Goal: Task Accomplishment & Management: Complete application form

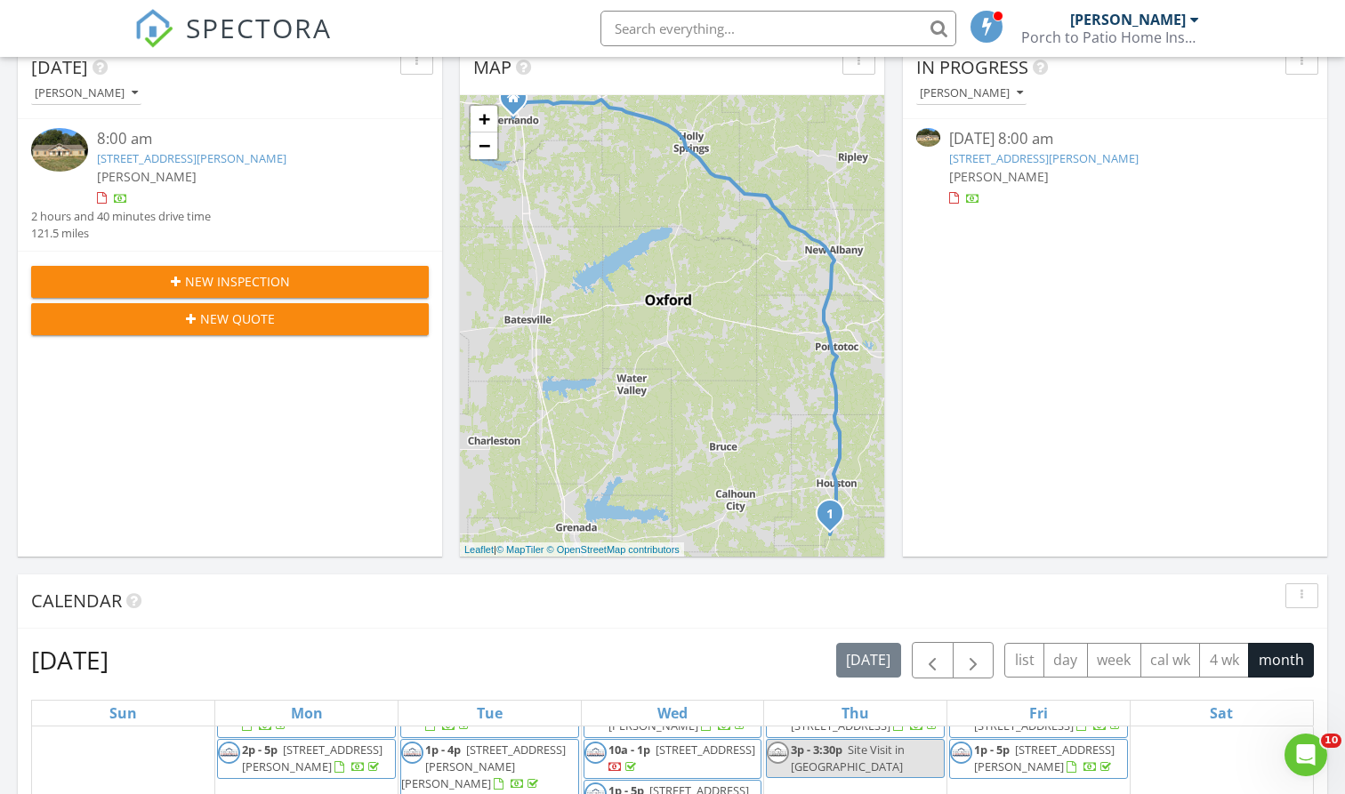
scroll to position [164, 0]
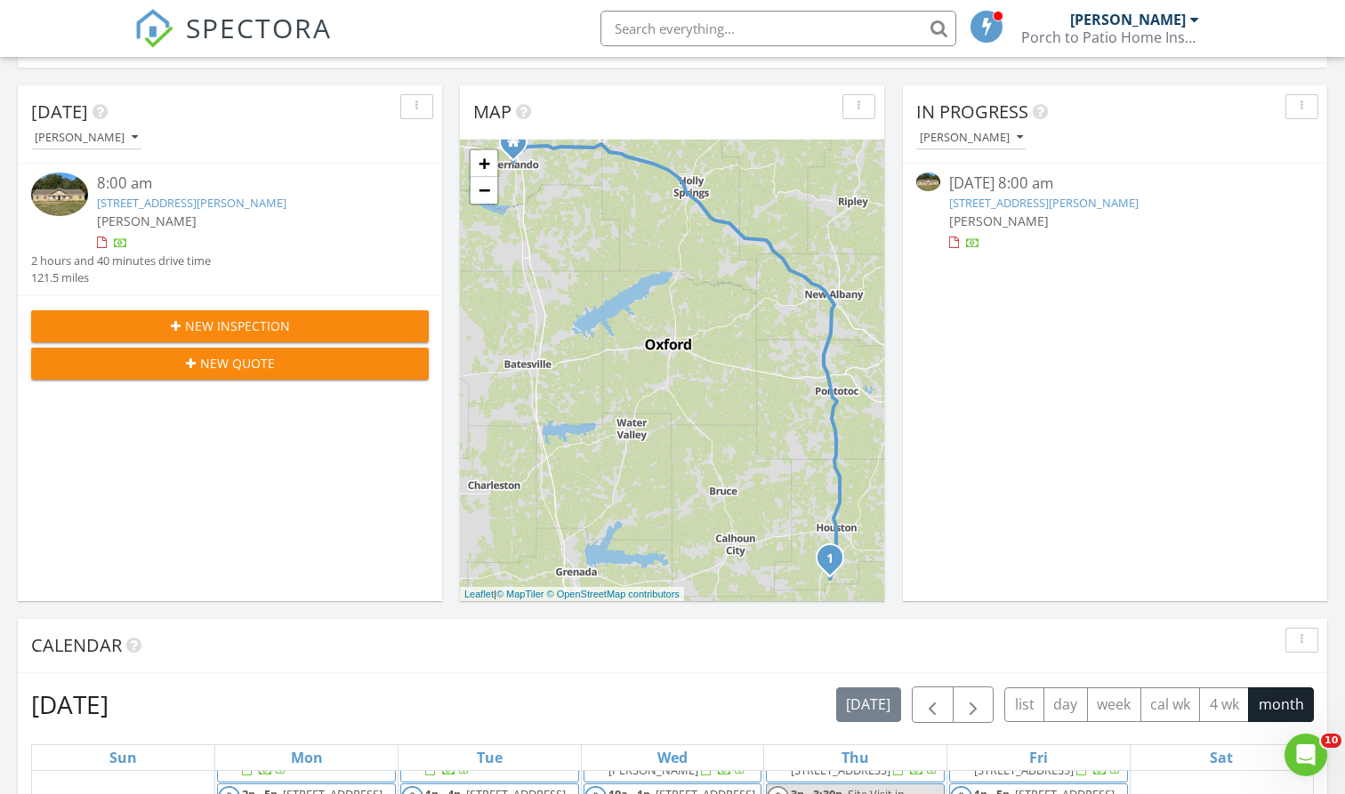
click at [361, 301] on div "New Inspection New Quote" at bounding box center [230, 344] width 424 height 99
click at [361, 317] on div "New Inspection" at bounding box center [229, 326] width 369 height 19
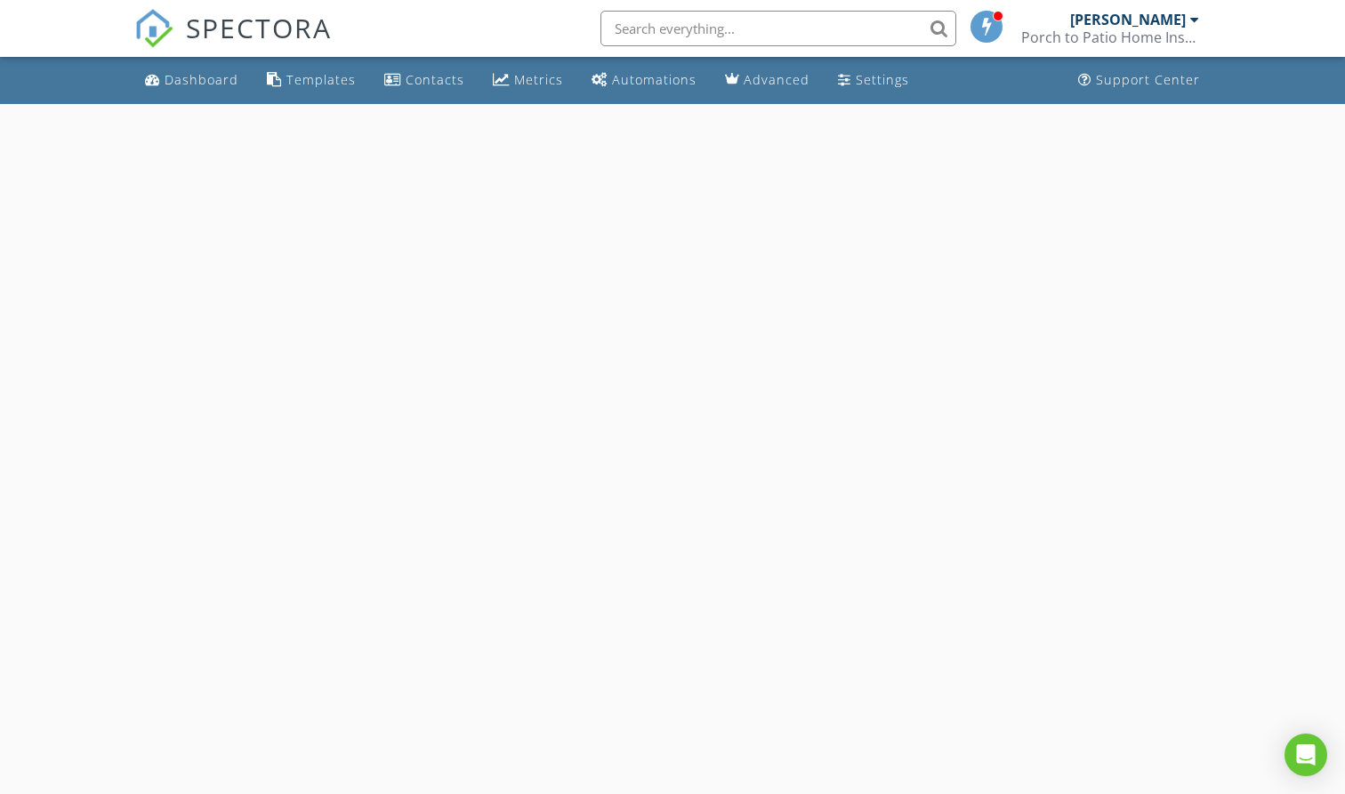
select select "7"
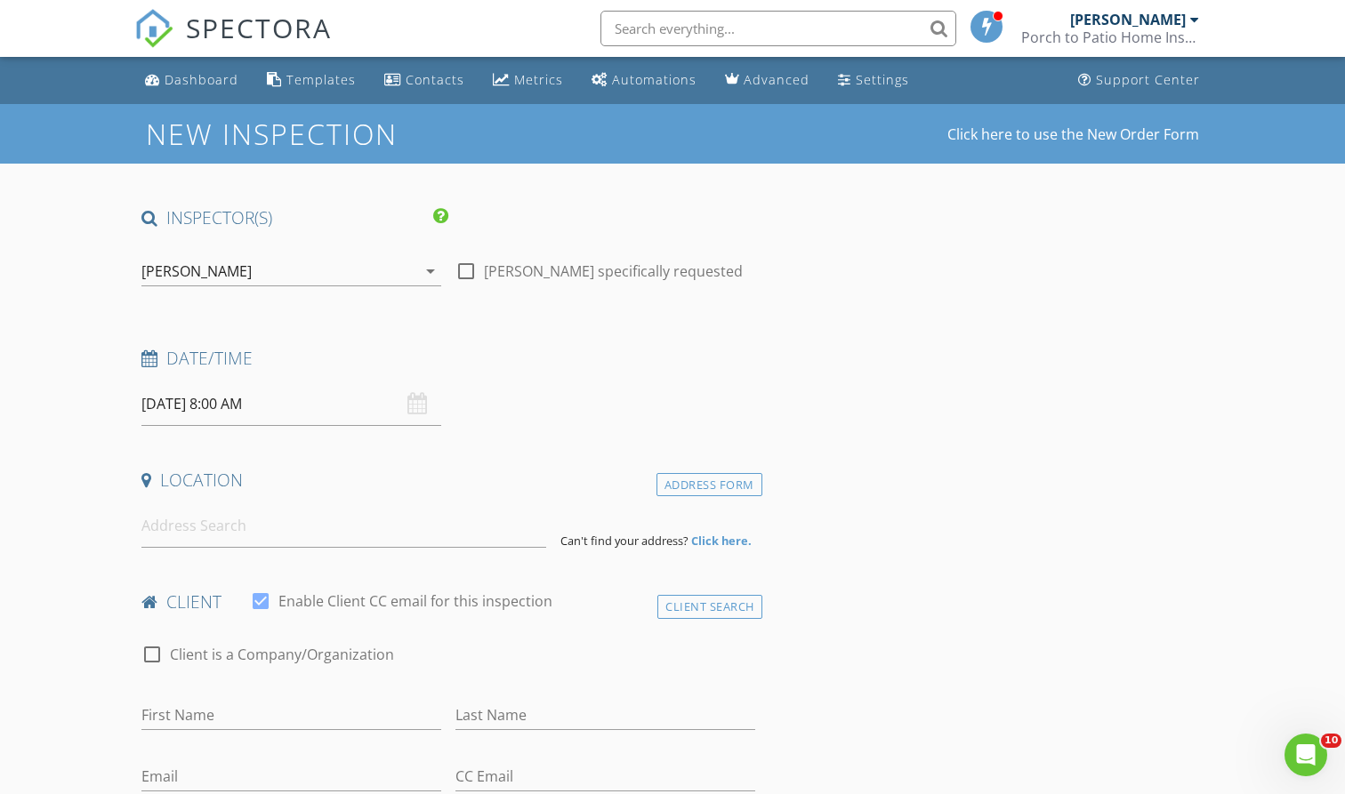
click at [301, 401] on input "08/28/2025 8:00 AM" at bounding box center [291, 404] width 300 height 44
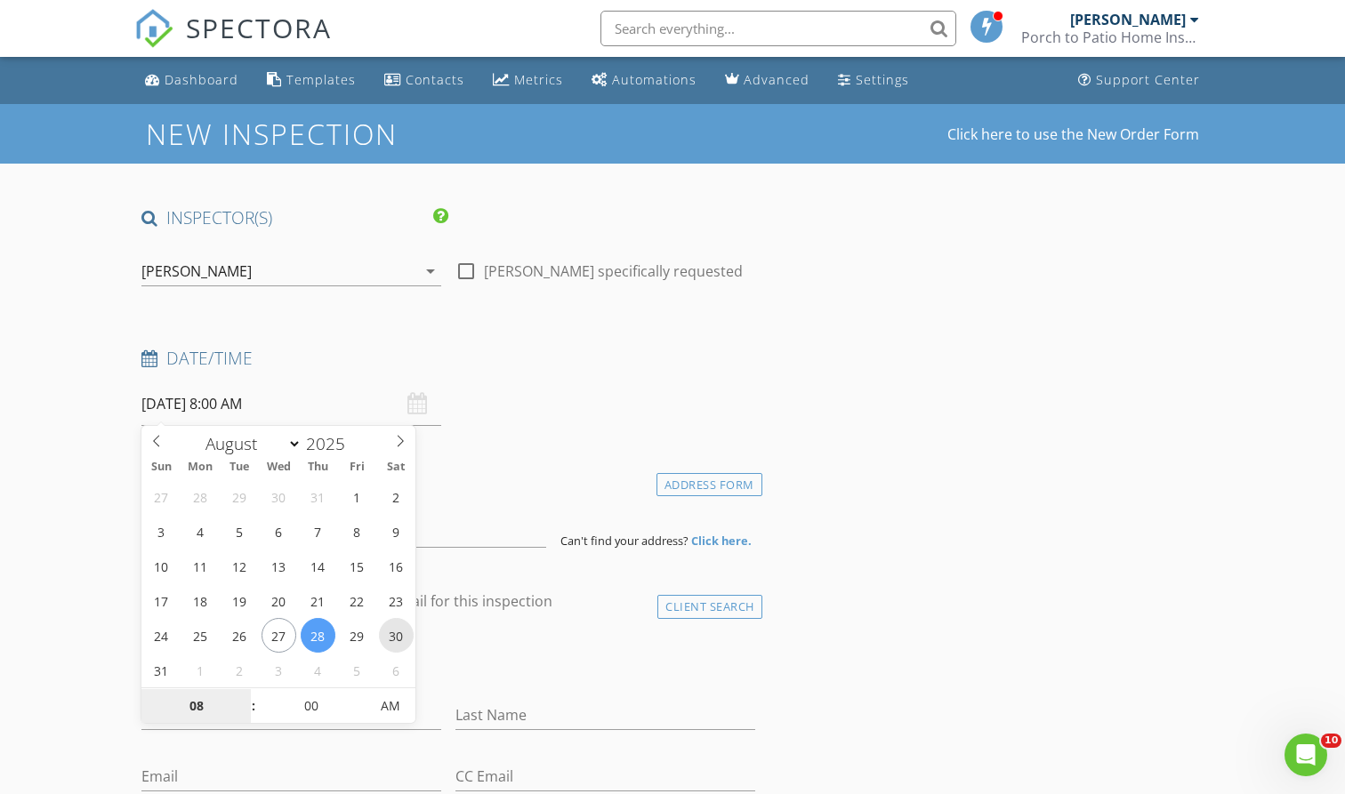
type input "[DATE] 8:00 AM"
type input "07"
type input "[DATE] 7:00 AM"
click at [240, 719] on span at bounding box center [244, 715] width 12 height 18
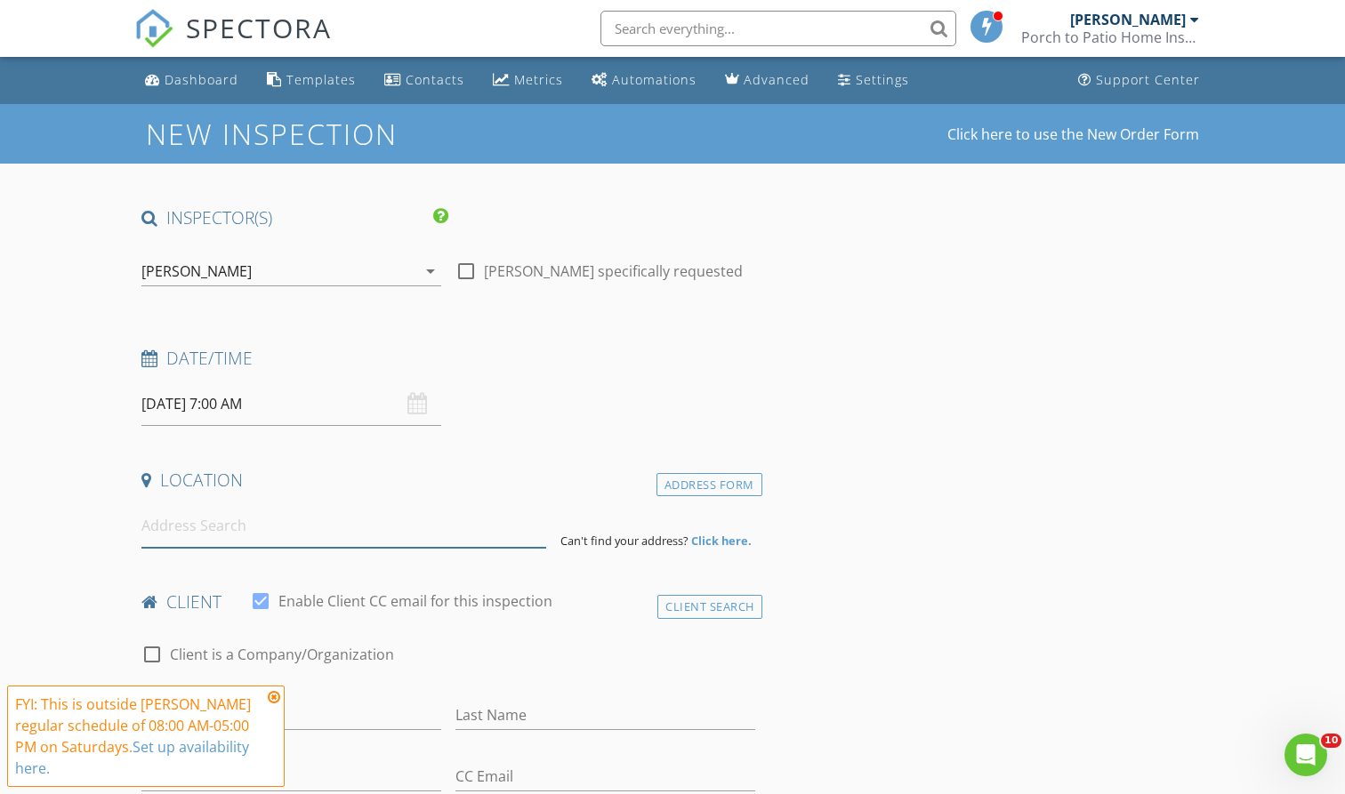
click at [267, 526] on input at bounding box center [343, 526] width 404 height 44
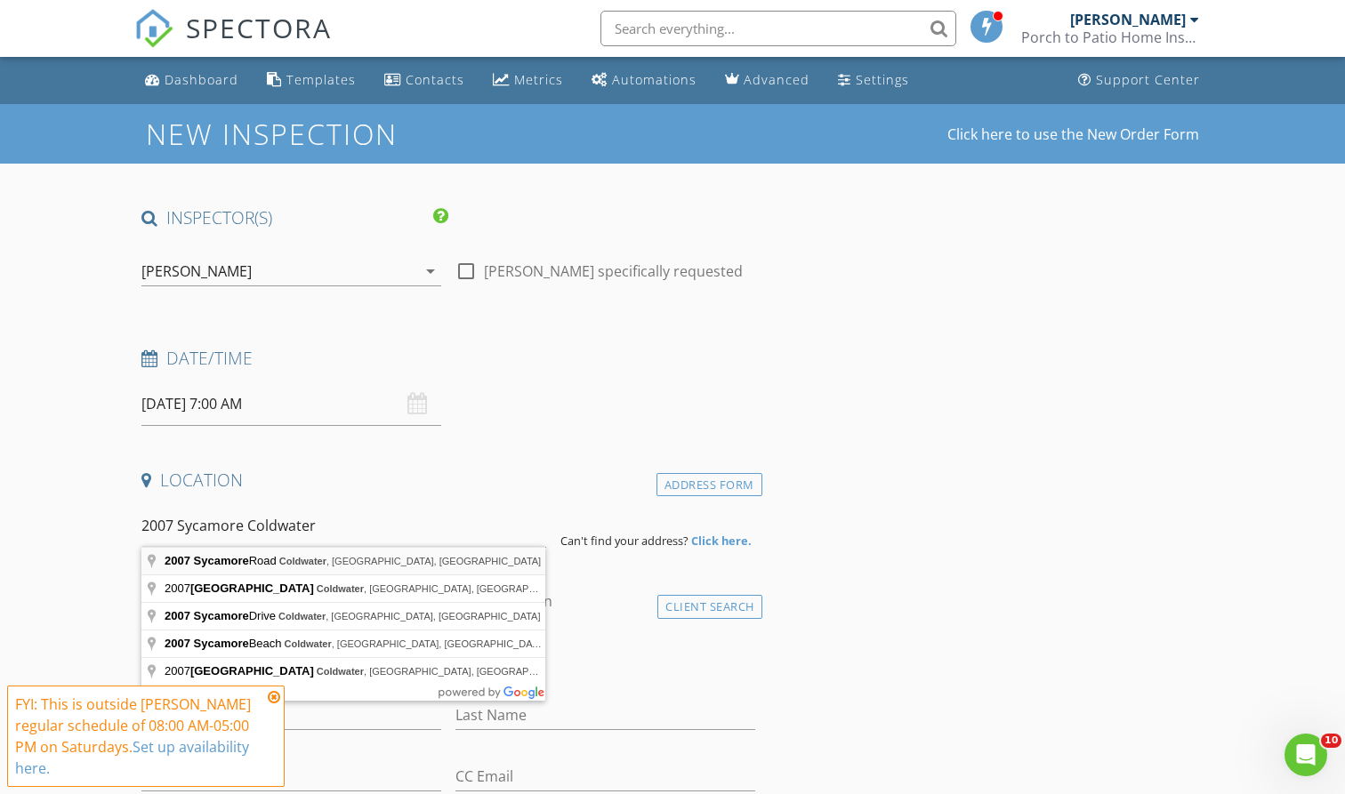
type input "2007 Sycamore Road, Coldwater, MS, USA"
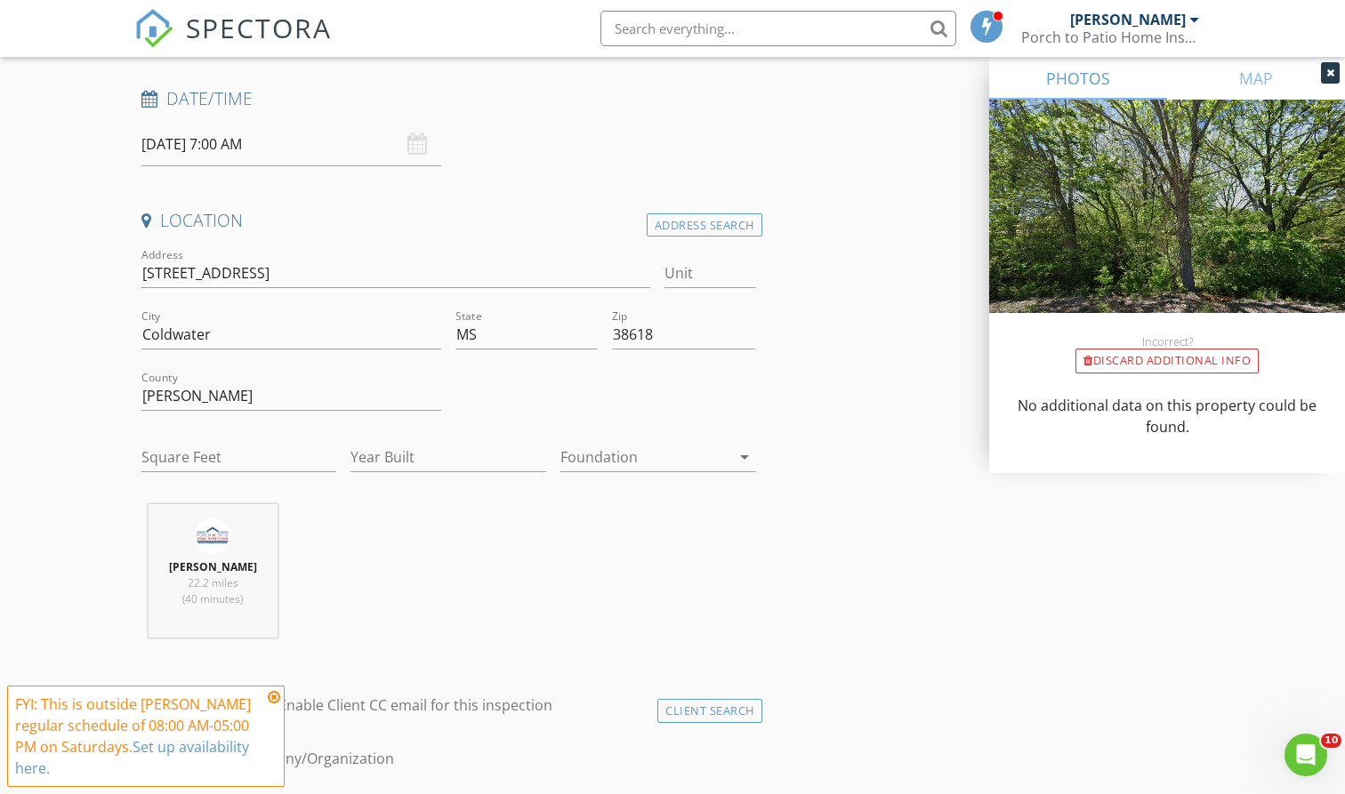
scroll to position [275, 0]
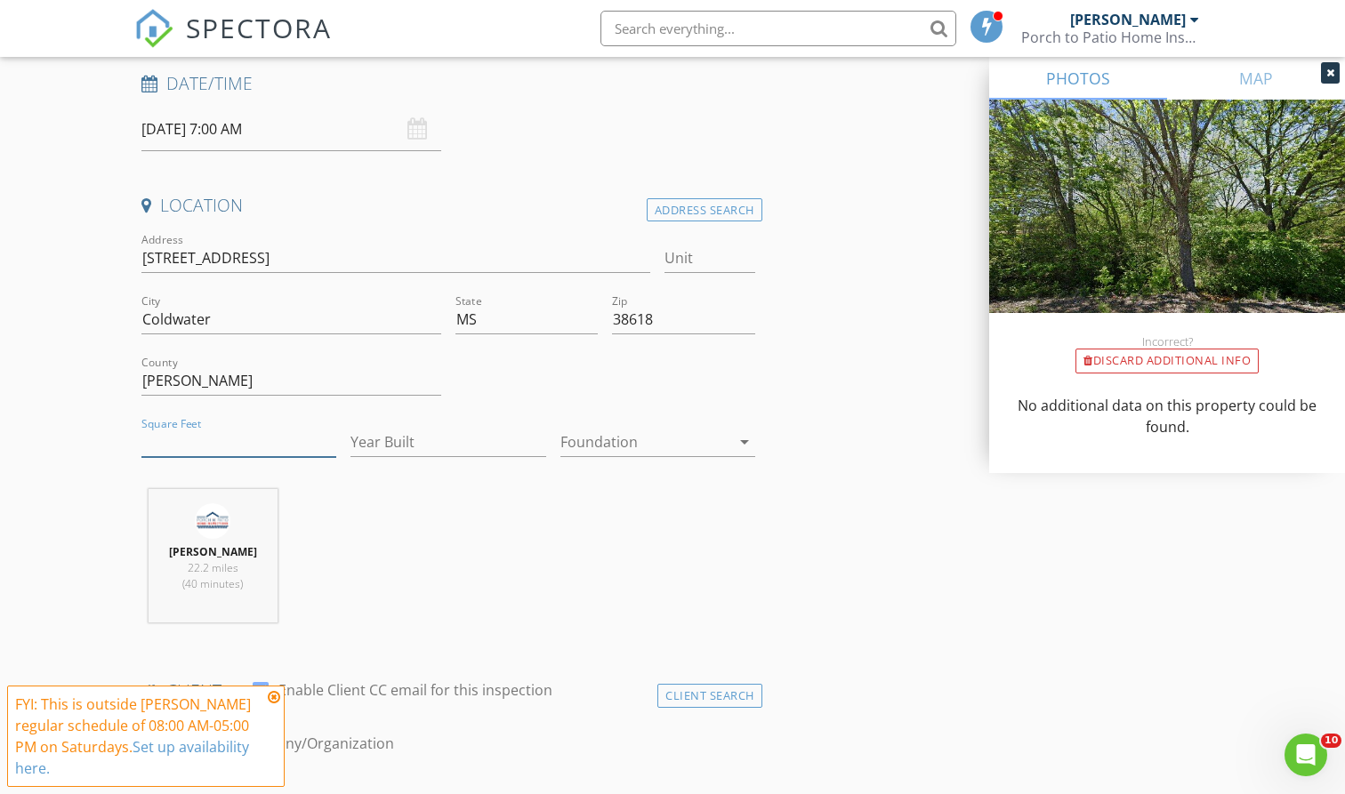
click at [299, 440] on input "Square Feet" at bounding box center [238, 442] width 195 height 29
type input "2000"
click at [491, 518] on div "Mitchell James 22.2 miles (40 minutes)" at bounding box center [448, 563] width 628 height 148
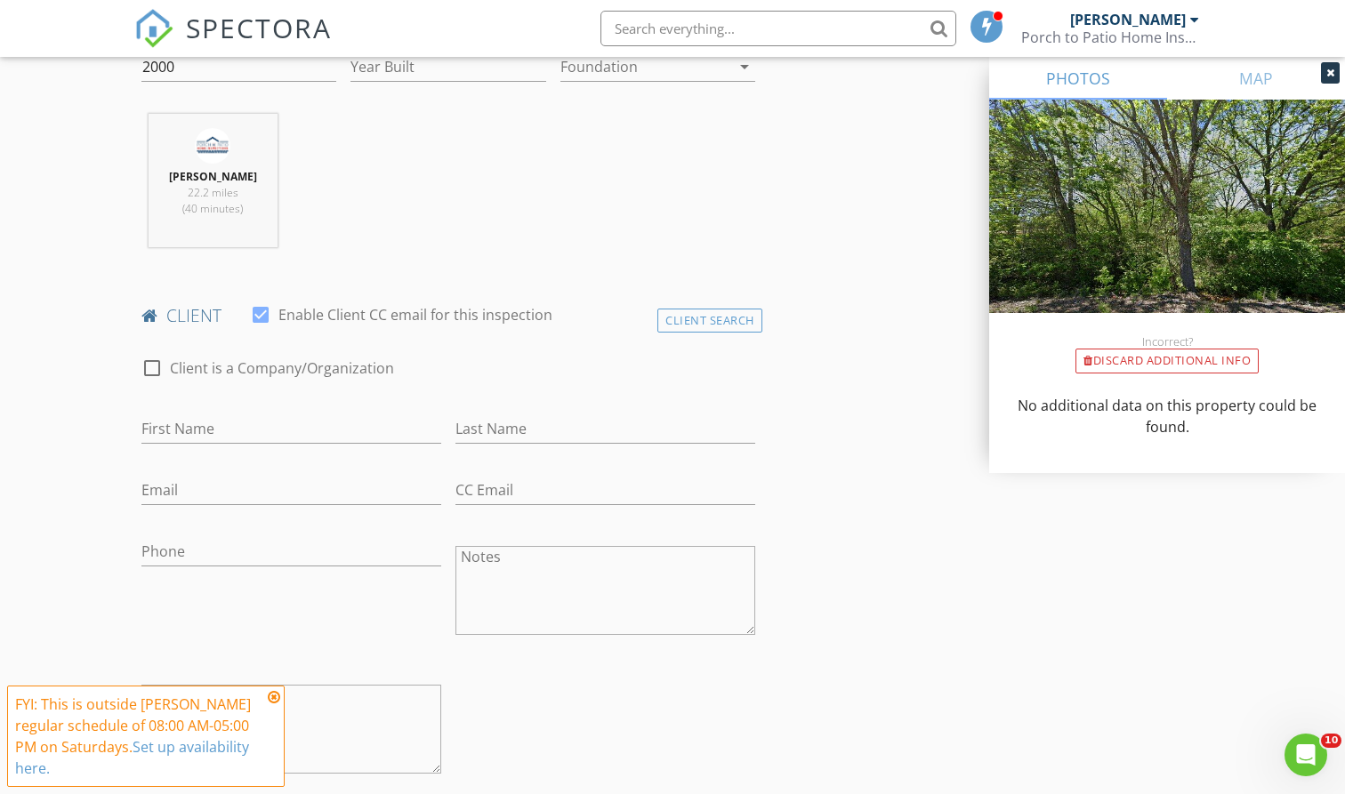
scroll to position [653, 0]
type input "Lacey"
type input "Perry"
type input "laceyperry0107@gmail.com"
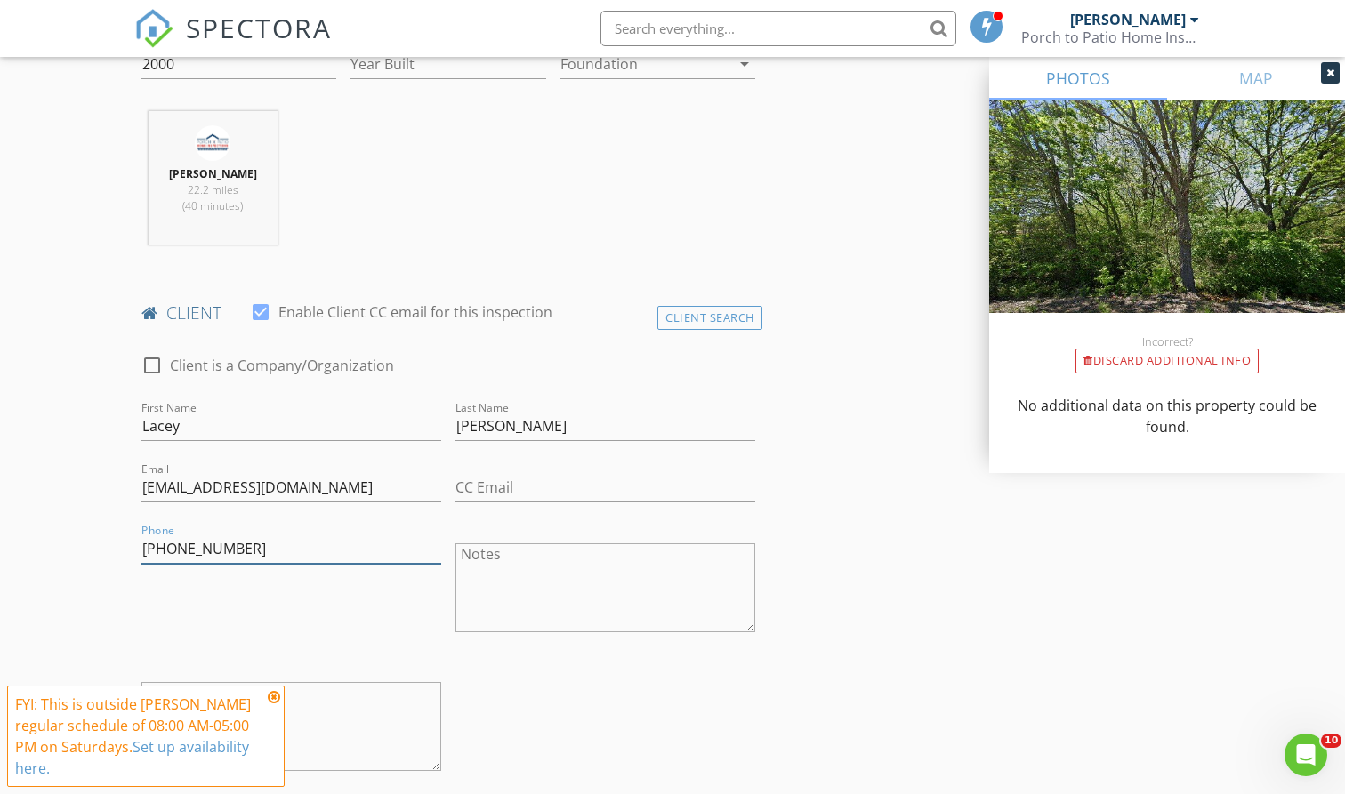
type input "662-312-7757"
click at [333, 583] on div "Phone 662-312-7757" at bounding box center [291, 589] width 314 height 139
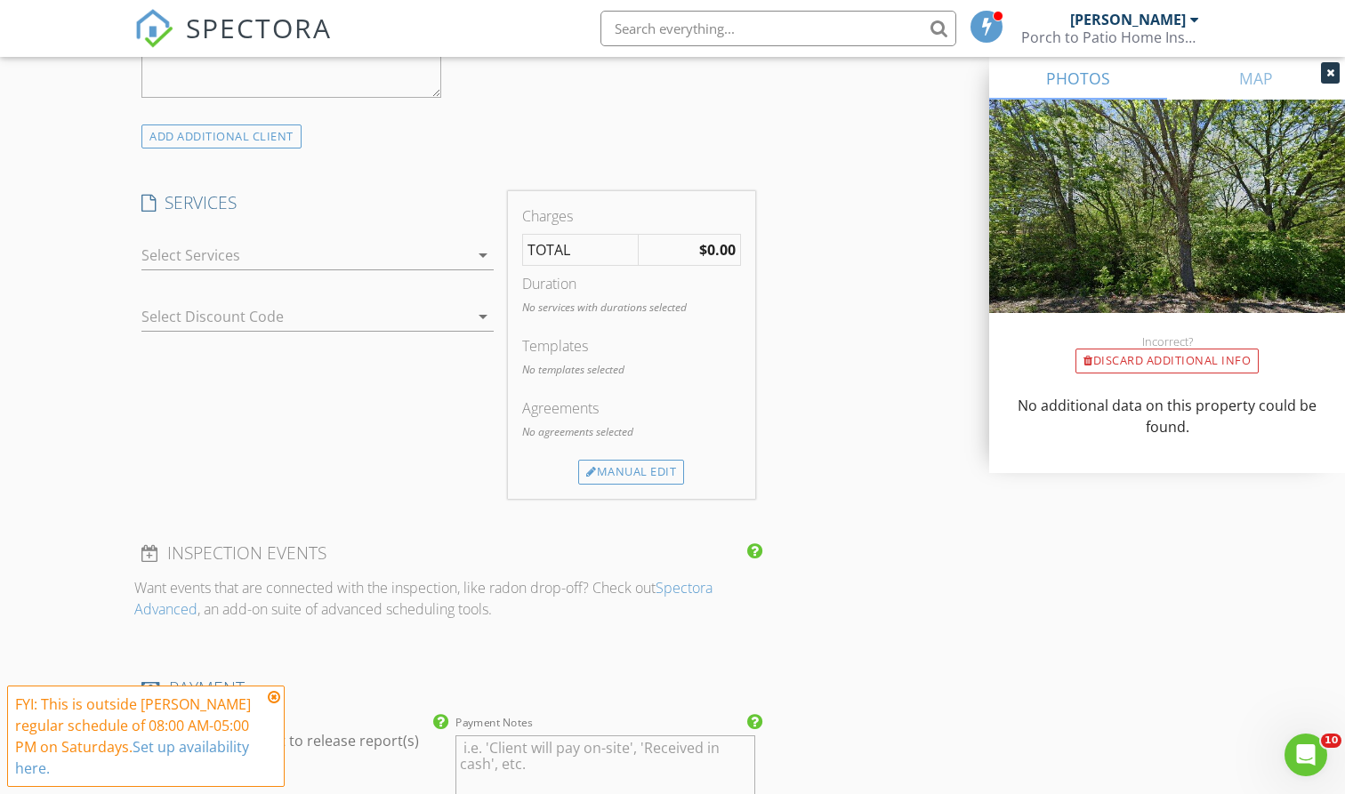
scroll to position [1360, 0]
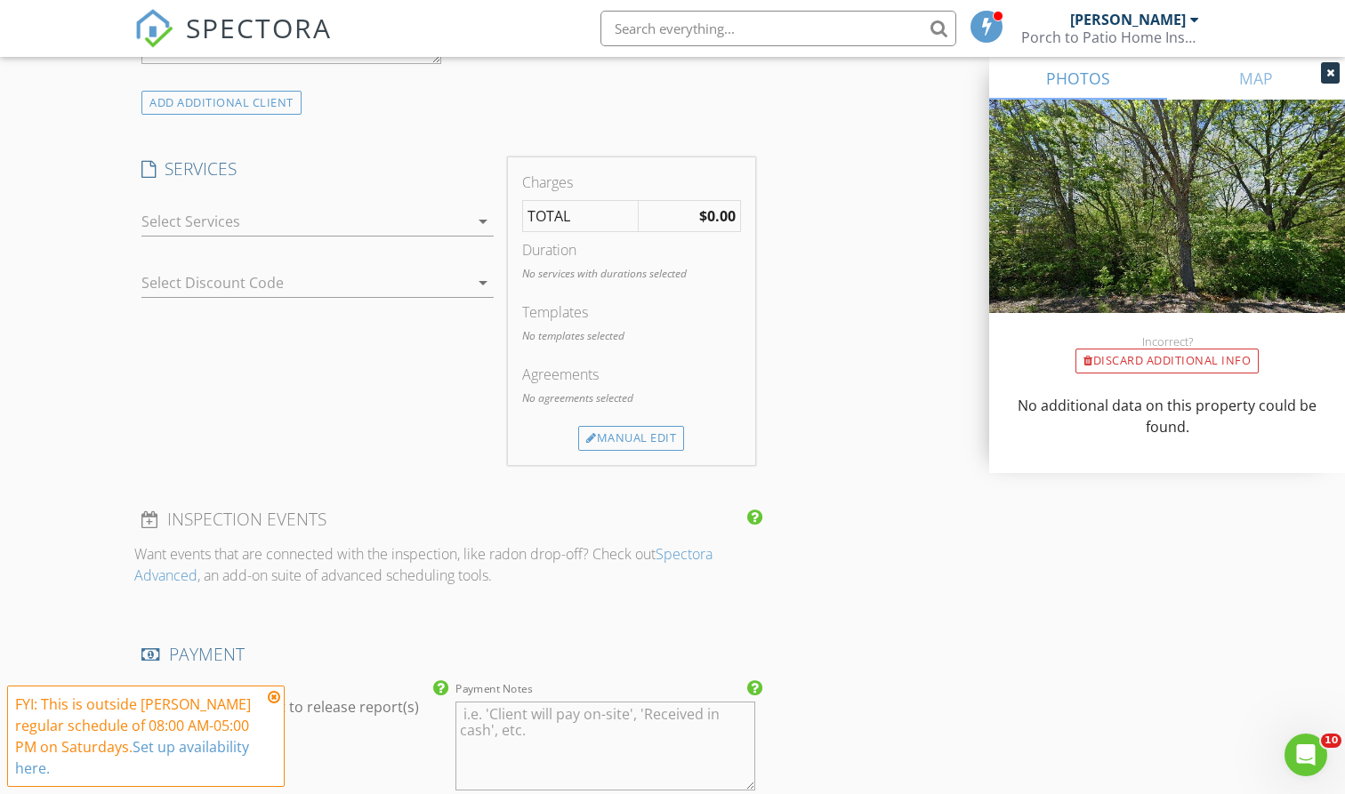
click at [362, 210] on div at bounding box center [304, 221] width 327 height 28
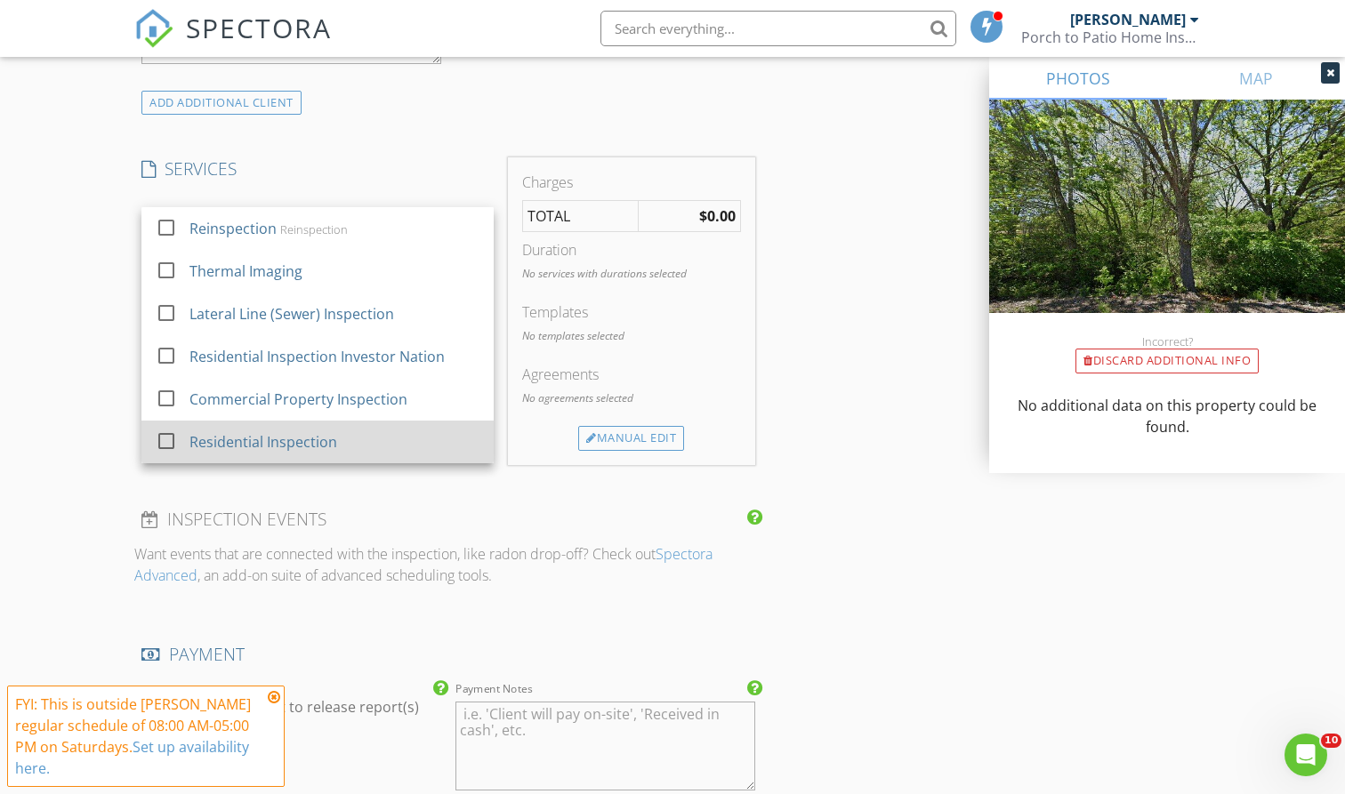
click at [309, 433] on div "Residential Inspection" at bounding box center [264, 441] width 148 height 21
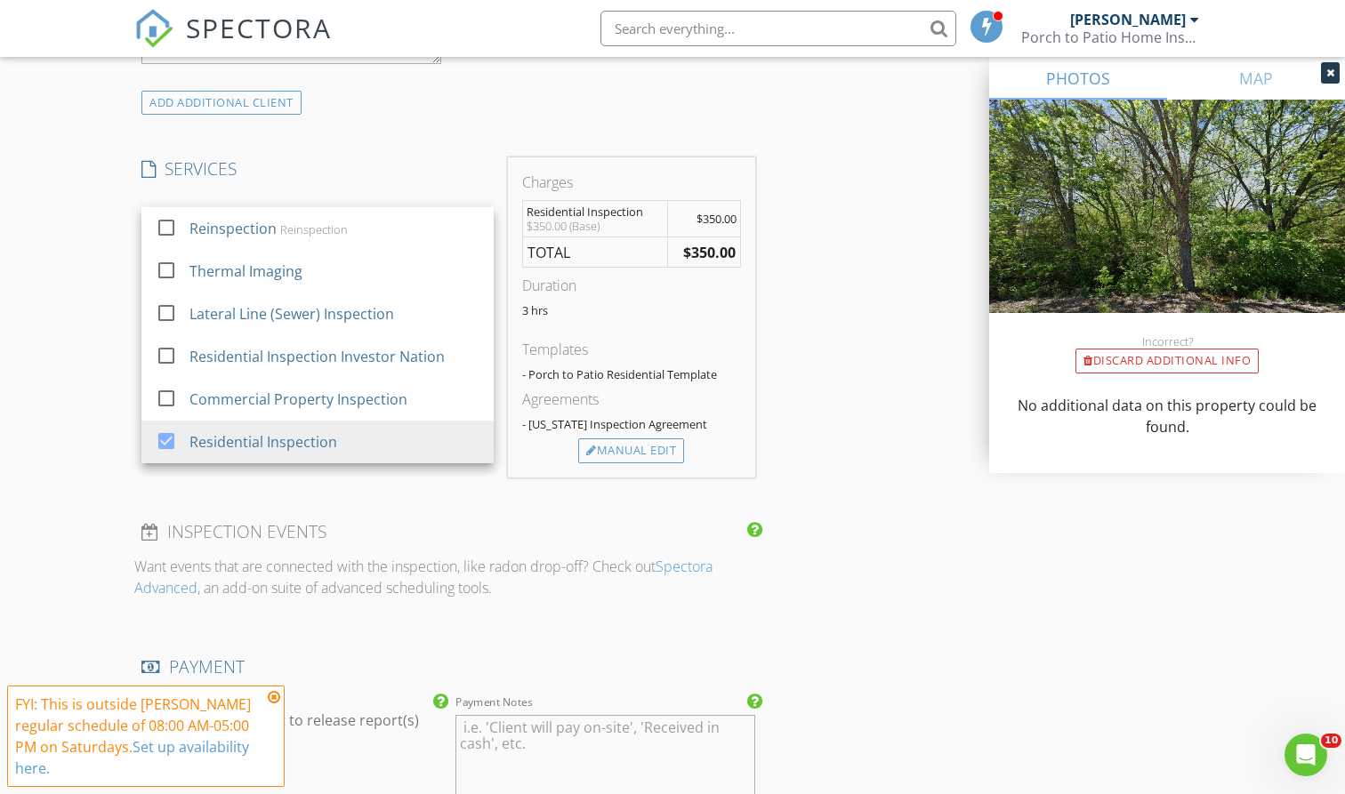
click at [114, 283] on div "New Inspection Click here to use the New Order Form INSPECTOR(S) check_box Mitc…" at bounding box center [672, 280] width 1345 height 3073
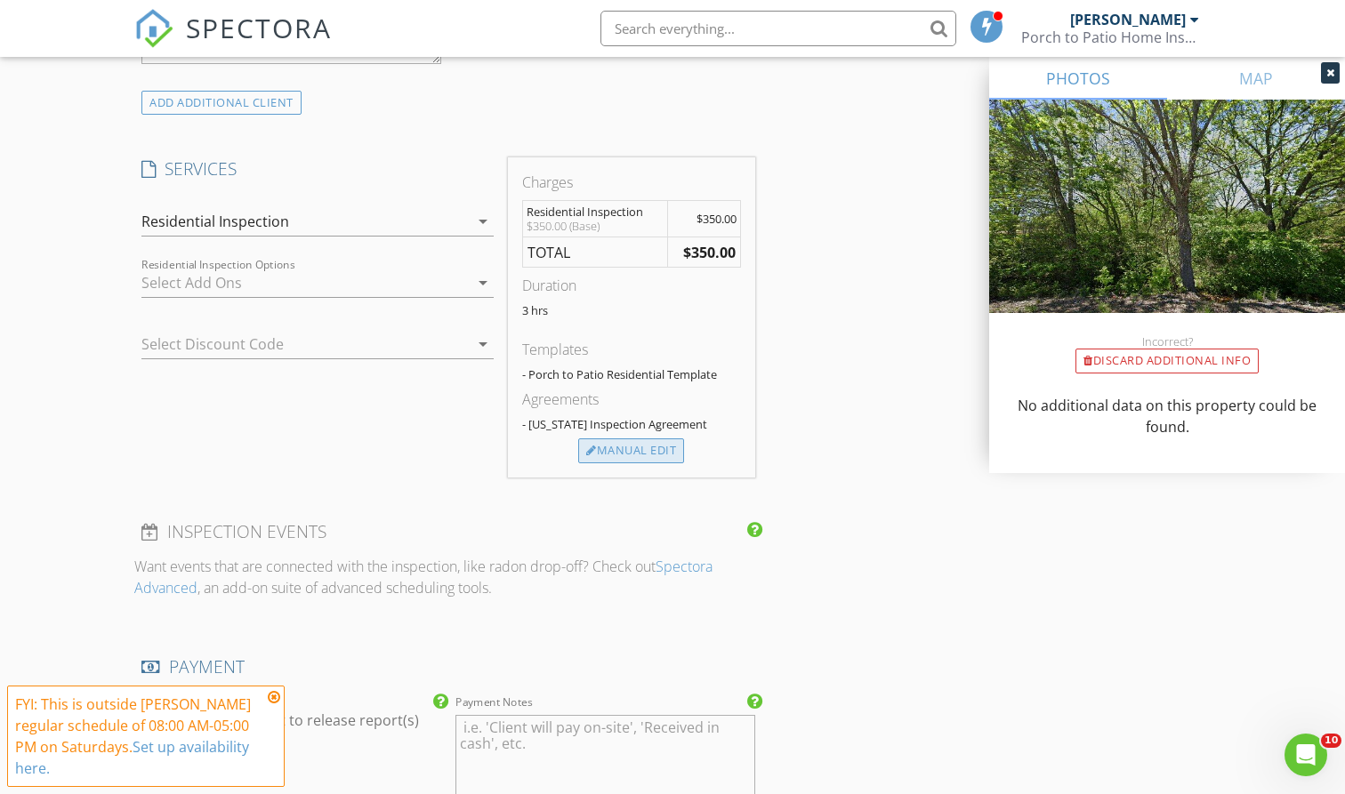
click at [635, 448] on div "Manual Edit" at bounding box center [631, 450] width 106 height 25
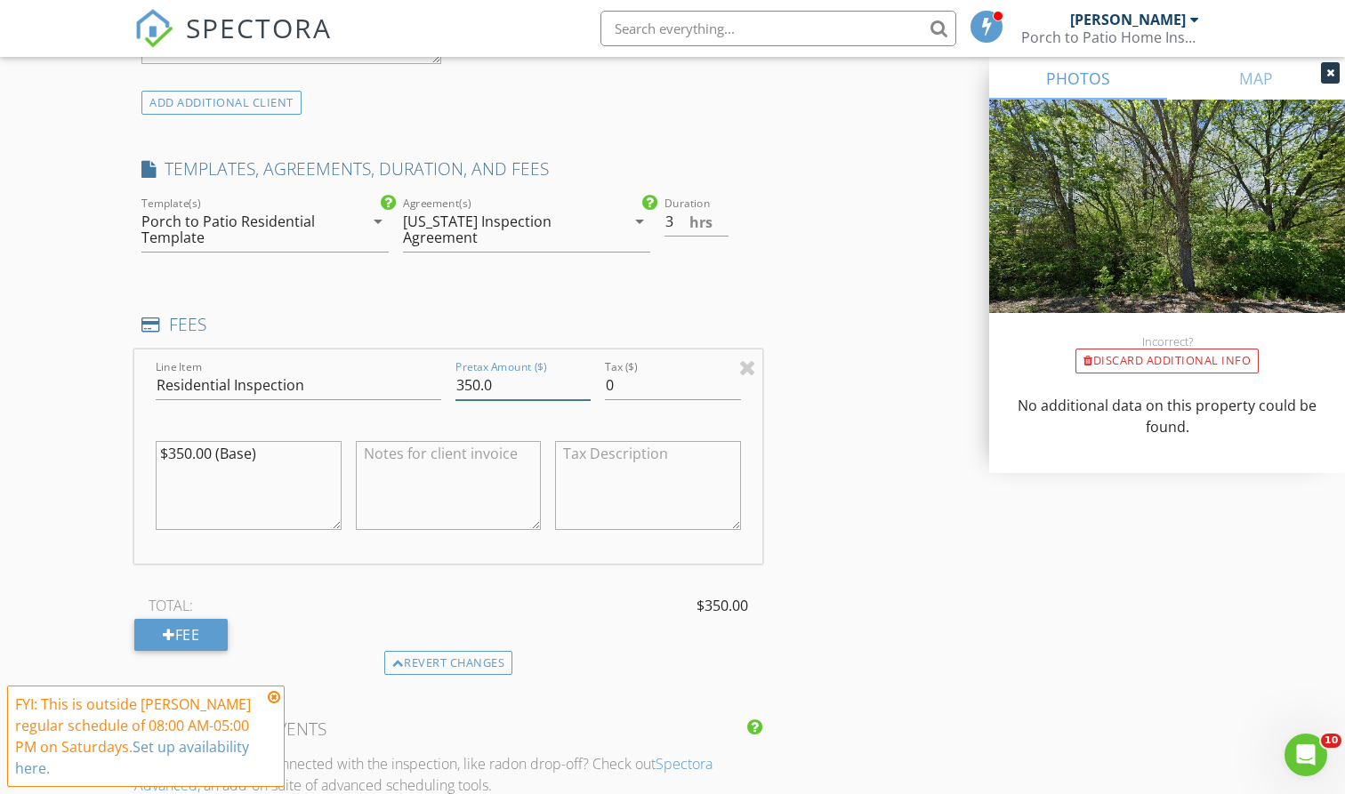
drag, startPoint x: 519, startPoint y: 377, endPoint x: 396, endPoint y: 371, distance: 123.8
click at [396, 372] on div "Line Item Residential Inspection Pretax Amount ($) 350.0 Tax ($) 0 $350.00 (Bas…" at bounding box center [448, 456] width 628 height 214
type input "400"
click at [395, 300] on div "INSPECTOR(S) check_box Mitchell James PRIMARY check_box_outline_blank Chris Key…" at bounding box center [448, 358] width 628 height 3022
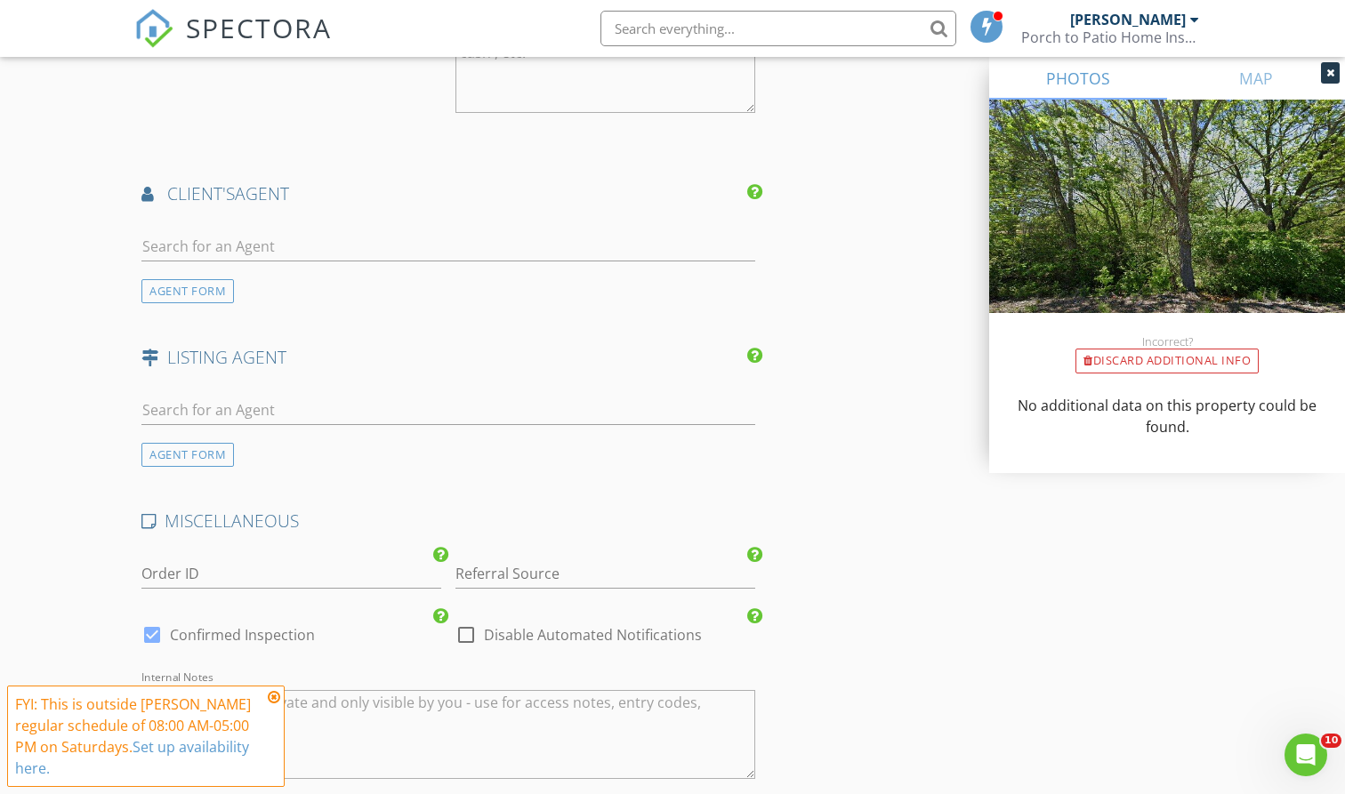
scroll to position [2293, 0]
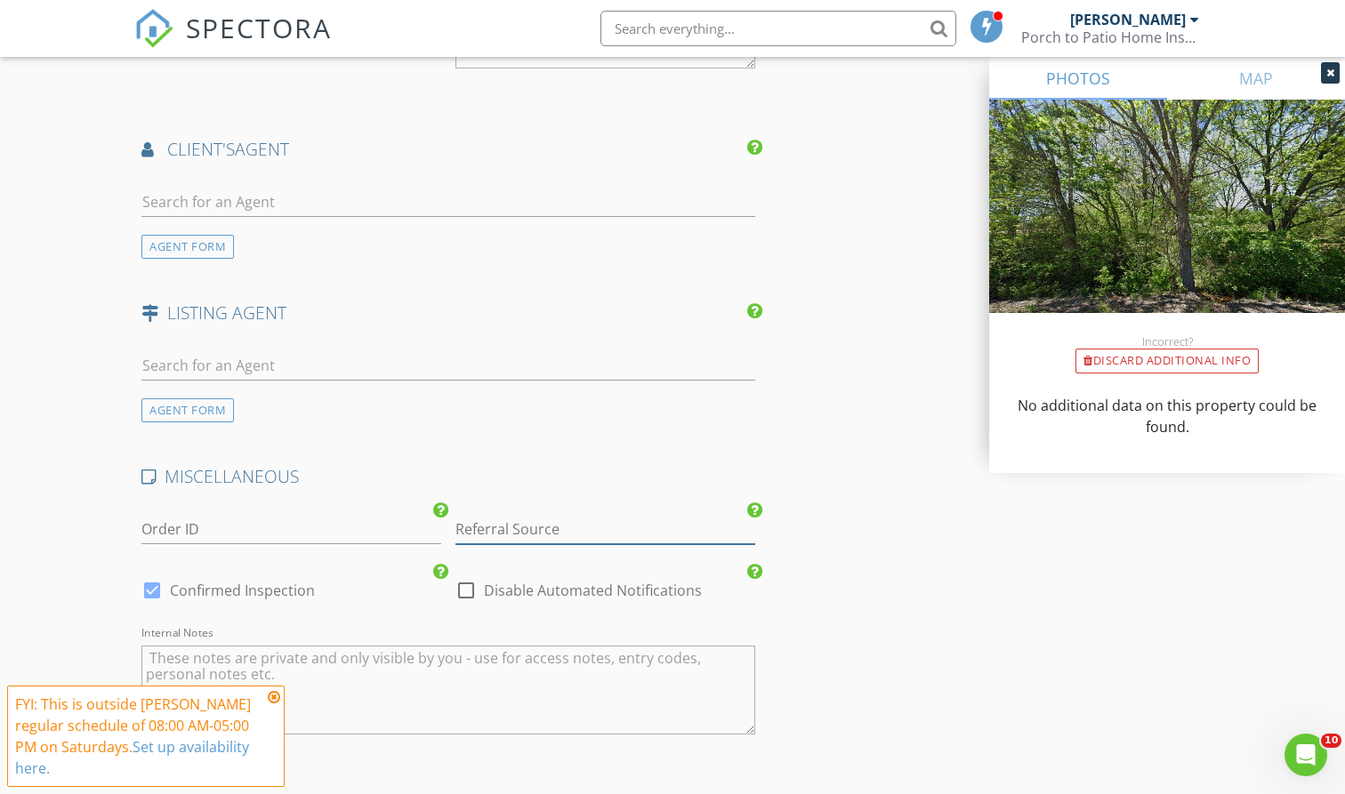
click at [533, 515] on input "Referral Source" at bounding box center [605, 529] width 300 height 29
click at [542, 556] on div "Smiley" at bounding box center [605, 565] width 298 height 36
type input "Smiley"
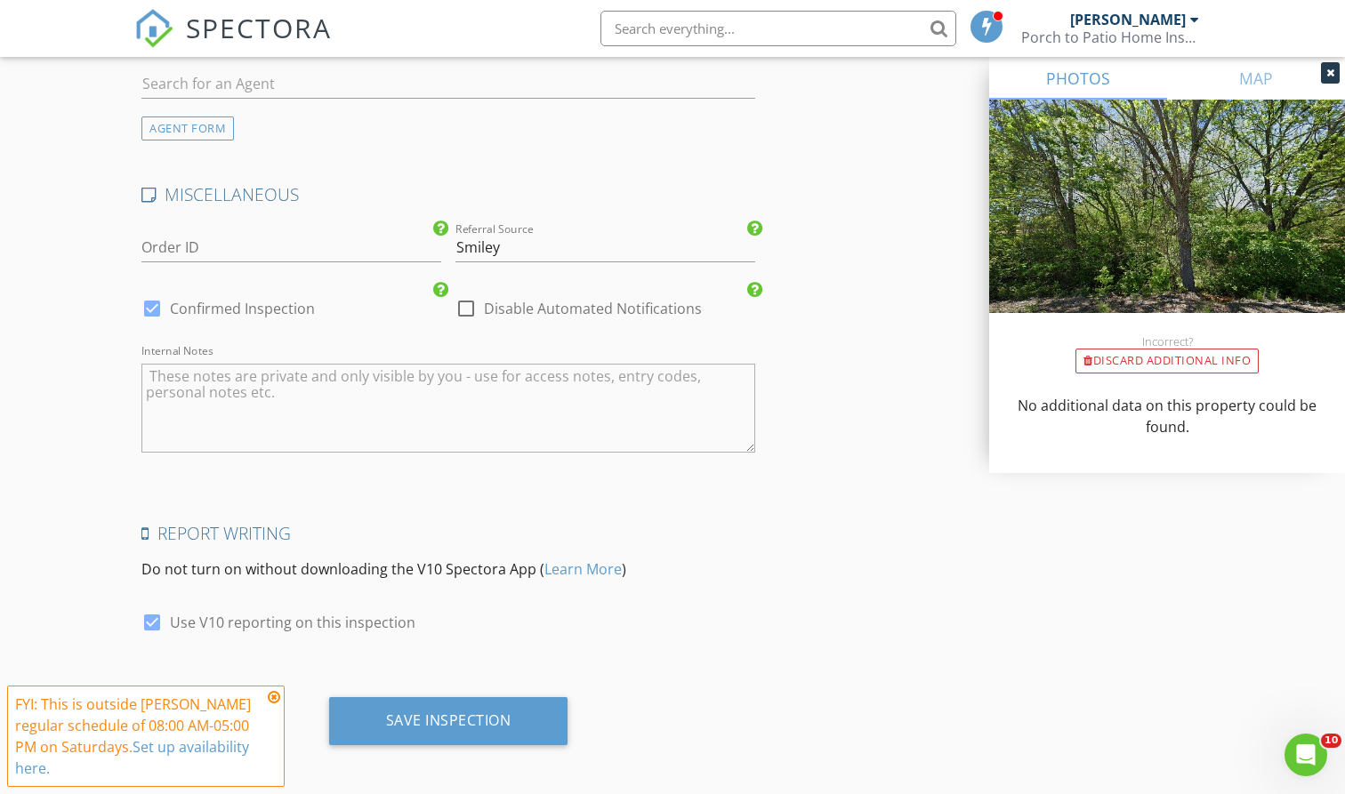
scroll to position [2573, 0]
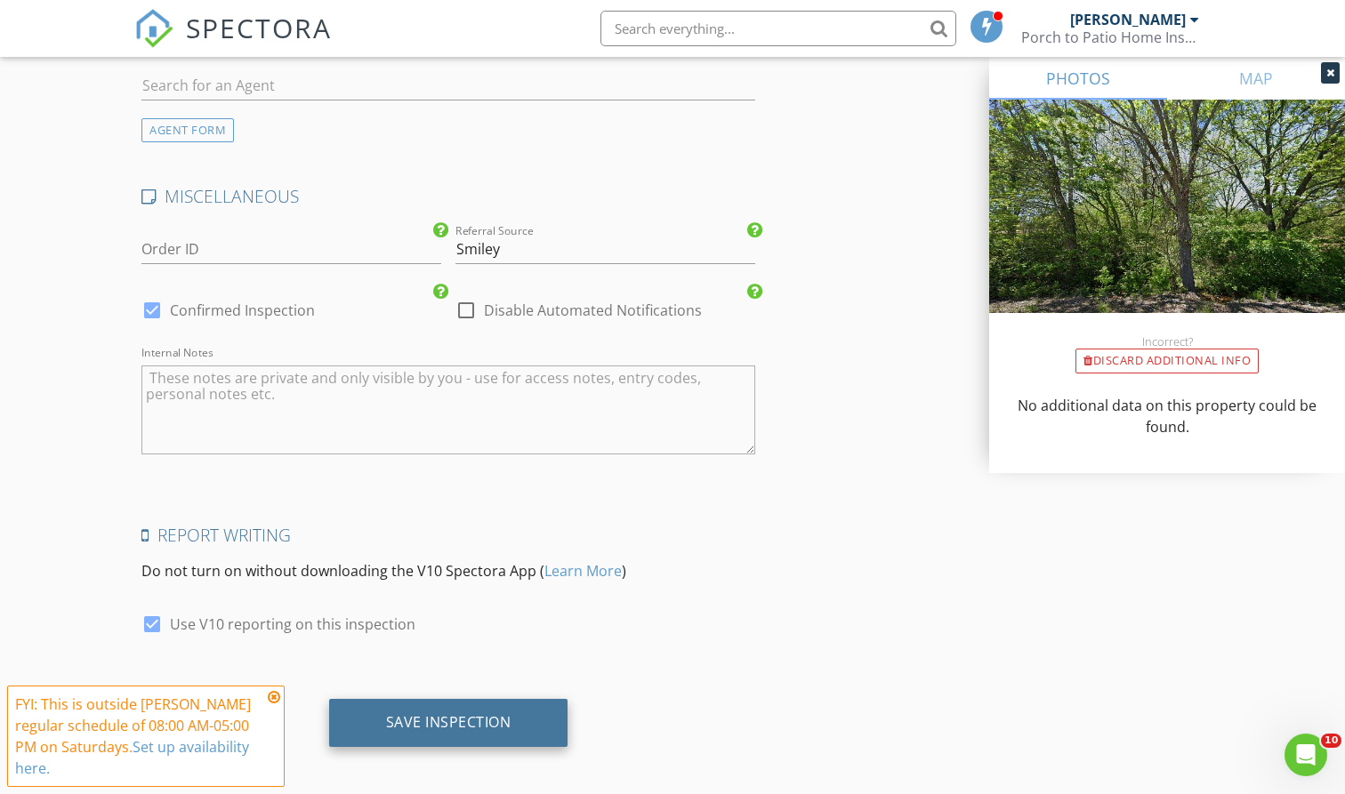
click at [499, 702] on div "Save Inspection" at bounding box center [448, 723] width 239 height 48
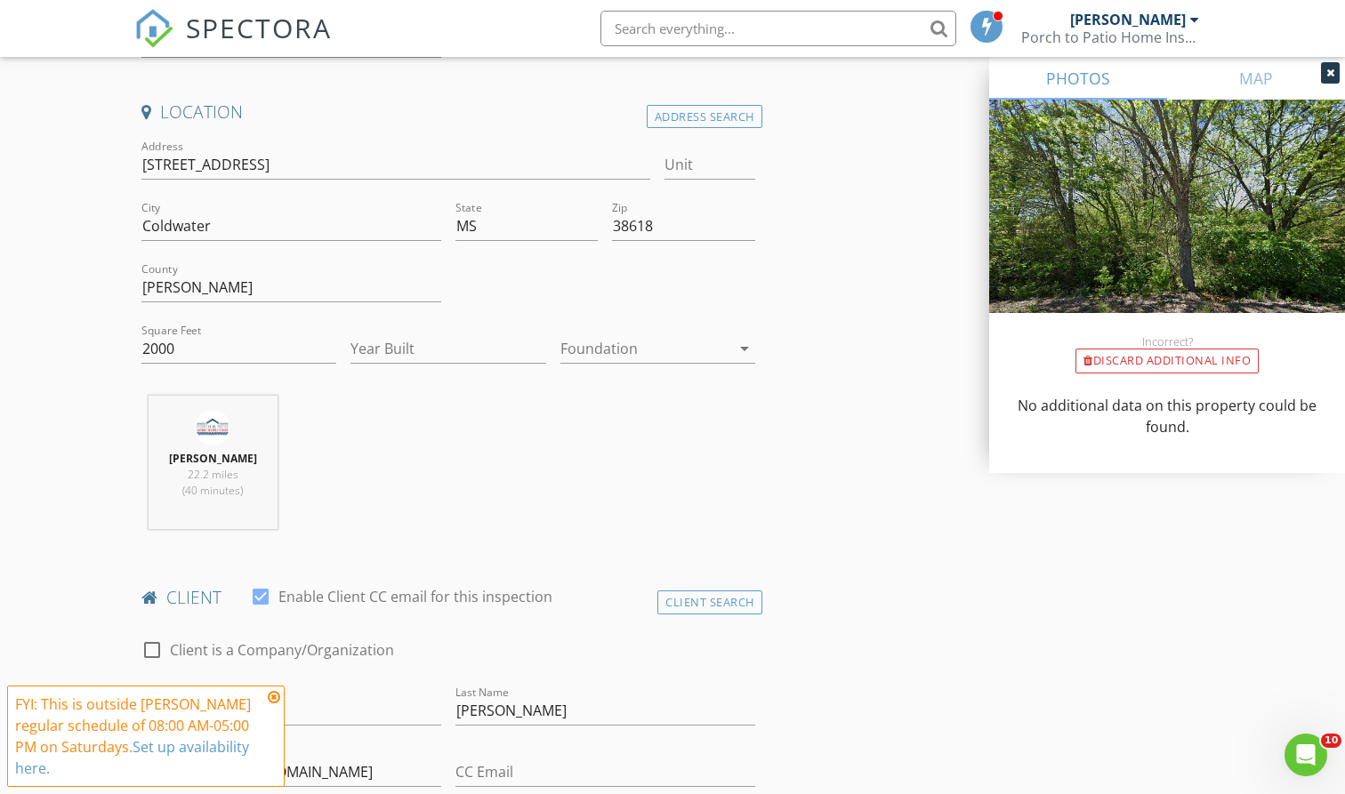
scroll to position [85, 0]
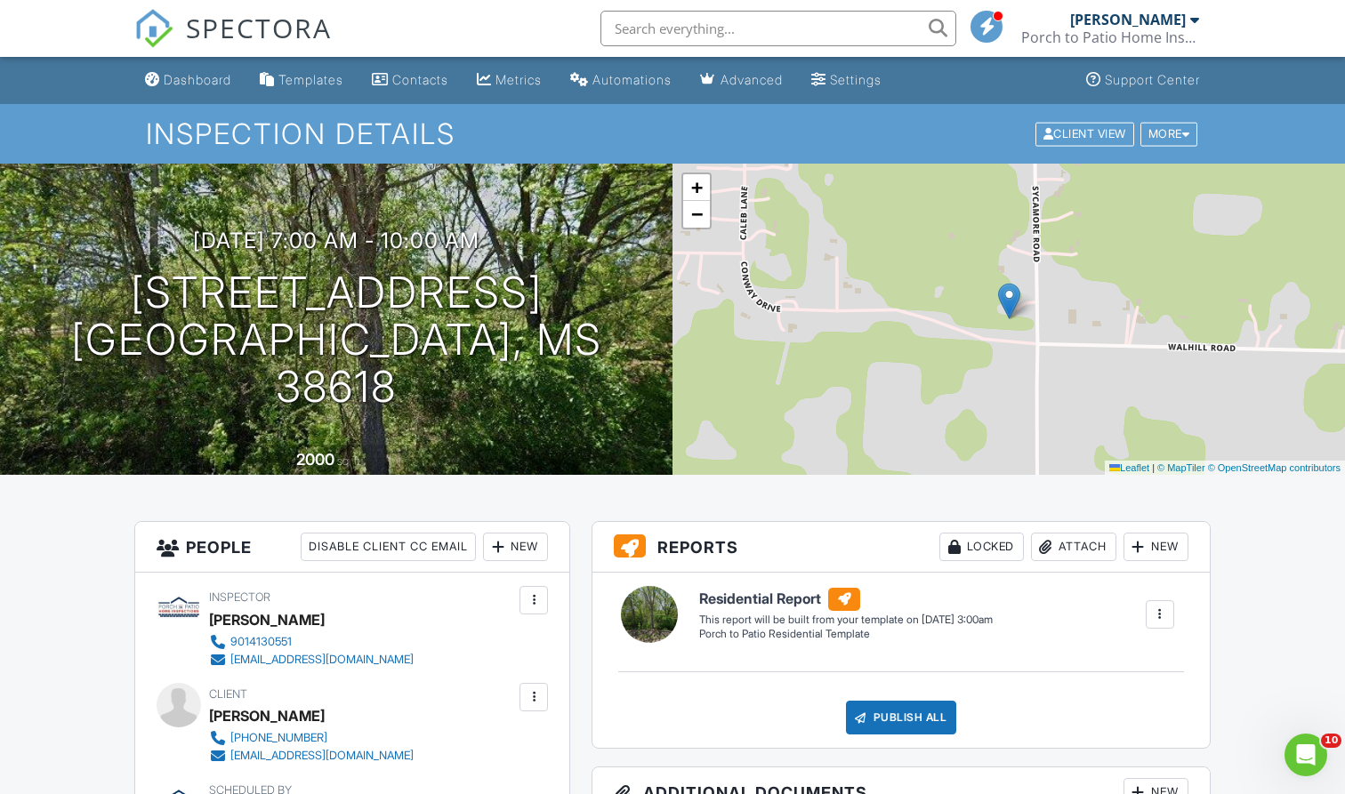
click at [256, 24] on span "SPECTORA" at bounding box center [259, 27] width 146 height 37
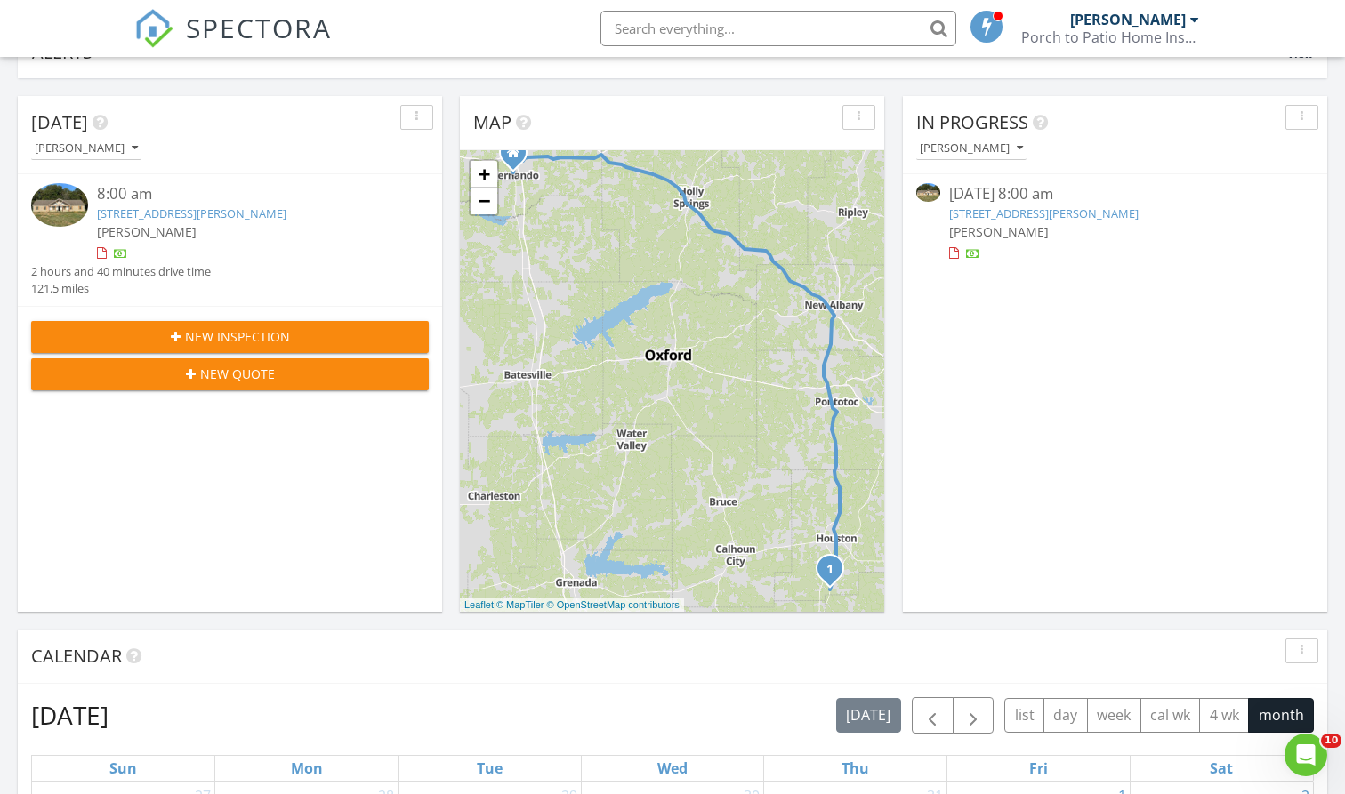
scroll to position [92, 0]
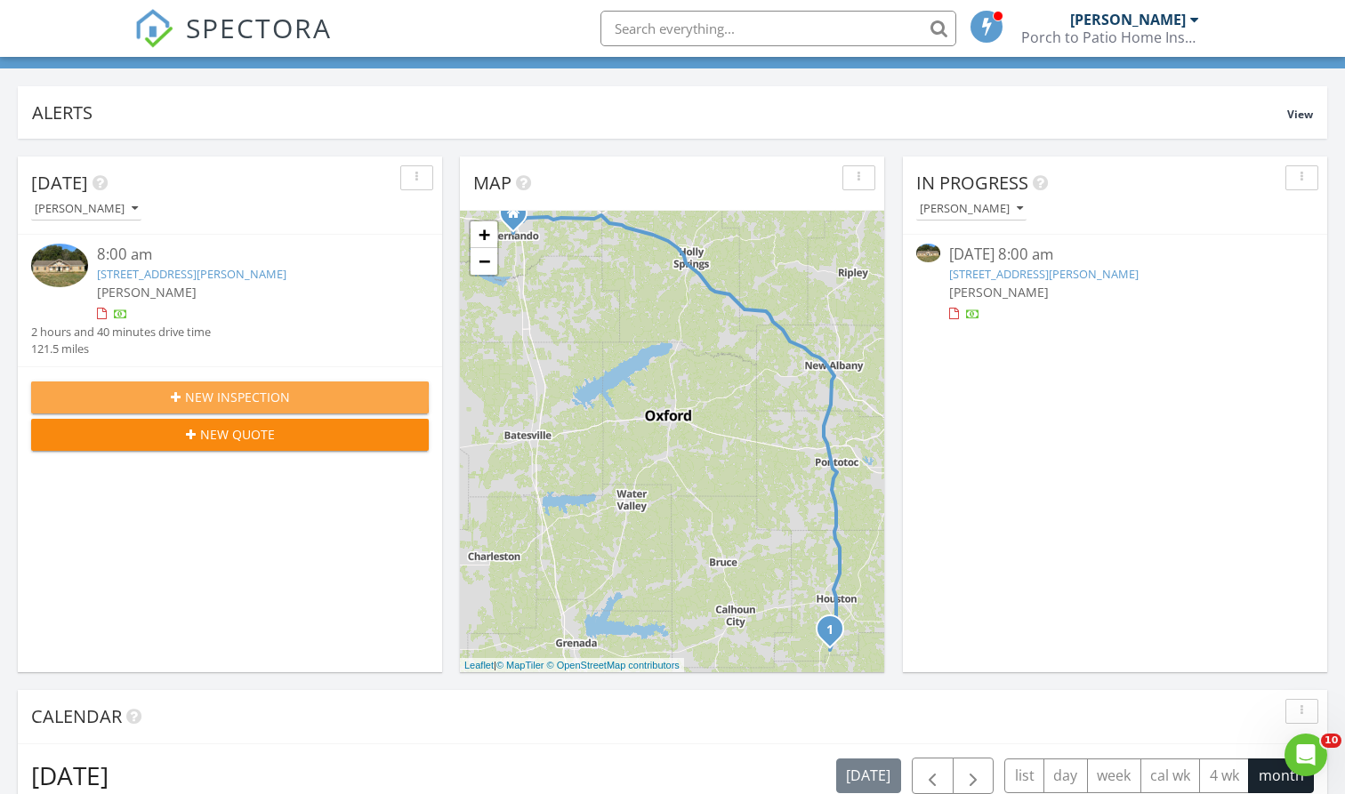
click at [323, 399] on div "New Inspection" at bounding box center [229, 397] width 369 height 19
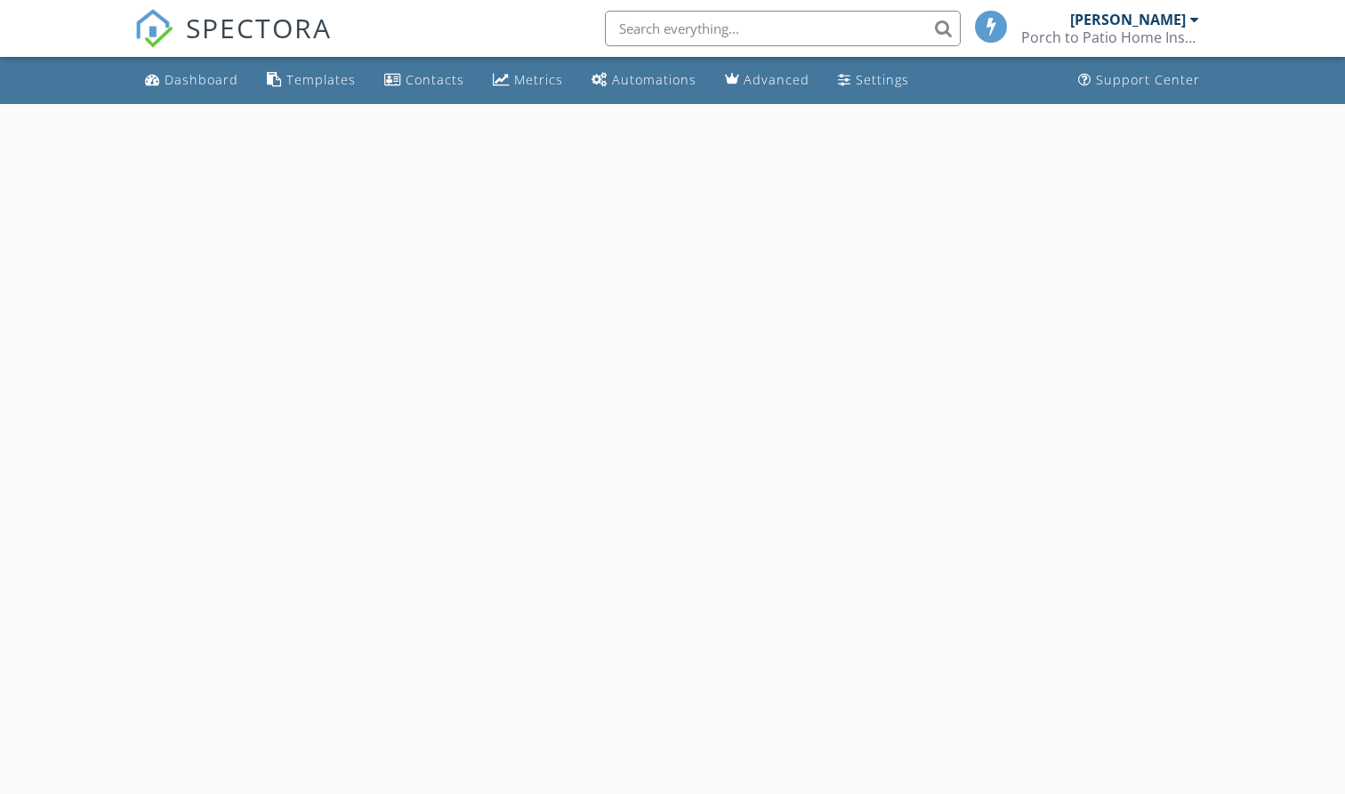
select select "7"
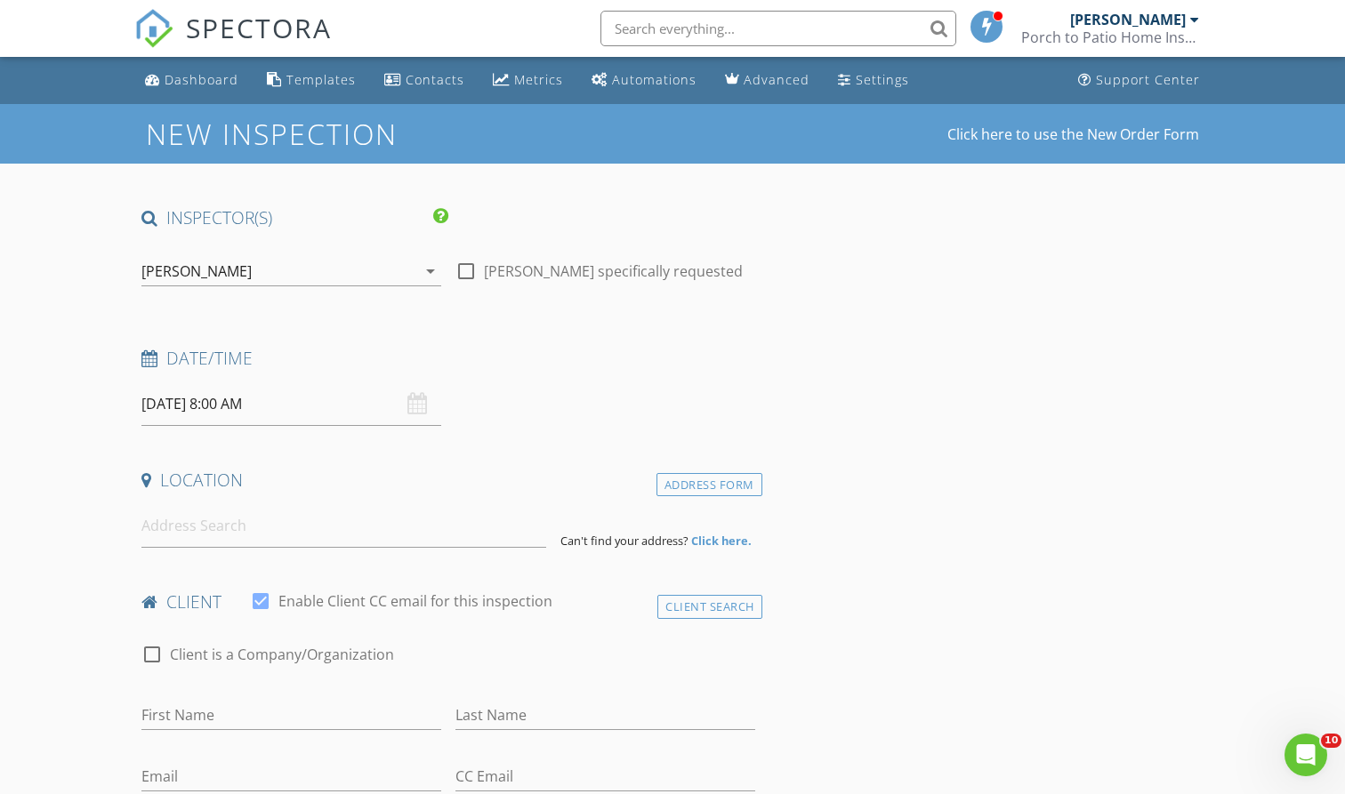
click at [322, 407] on input "[DATE] 8:00 AM" at bounding box center [291, 404] width 300 height 44
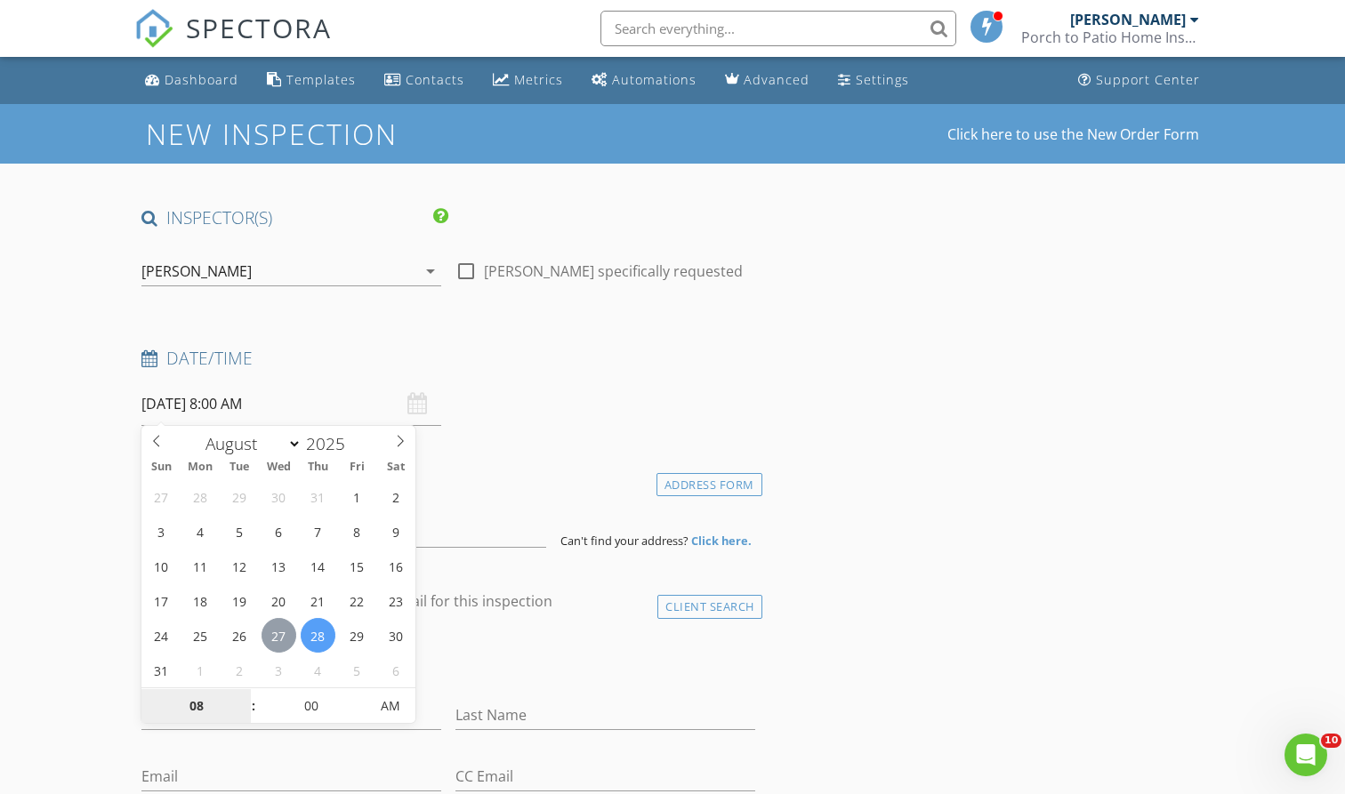
type input "[DATE] 8:00 AM"
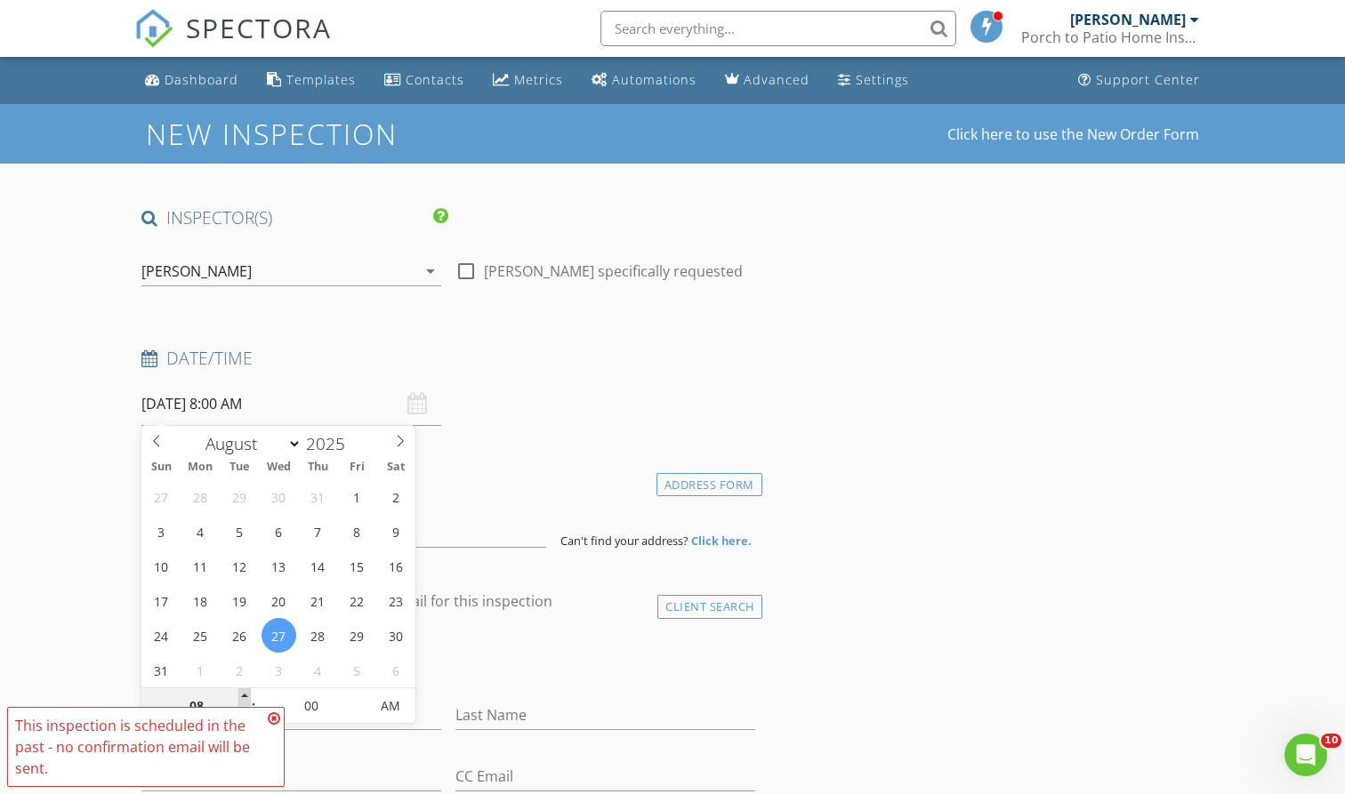
type input "09"
type input "[DATE] 9:00 AM"
click at [242, 694] on span at bounding box center [244, 697] width 12 height 18
type input "10"
type input "08/27/2025 10:00 AM"
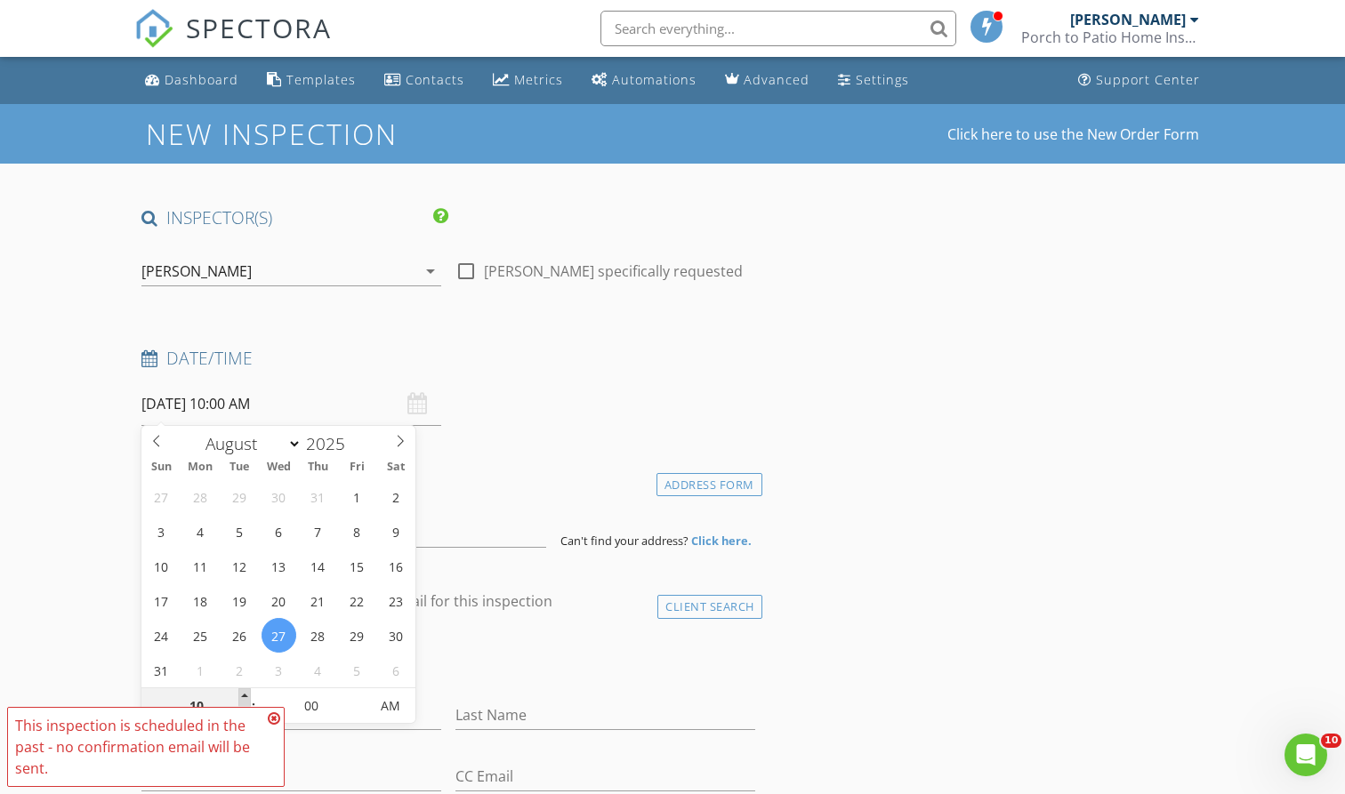
click at [242, 694] on span at bounding box center [244, 697] width 12 height 18
type input "11"
type input "08/27/2025 11:00 AM"
click at [242, 694] on span at bounding box center [244, 697] width 12 height 18
type input "12"
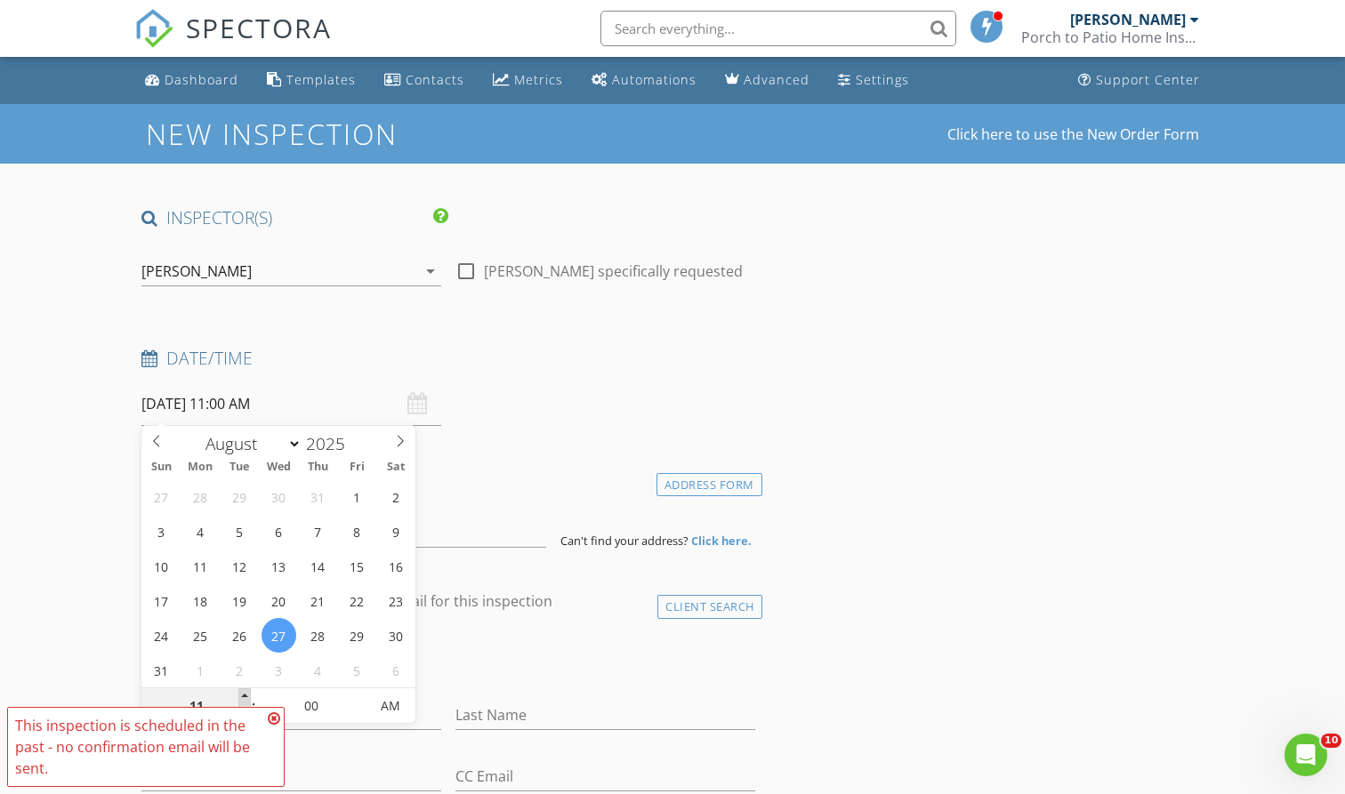
type input "08/27/2025 12:00 PM"
click at [242, 694] on span at bounding box center [244, 697] width 12 height 18
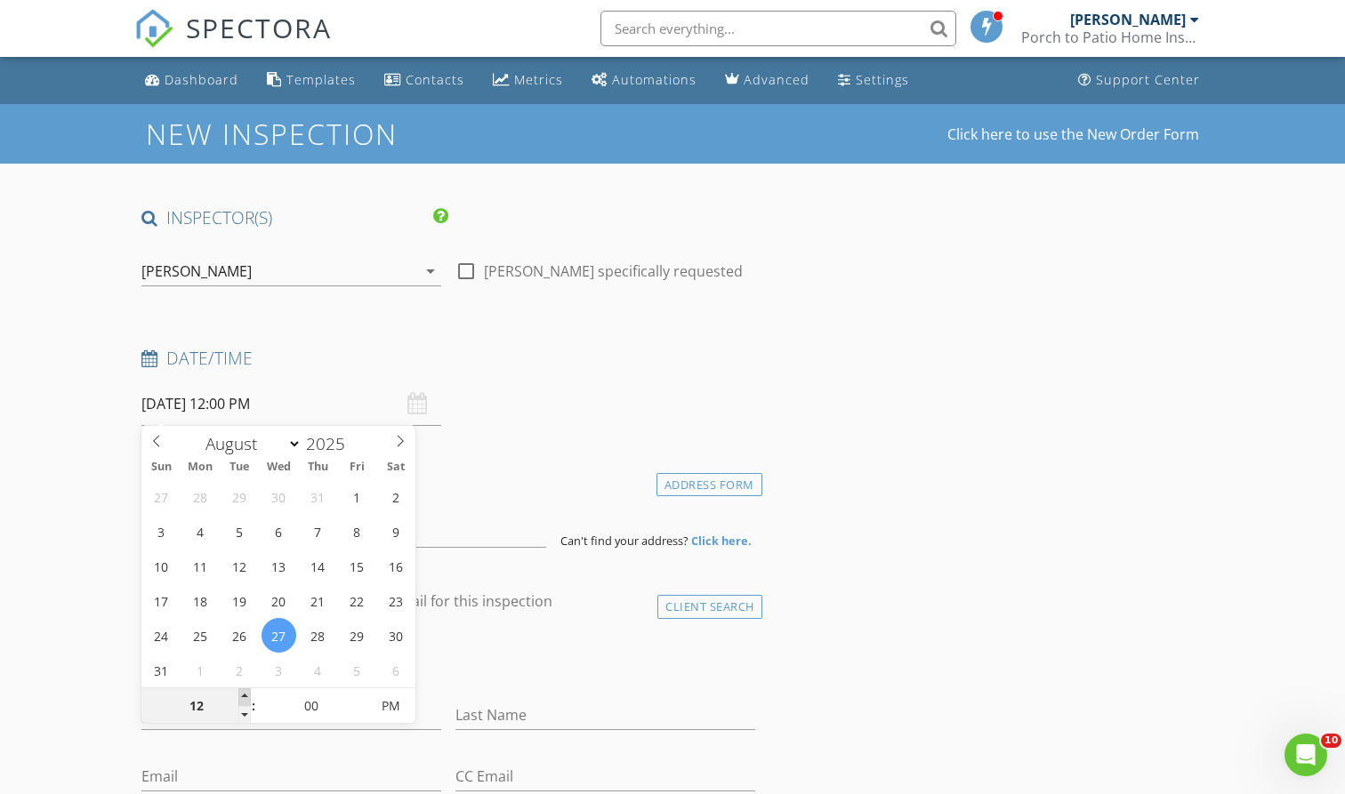
type input "01"
type input "08/27/2025 1:00 PM"
click at [242, 694] on span at bounding box center [244, 697] width 12 height 18
type input "05"
type input "08/27/2025 1:05 PM"
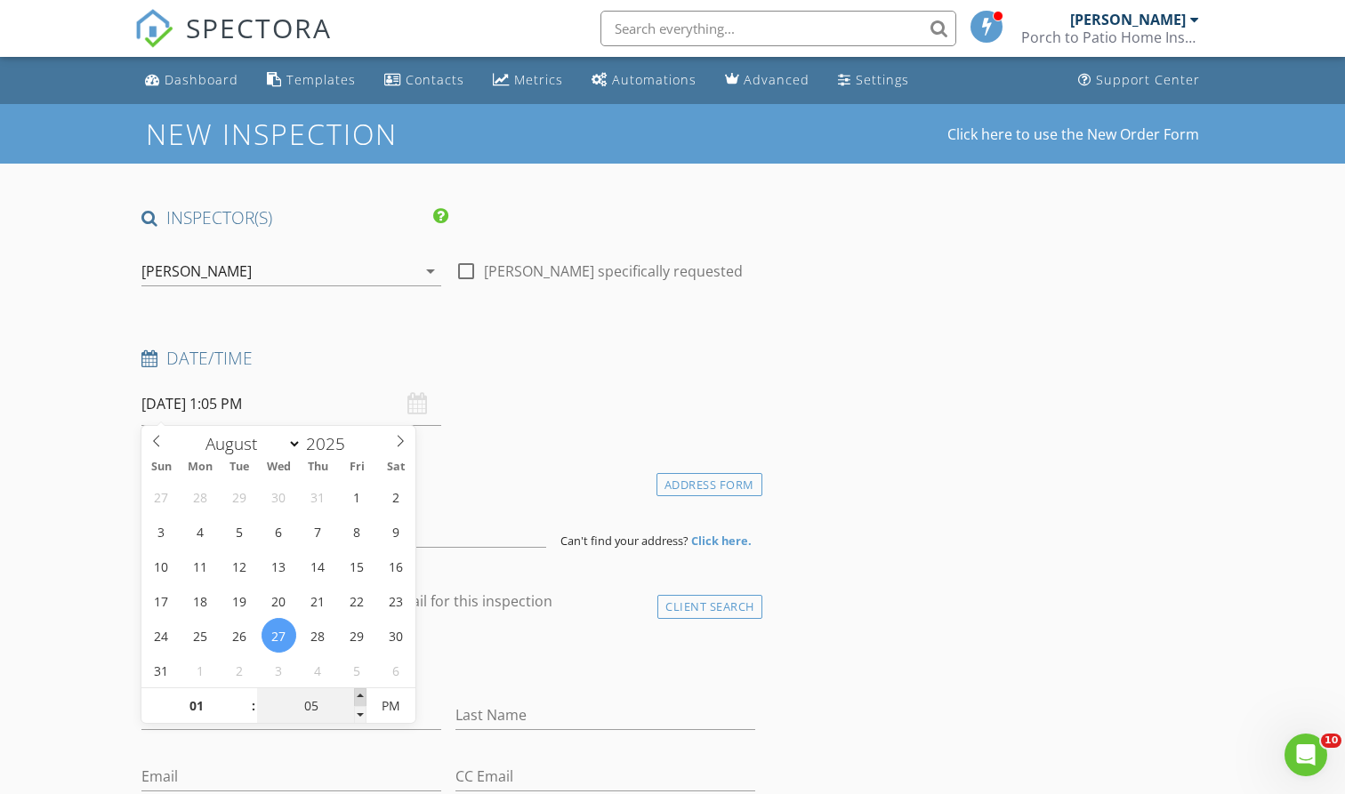
click at [359, 695] on span at bounding box center [360, 697] width 12 height 18
type input "10"
type input "08/27/2025 1:10 PM"
click at [359, 695] on span at bounding box center [360, 697] width 12 height 18
type input "15"
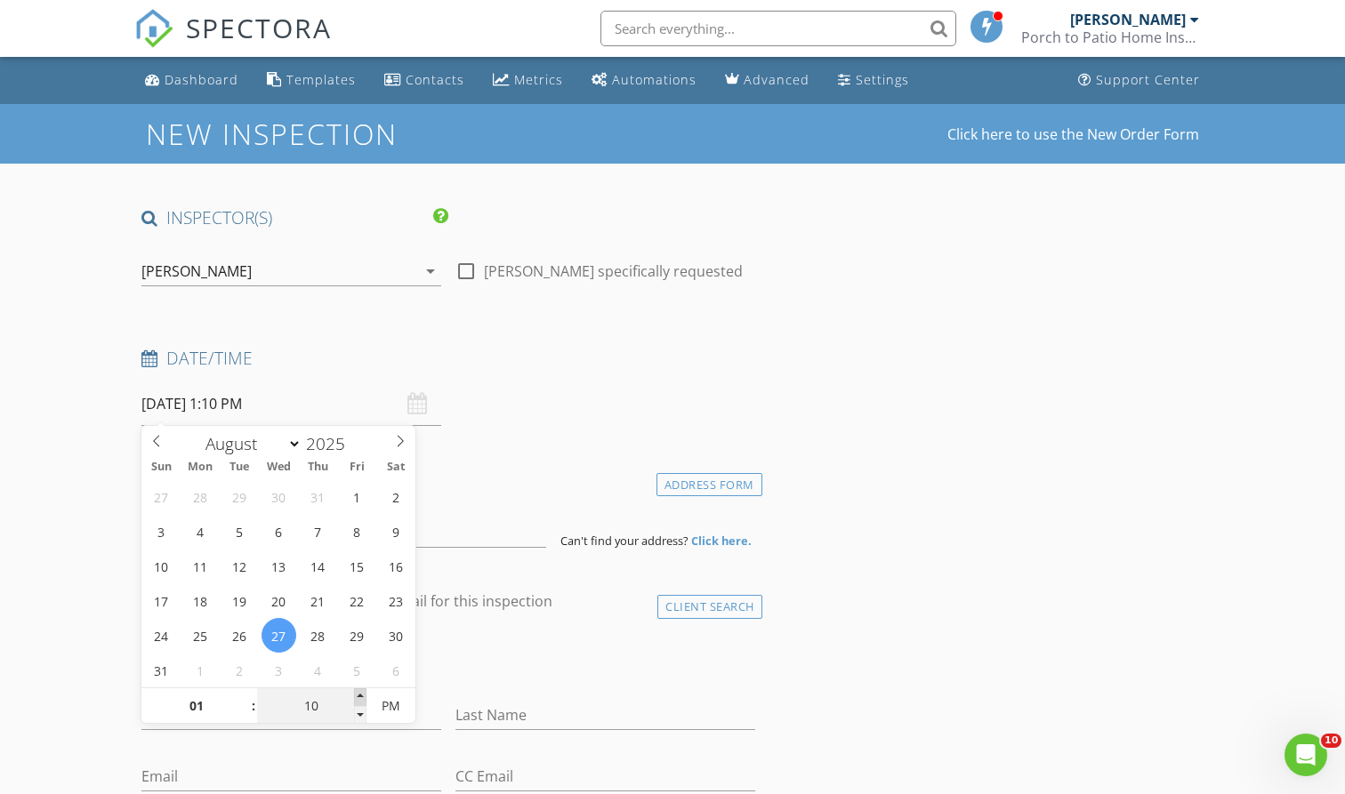
type input "08/27/2025 1:15 PM"
click at [359, 695] on span at bounding box center [360, 697] width 12 height 18
type input "20"
type input "08/27/2025 1:20 PM"
click at [359, 695] on span at bounding box center [360, 697] width 12 height 18
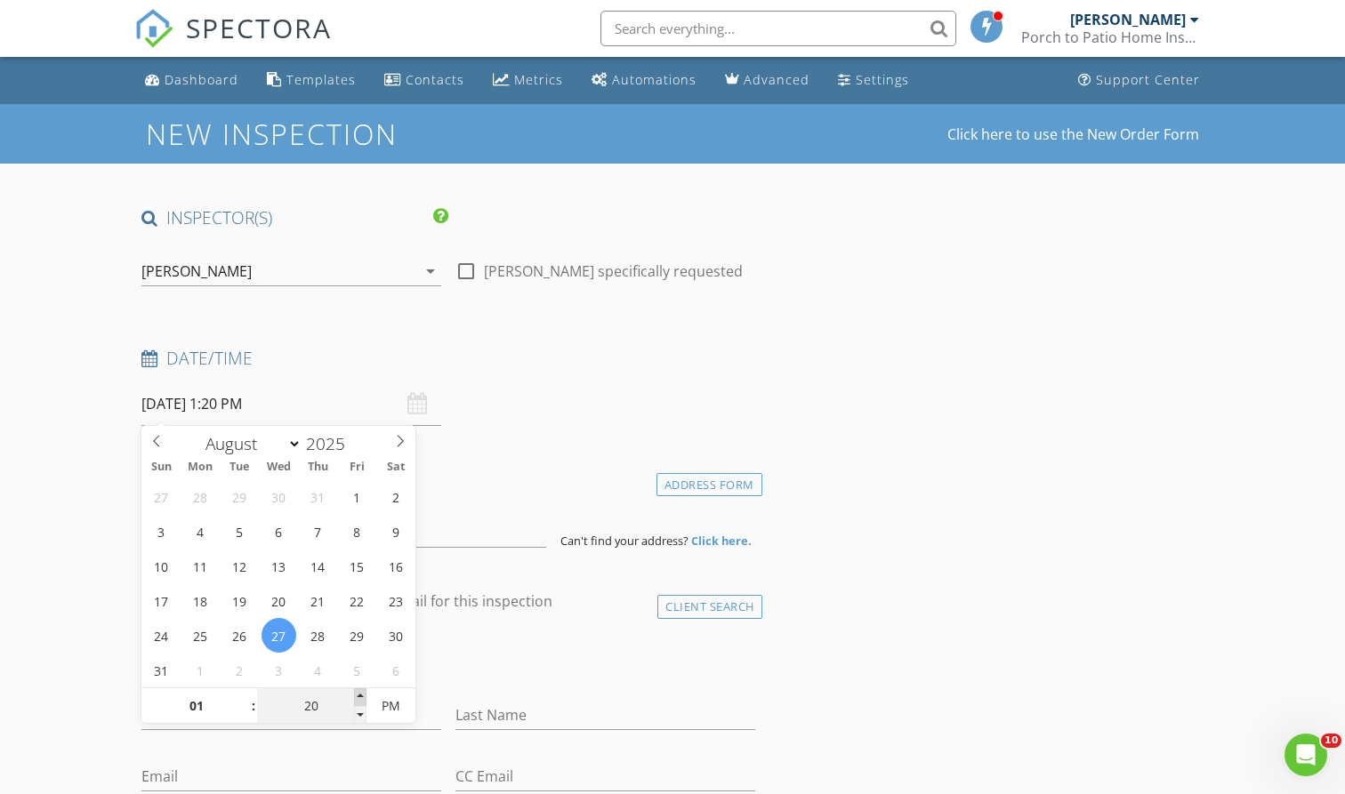
type input "25"
type input "08/27/2025 1:25 PM"
click at [359, 695] on span at bounding box center [360, 697] width 12 height 18
type input "30"
type input "[DATE] 1:30 PM"
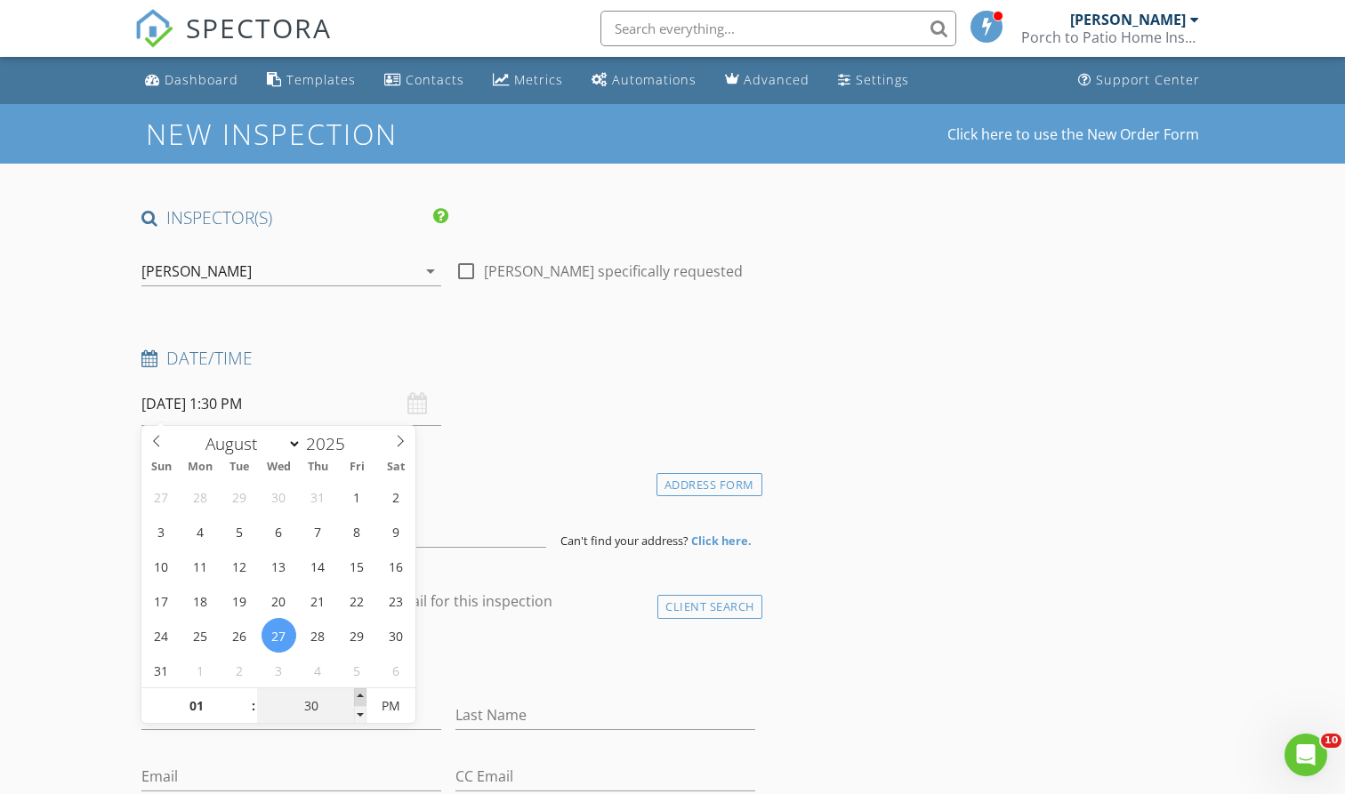
click at [359, 695] on span at bounding box center [360, 697] width 12 height 18
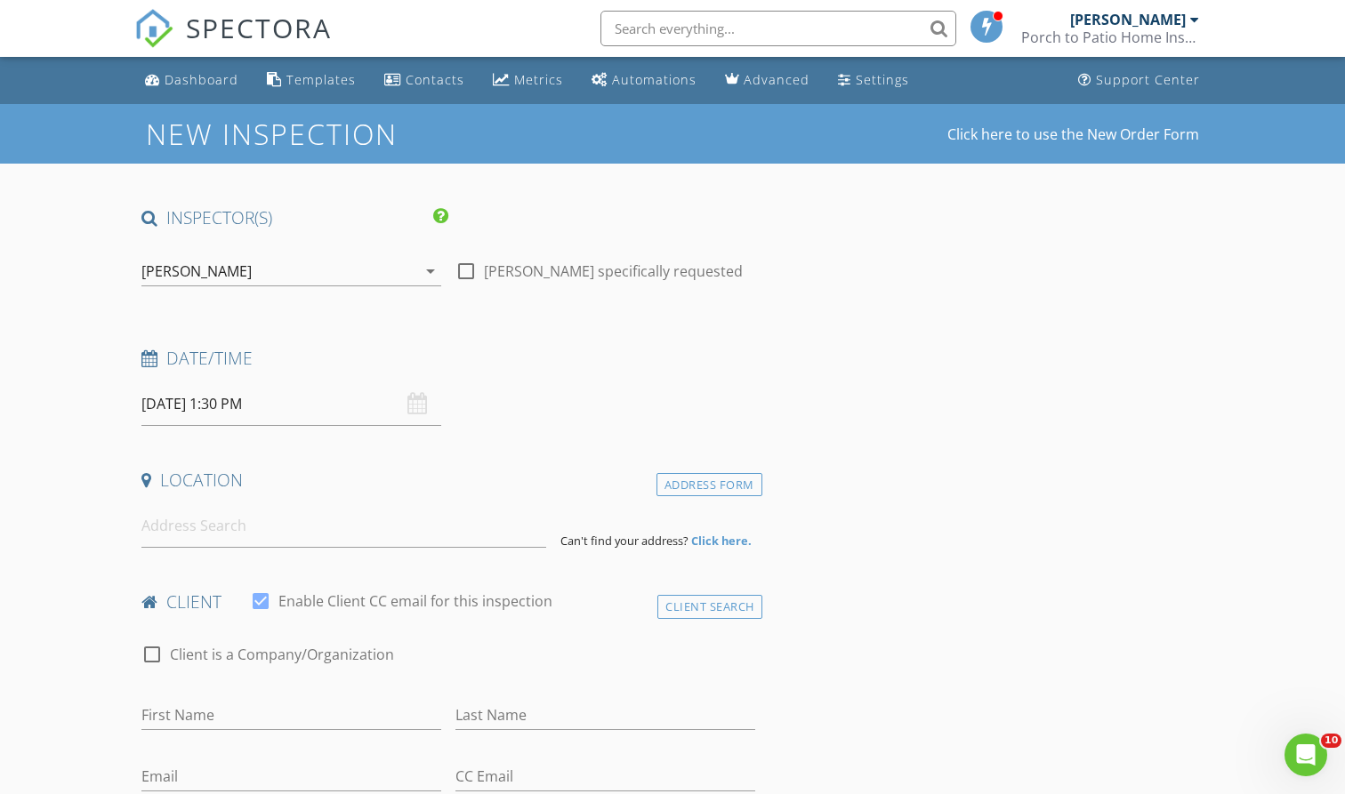
click at [203, 534] on input at bounding box center [343, 526] width 404 height 44
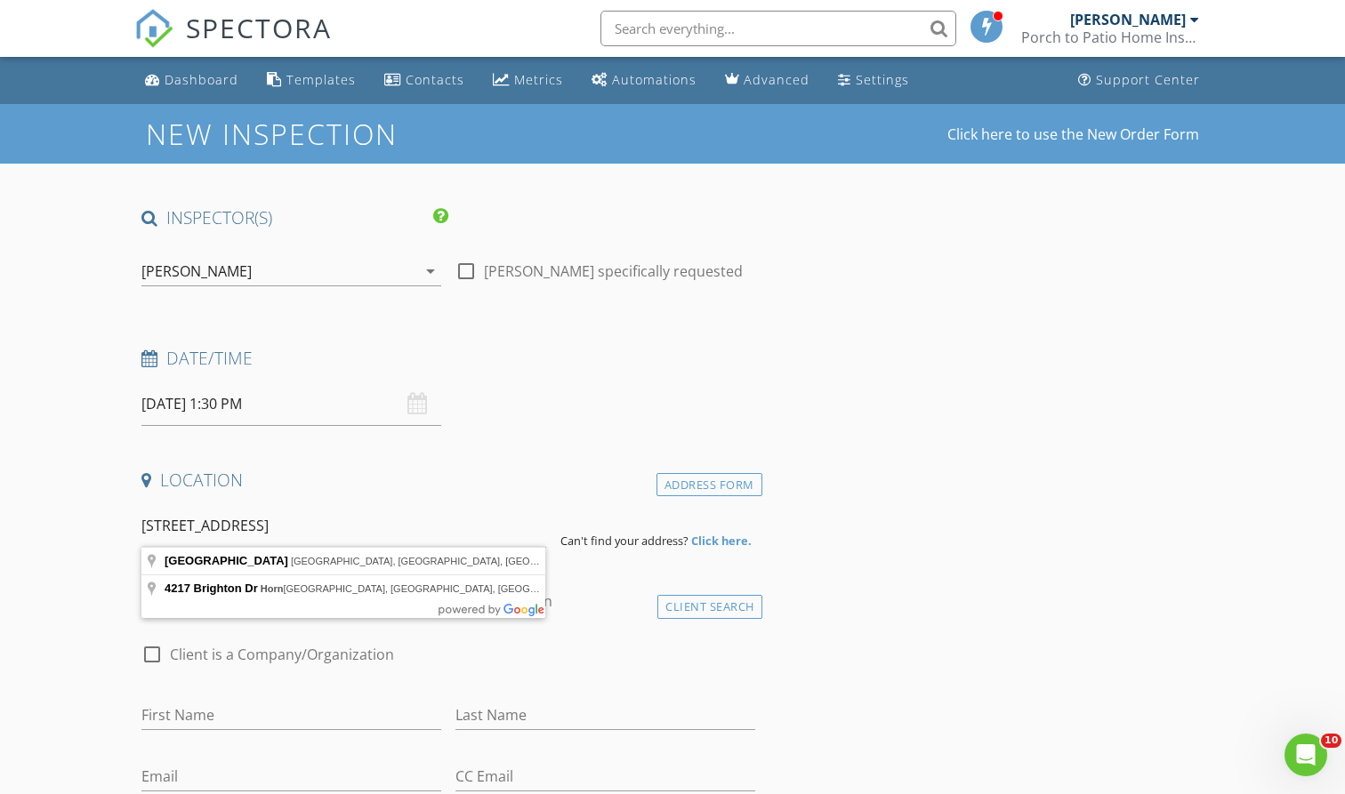
type input "4217 Brighton Dr, Horn Lake, MS, USA"
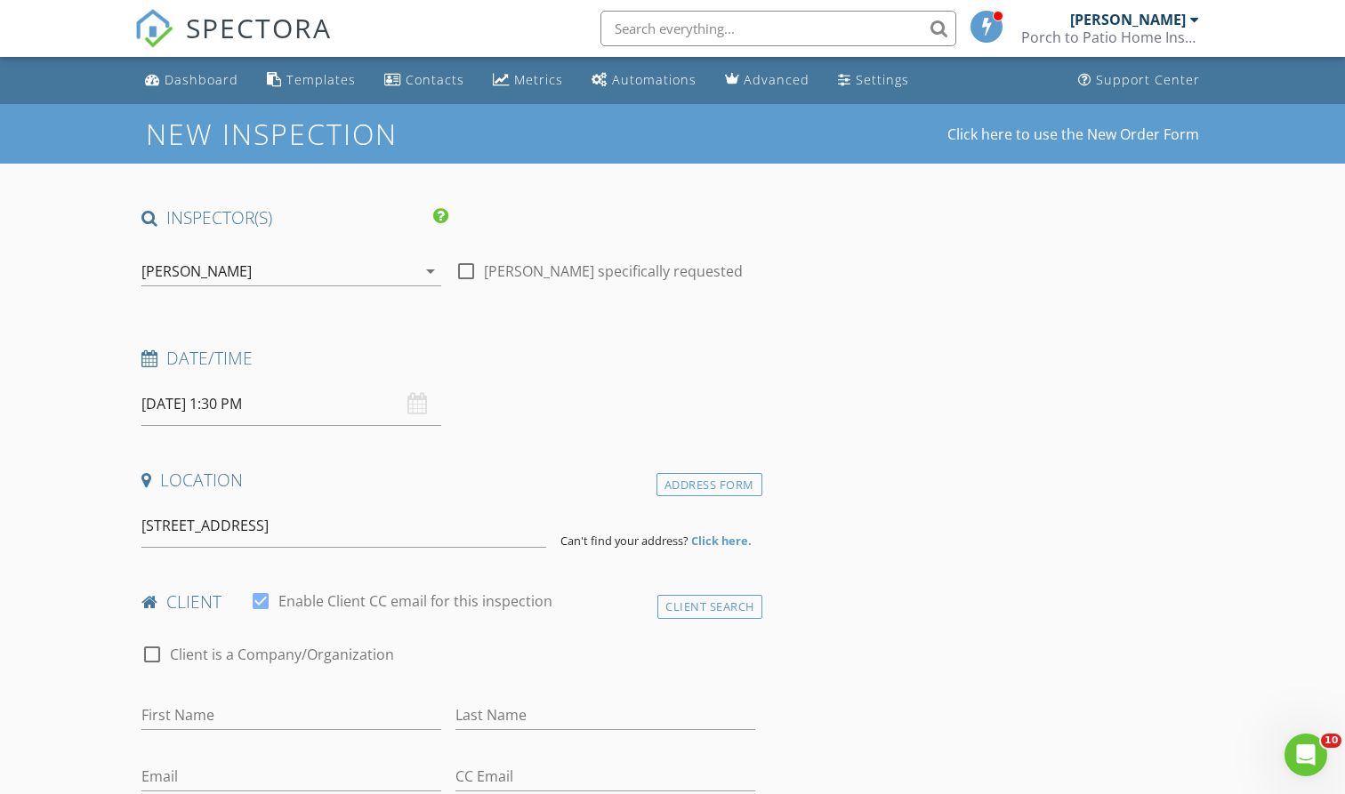
drag, startPoint x: 203, startPoint y: 534, endPoint x: 204, endPoint y: 592, distance: 57.8
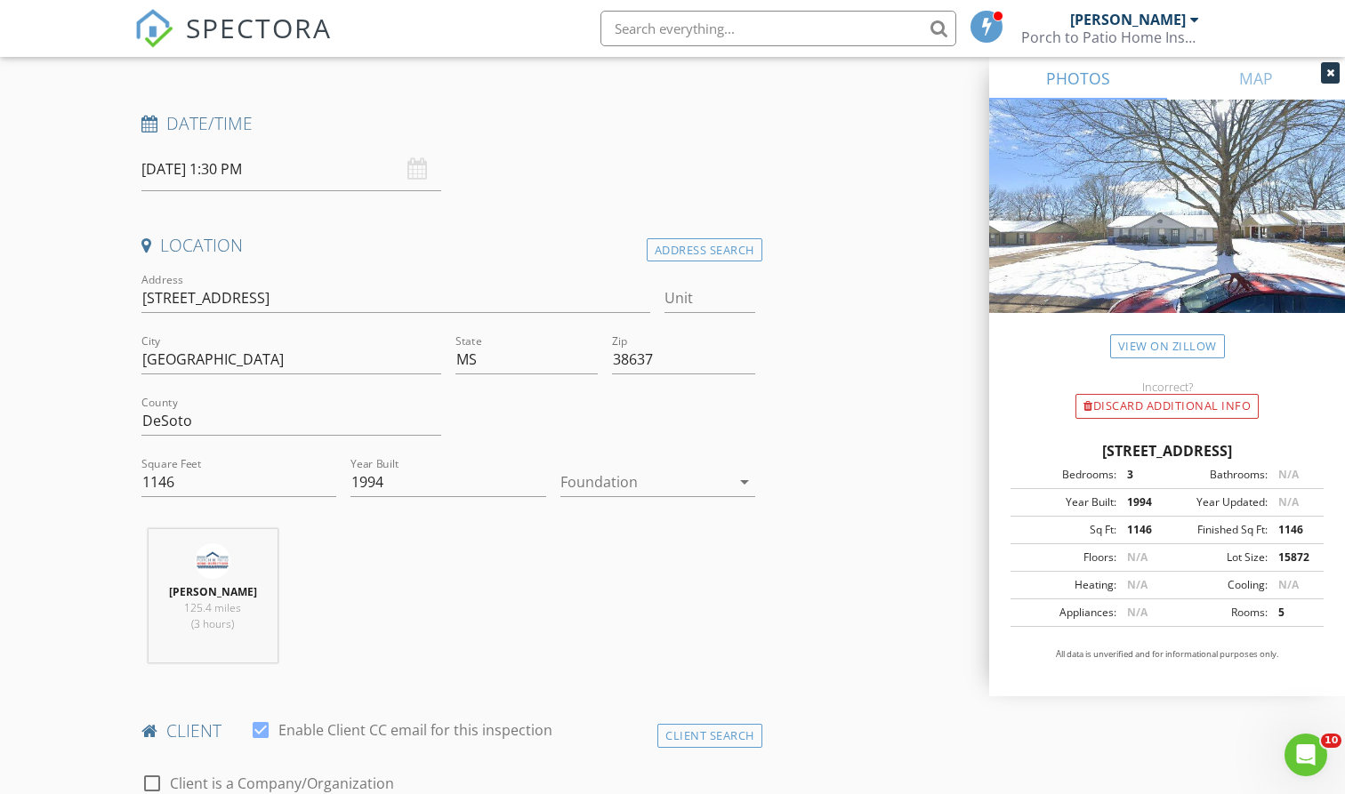
scroll to position [243, 0]
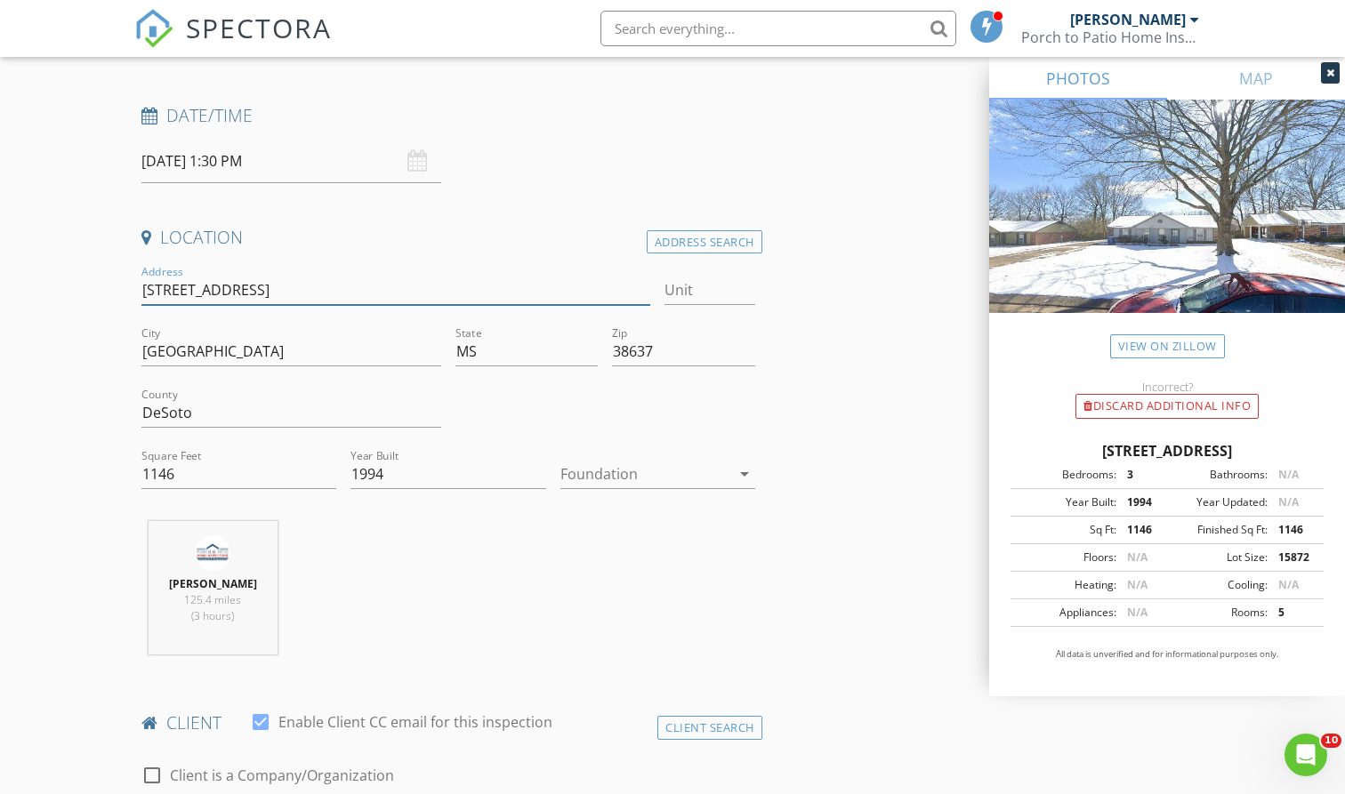
type input "4217 Brighton Drive"
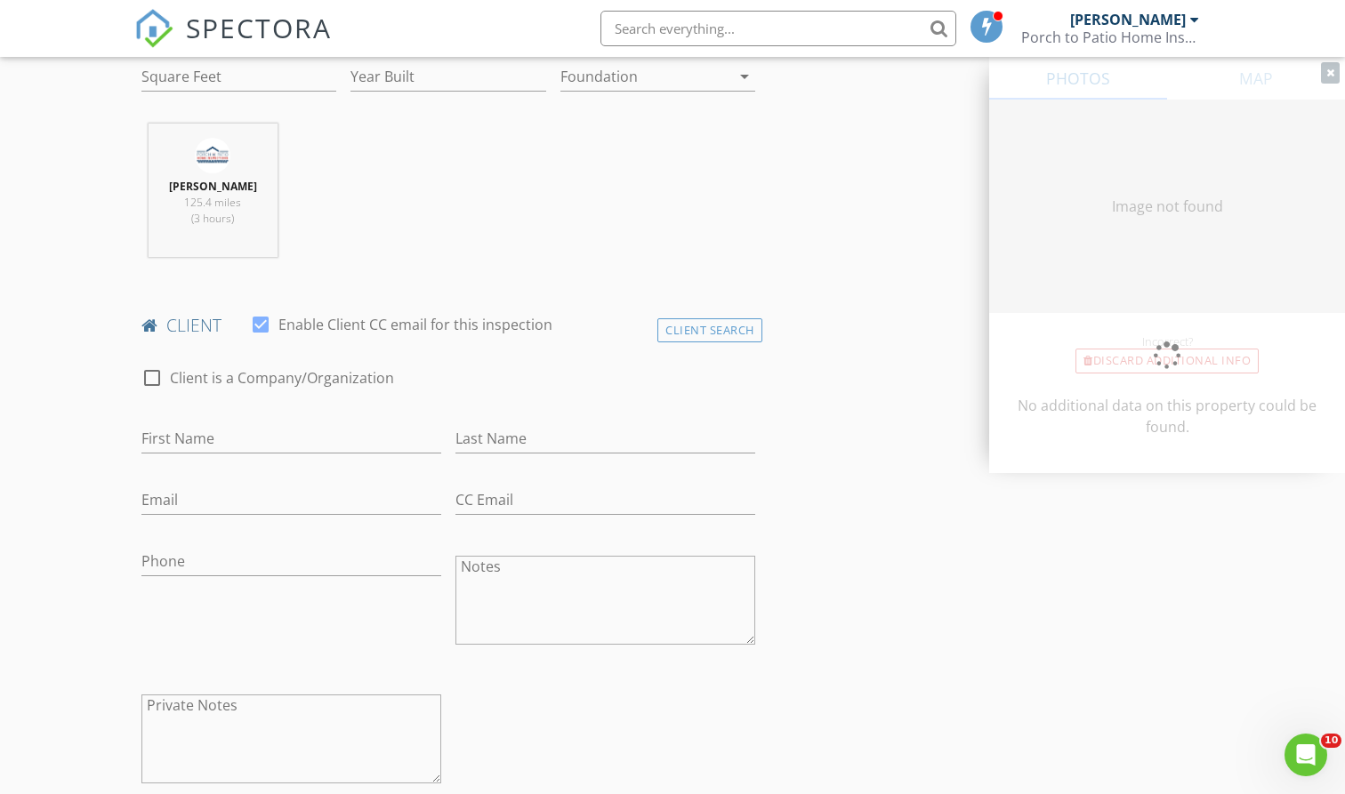
scroll to position [655, 0]
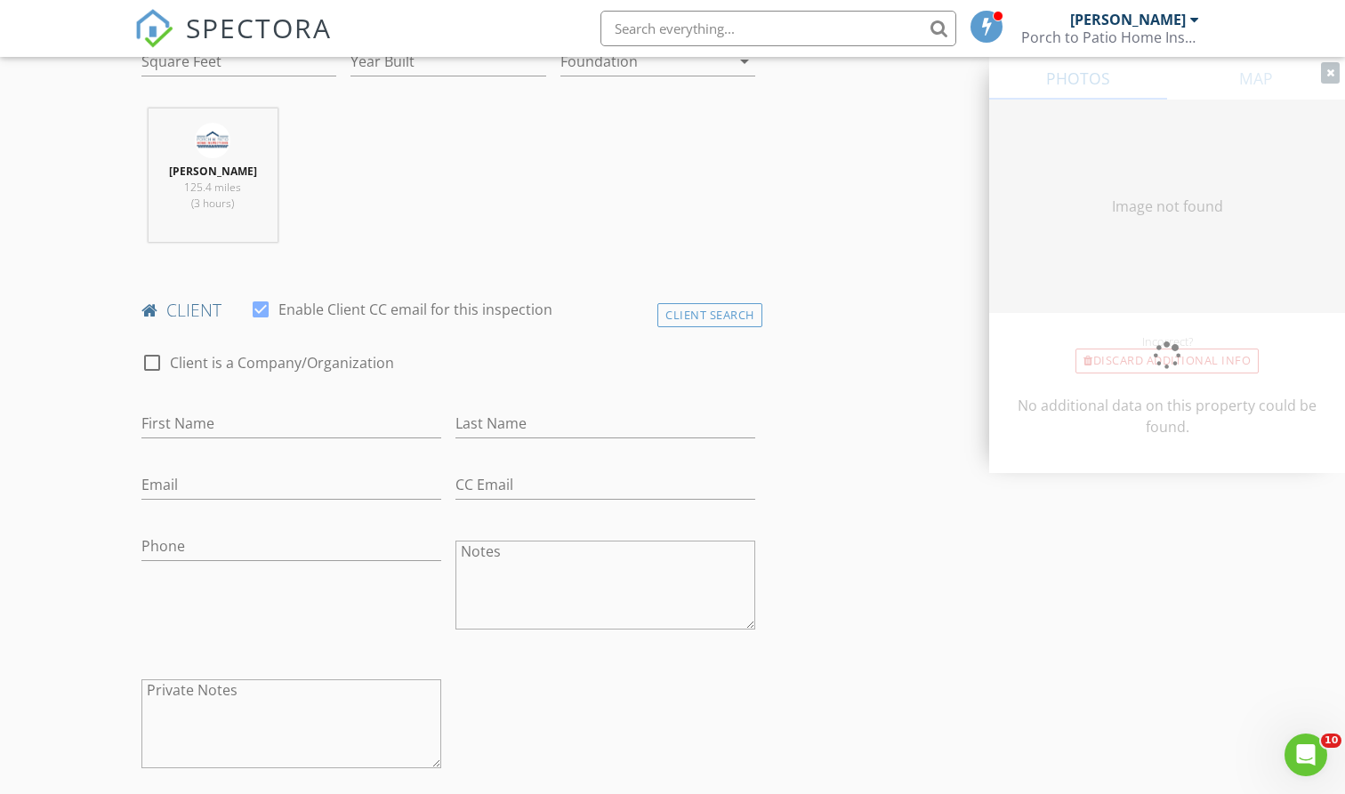
type input "1146"
type input "1994"
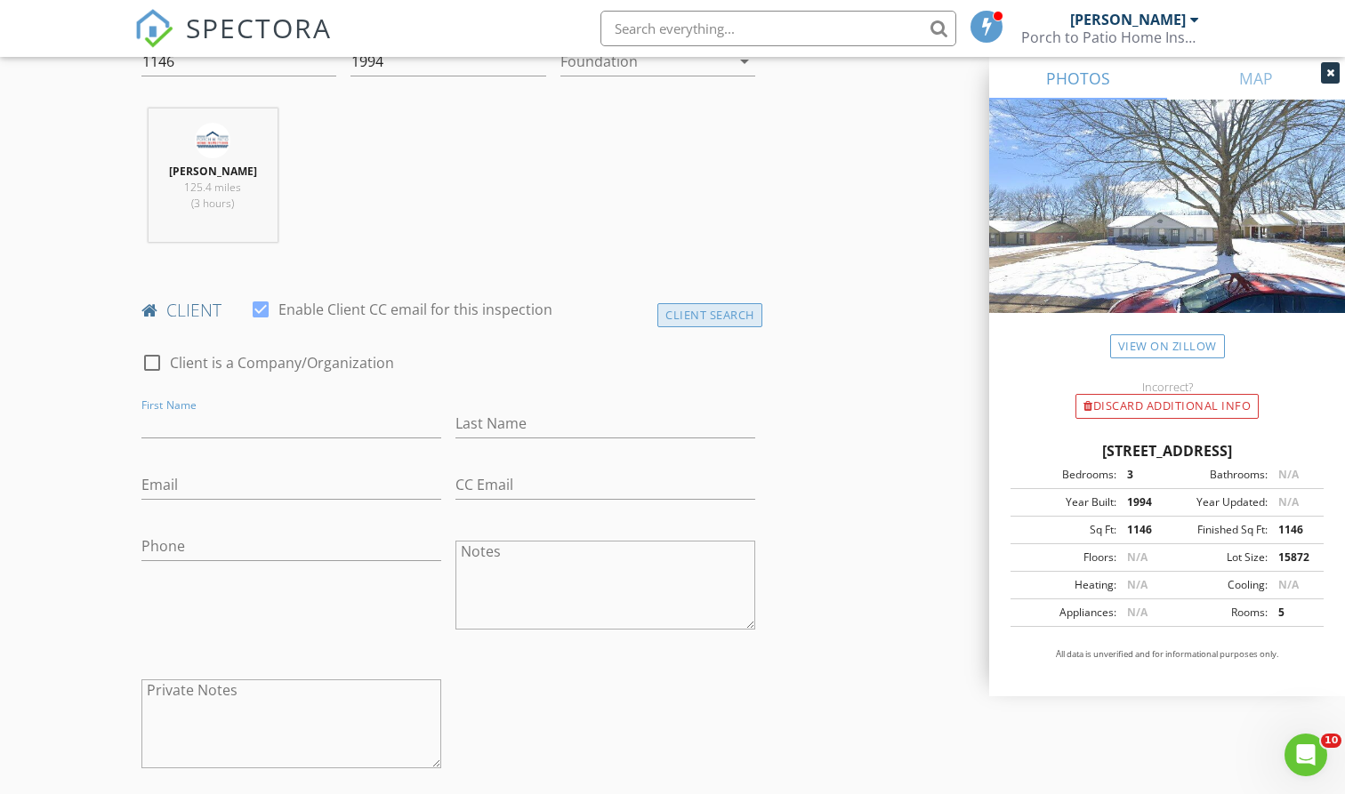
click at [714, 306] on div "Client Search" at bounding box center [709, 315] width 105 height 24
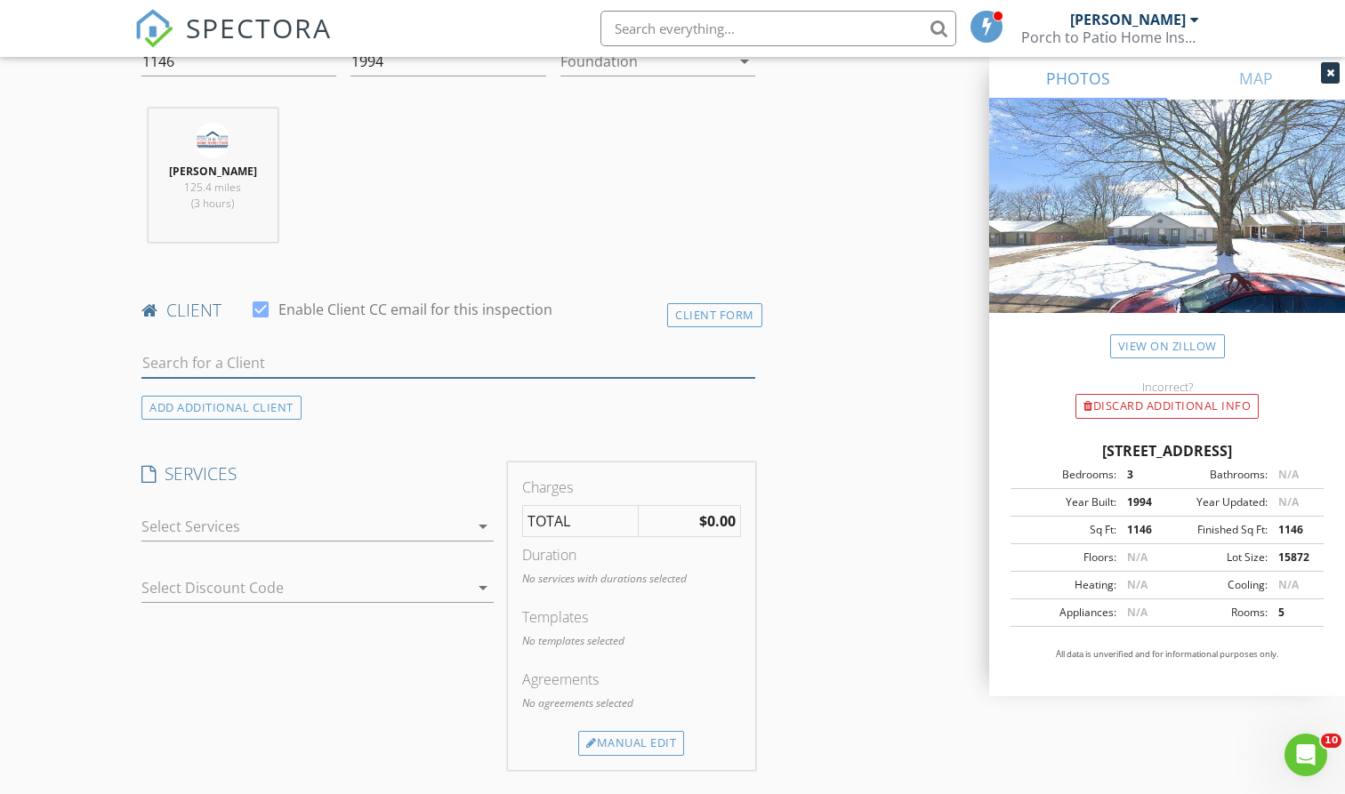
click at [452, 358] on input "text" at bounding box center [448, 363] width 614 height 29
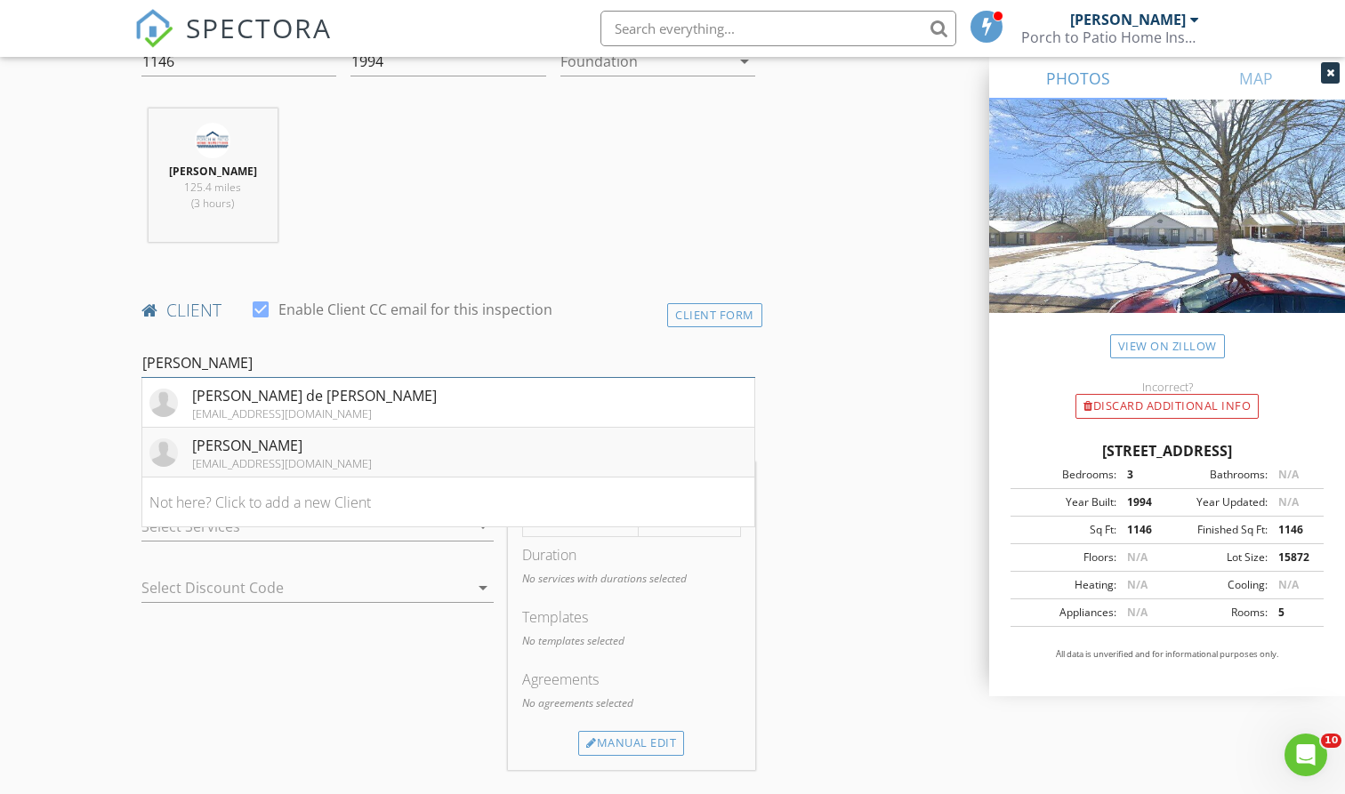
type input "Maria"
click at [335, 451] on div "Maria Rodriguez" at bounding box center [282, 445] width 180 height 21
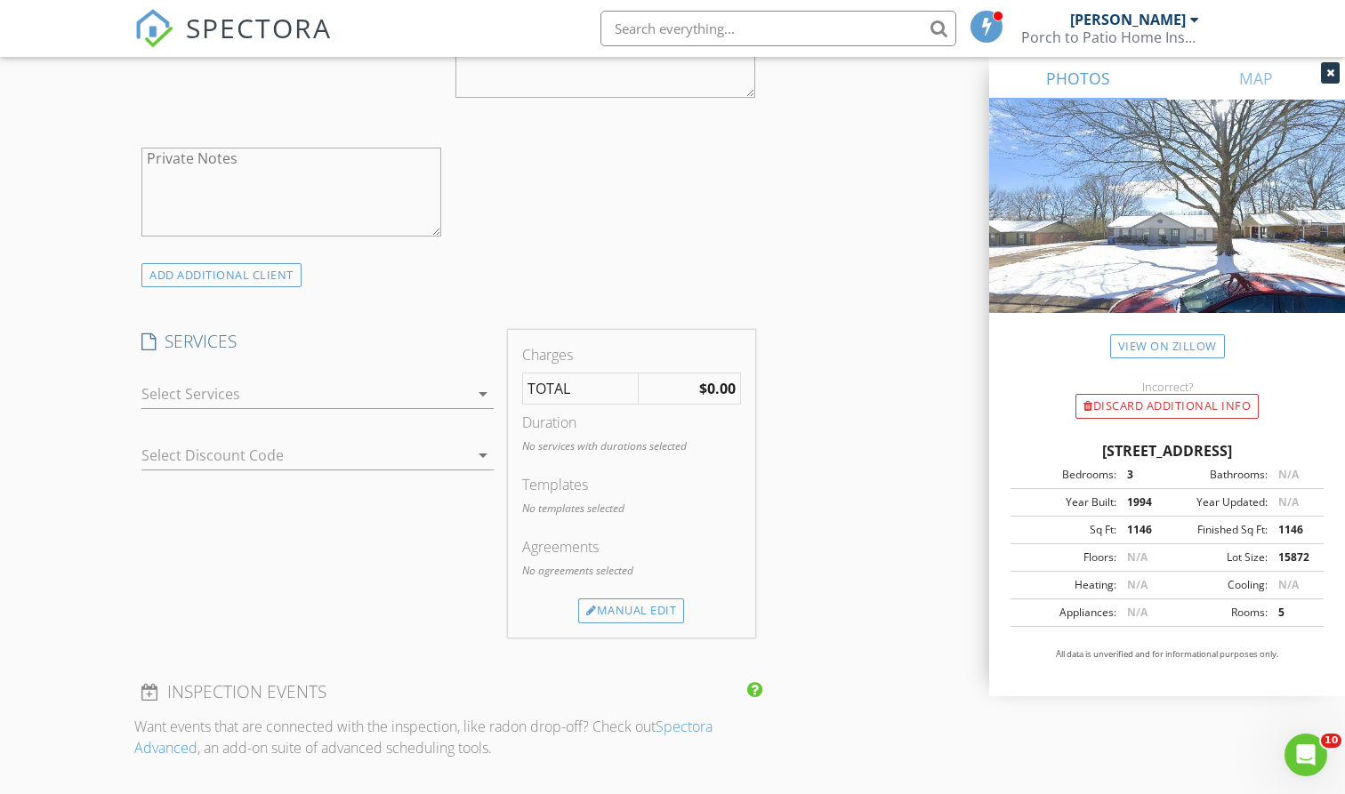
scroll to position [1218, 0]
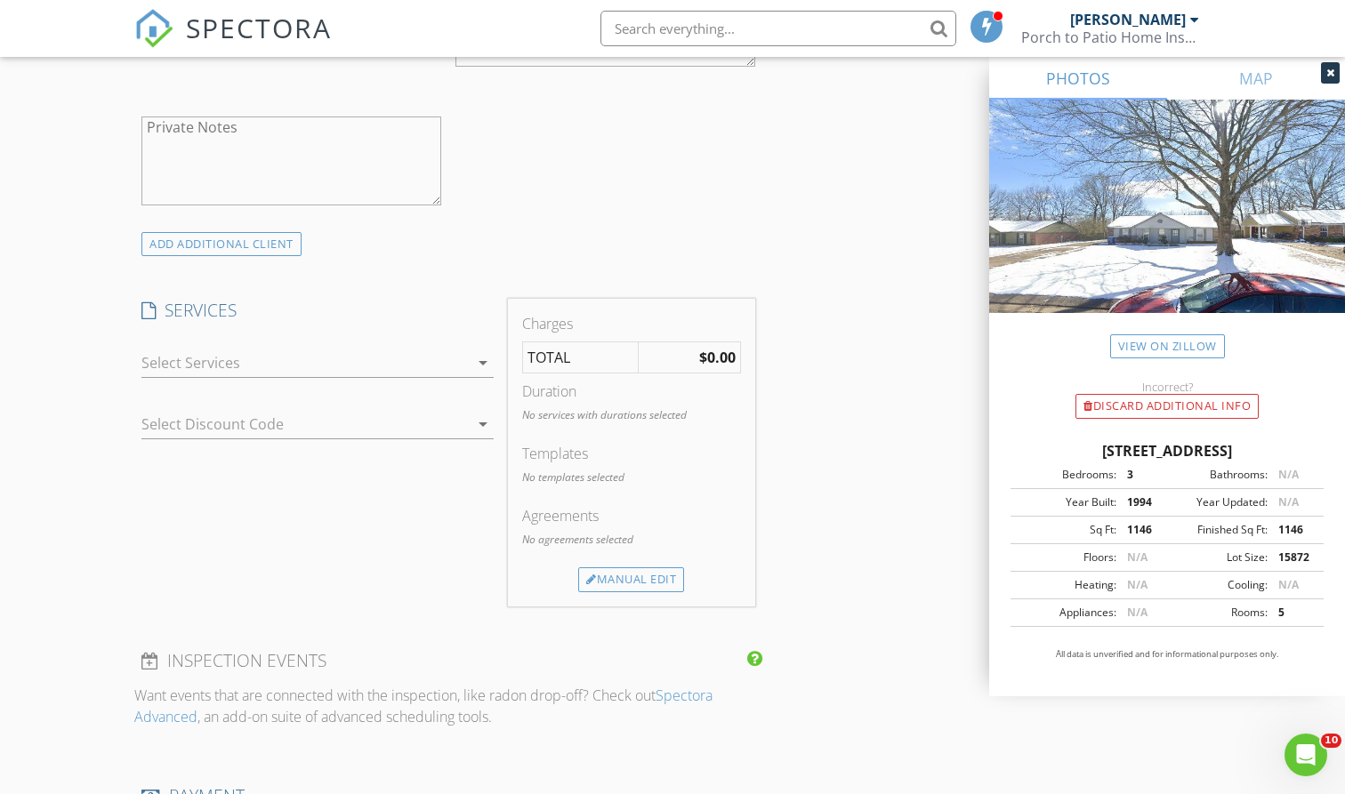
click at [328, 366] on div at bounding box center [304, 363] width 327 height 28
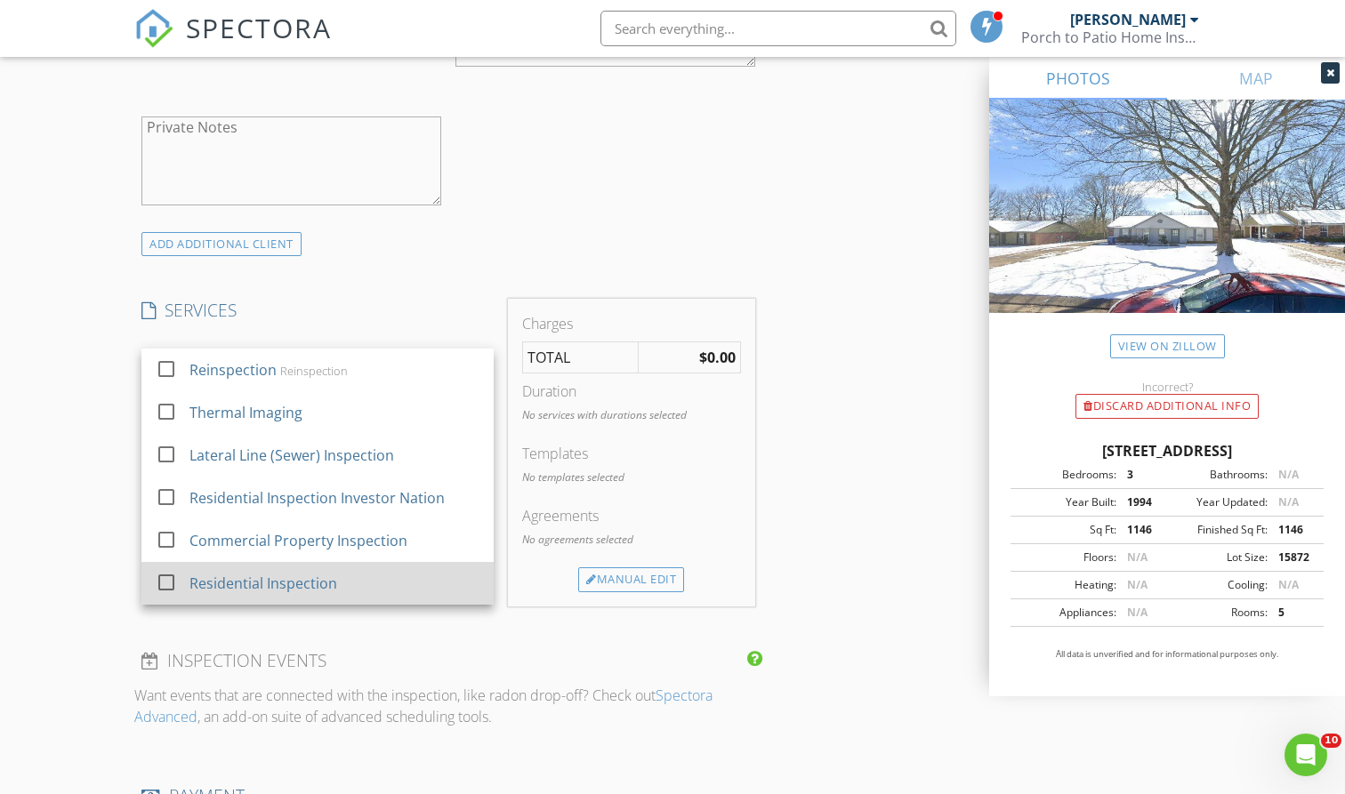
click at [330, 573] on div "Residential Inspection" at bounding box center [264, 583] width 148 height 21
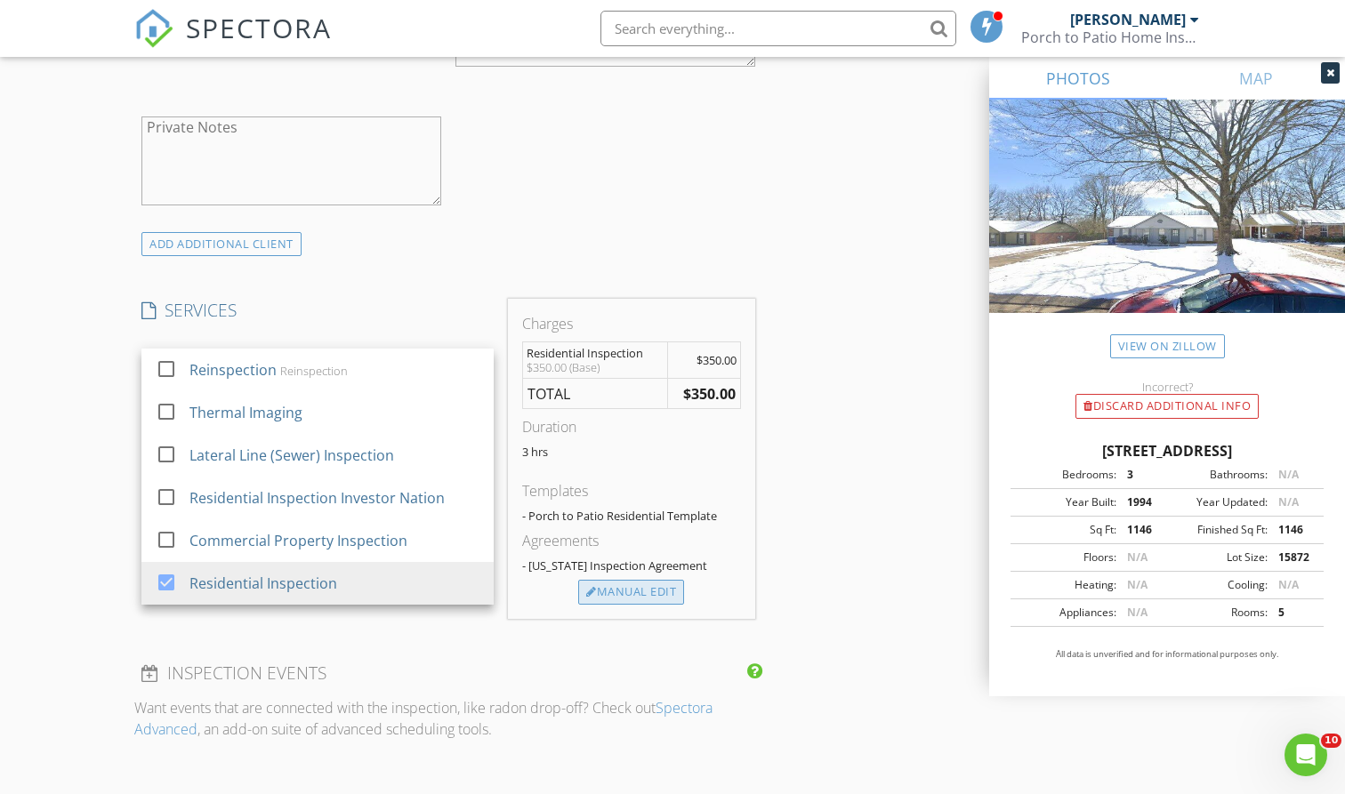
click at [647, 601] on div "Manual Edit" at bounding box center [631, 592] width 106 height 25
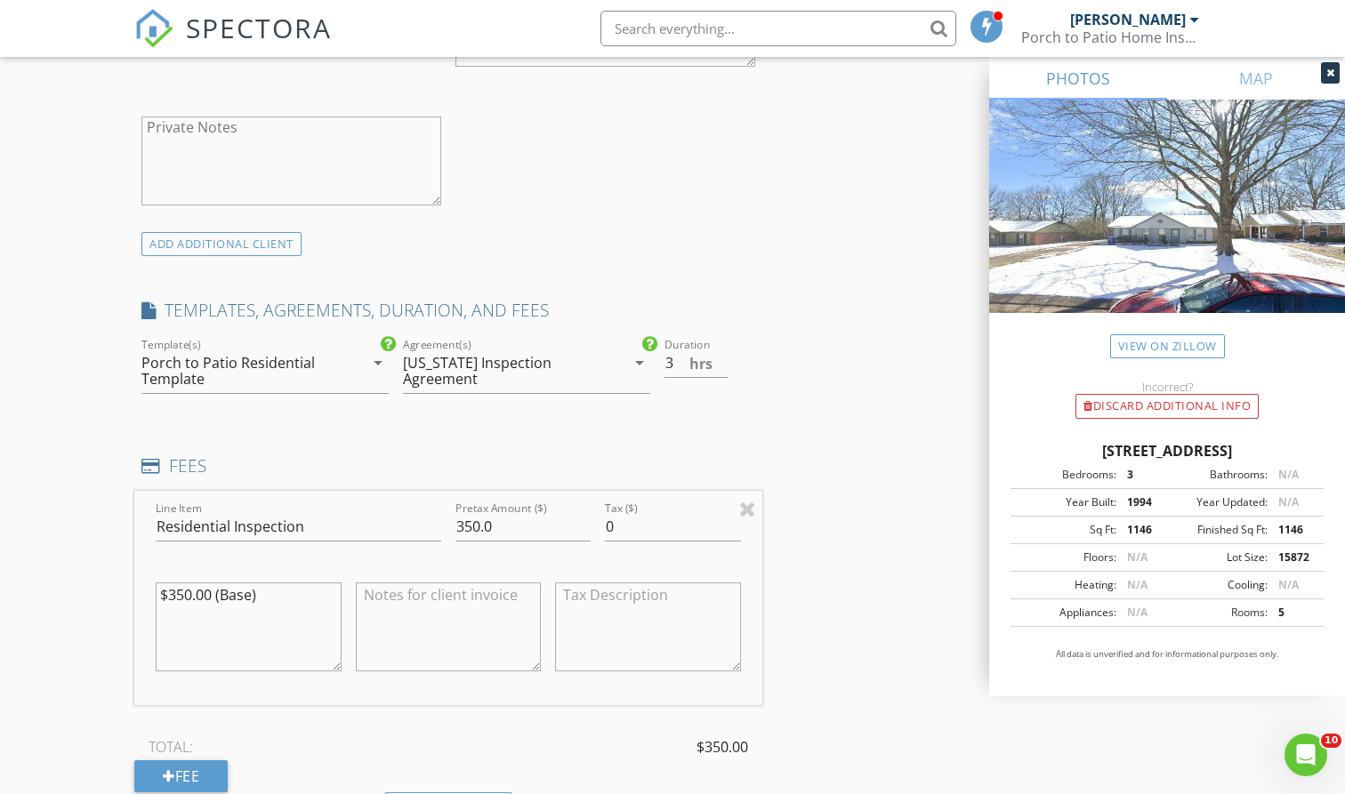
click at [838, 518] on div "INSPECTOR(S) check_box Mitchell James PRIMARY check_box_outline_blank Chris Key…" at bounding box center [672, 551] width 1076 height 3126
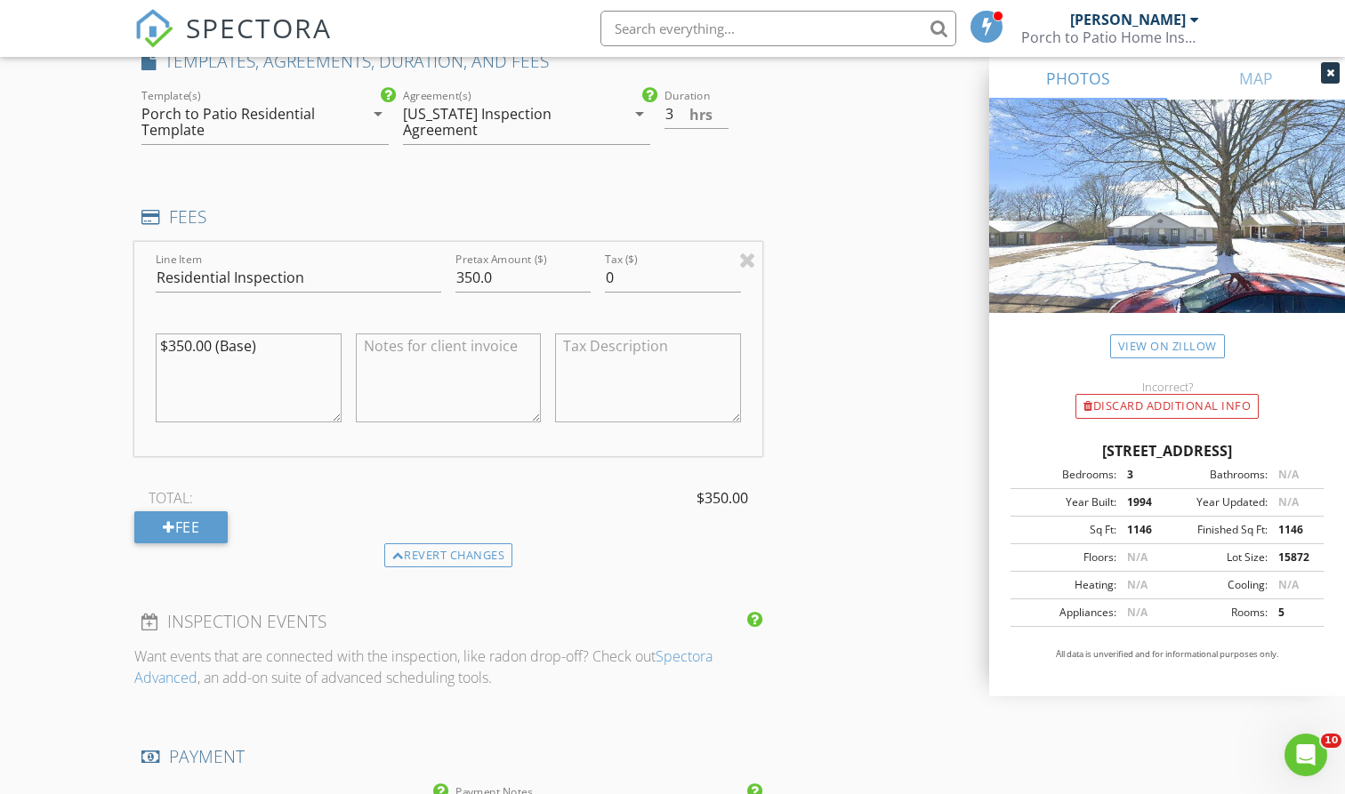
scroll to position [1481, 0]
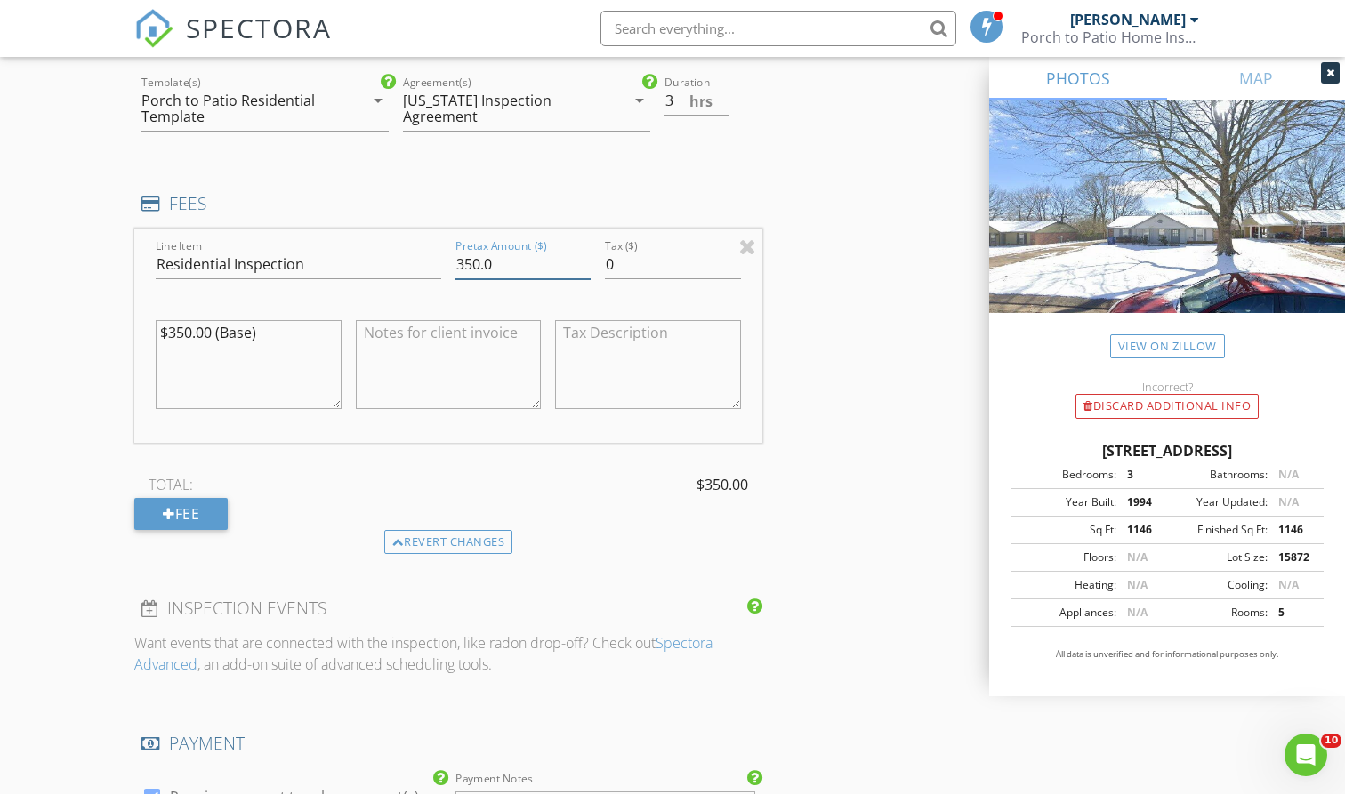
drag, startPoint x: 551, startPoint y: 267, endPoint x: 409, endPoint y: 267, distance: 142.3
click at [409, 267] on div "Line Item Residential Inspection Pretax Amount ($) 350.0 Tax ($) 0 $350.00 (Bas…" at bounding box center [448, 336] width 628 height 214
click at [353, 481] on div "TOTAL: $400.00" at bounding box center [448, 484] width 628 height 27
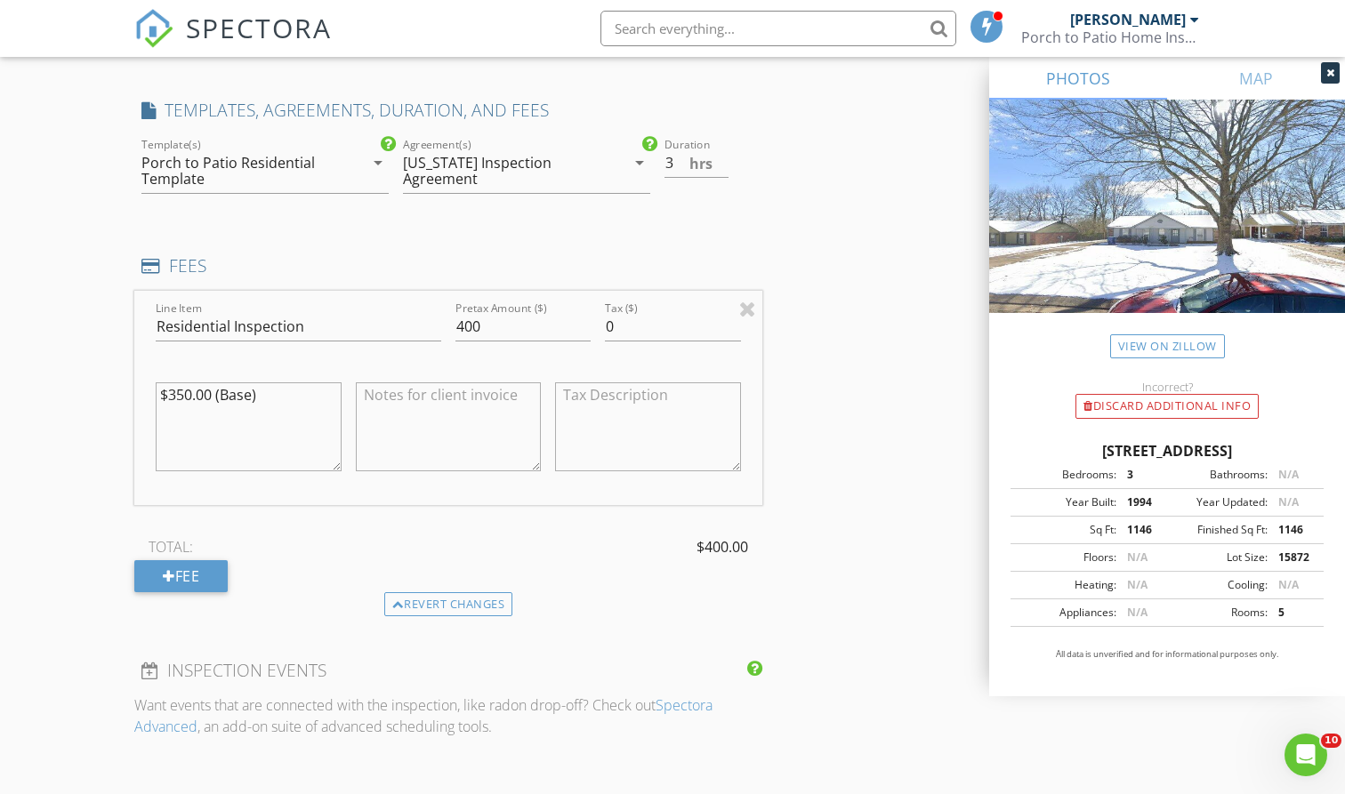
scroll to position [1358, 0]
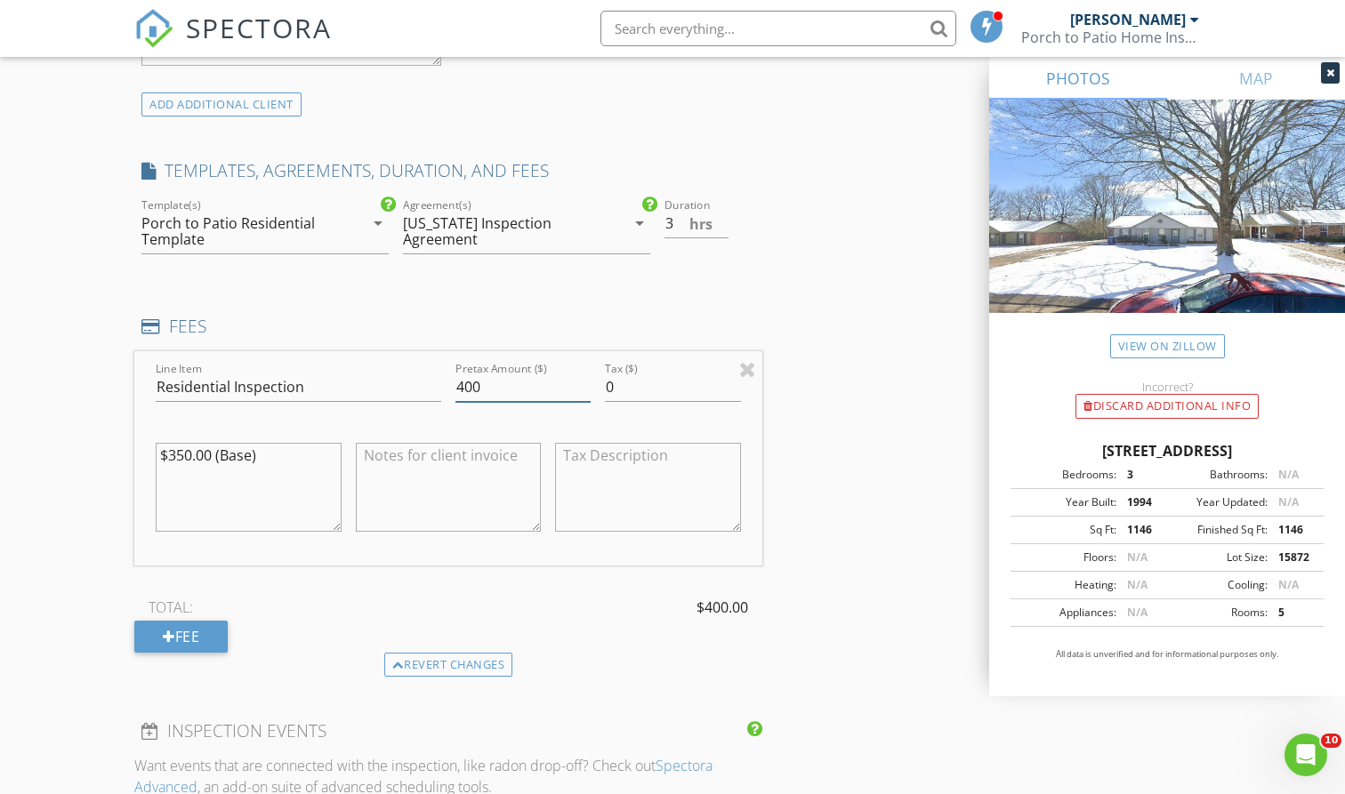
click at [486, 382] on input "400" at bounding box center [522, 387] width 135 height 29
type input "4"
type input "350"
click at [319, 626] on div "TOTAL: $350.00 Fee" at bounding box center [448, 623] width 628 height 59
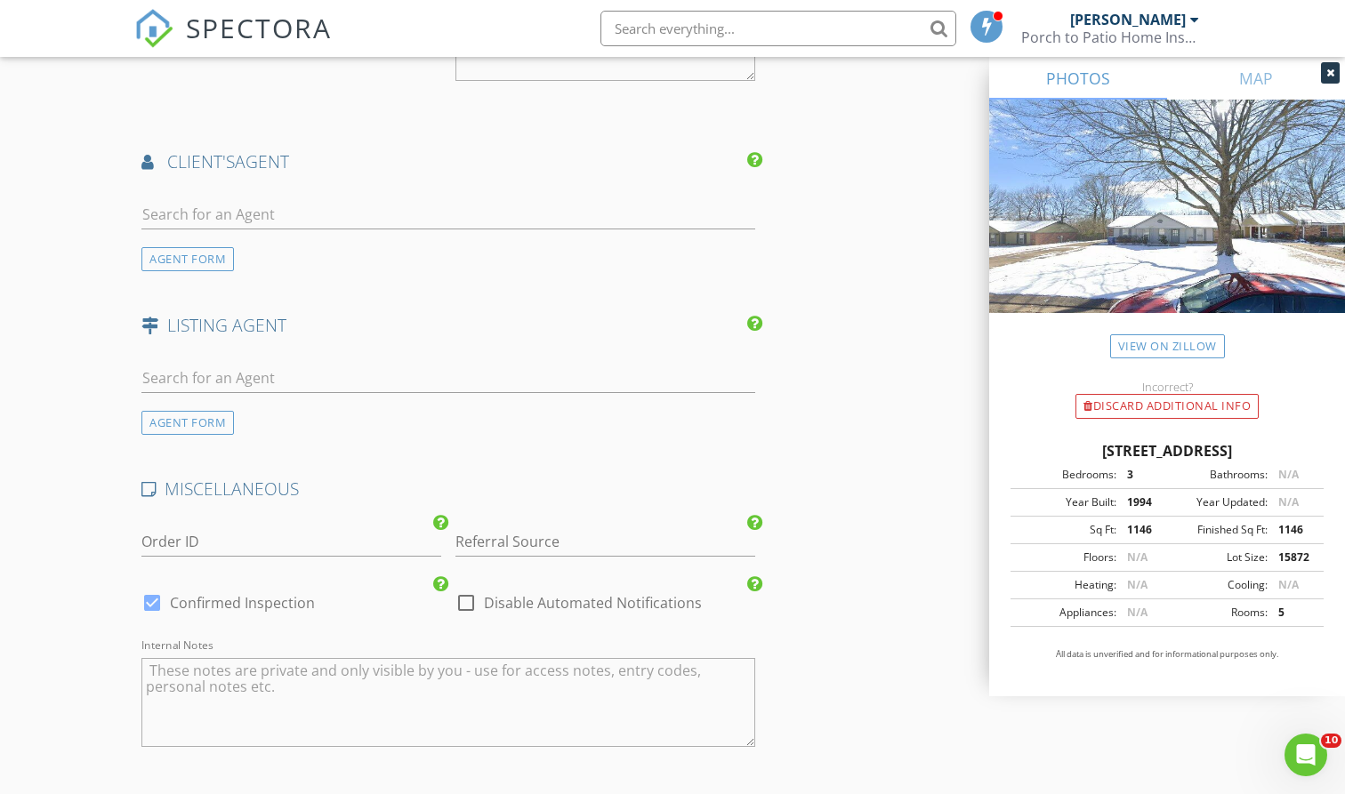
scroll to position [2282, 0]
click at [460, 211] on input "text" at bounding box center [448, 212] width 614 height 29
type input "Anna"
drag, startPoint x: 460, startPoint y: 211, endPoint x: 357, endPoint y: 256, distance: 112.7
click at [357, 256] on li "Anna Blankenship" at bounding box center [448, 253] width 612 height 50
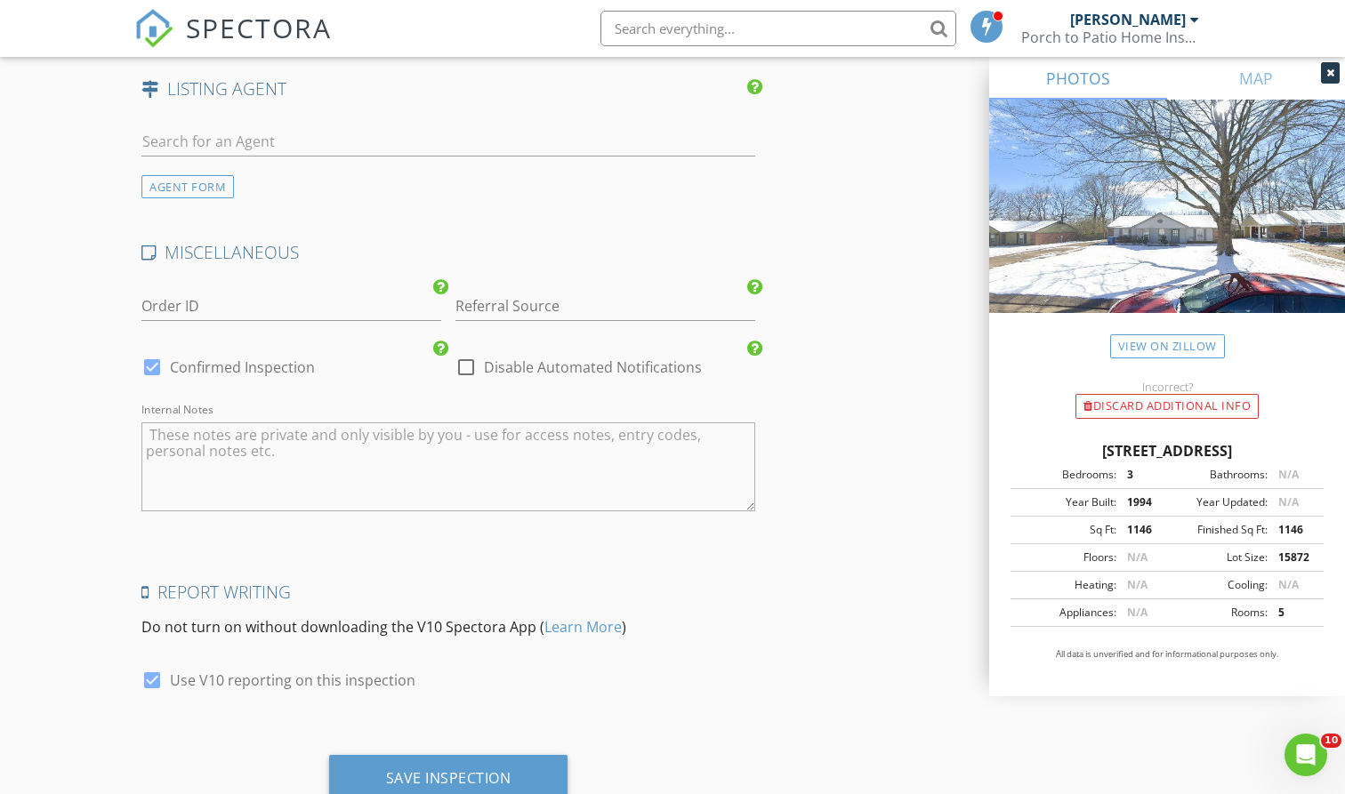
scroll to position [2933, 0]
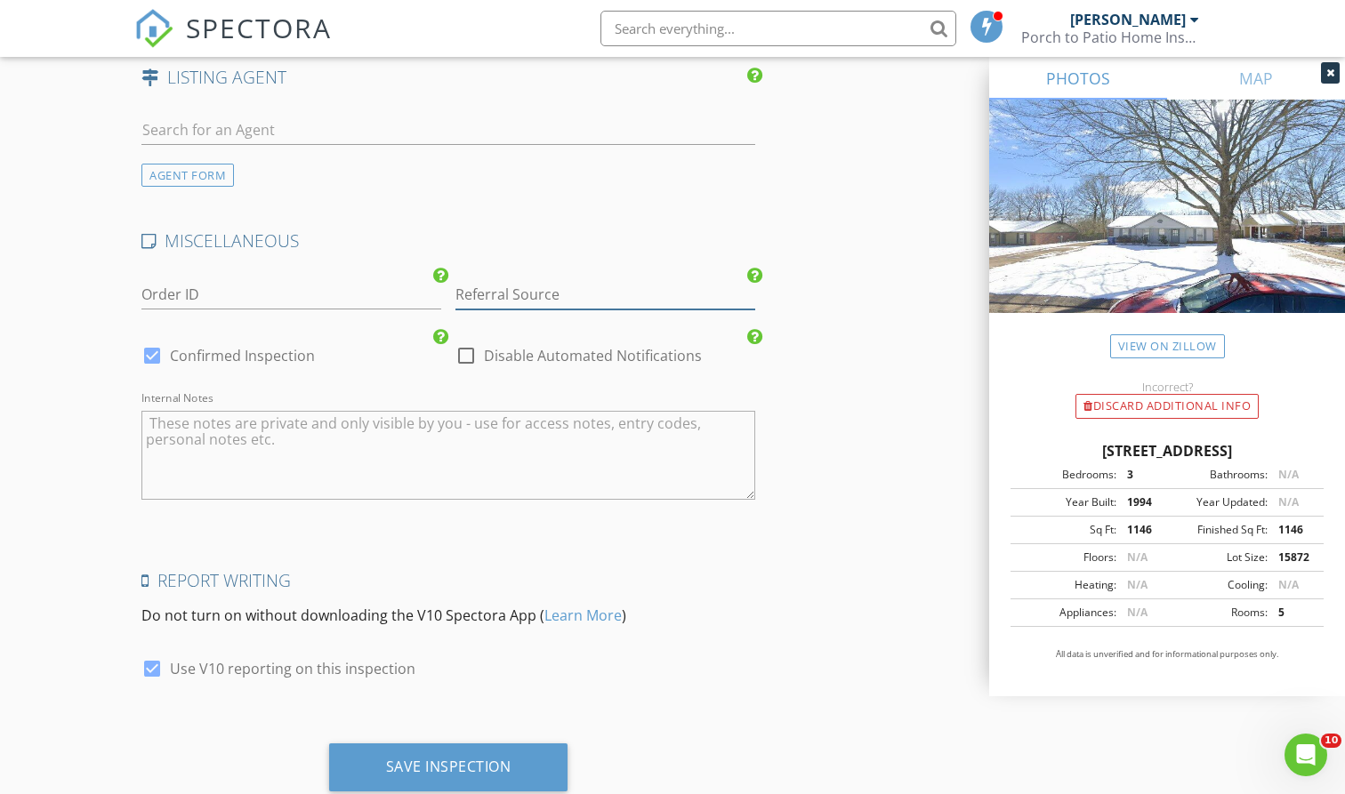
click at [544, 295] on input "Referral Source" at bounding box center [605, 294] width 300 height 29
click at [556, 317] on div "Trinity" at bounding box center [605, 330] width 298 height 36
type input "Trinity"
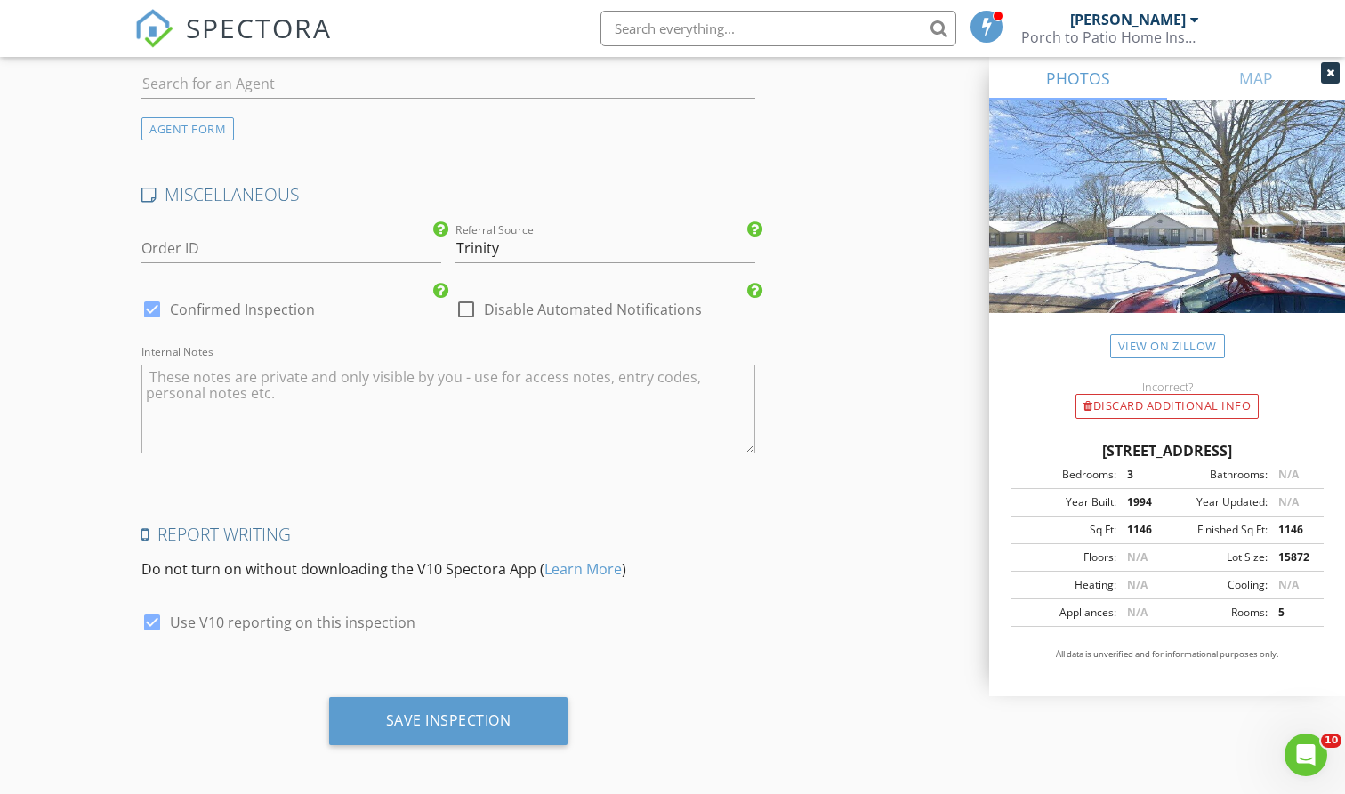
scroll to position [2978, 0]
drag, startPoint x: 453, startPoint y: 717, endPoint x: 455, endPoint y: 507, distance: 209.9
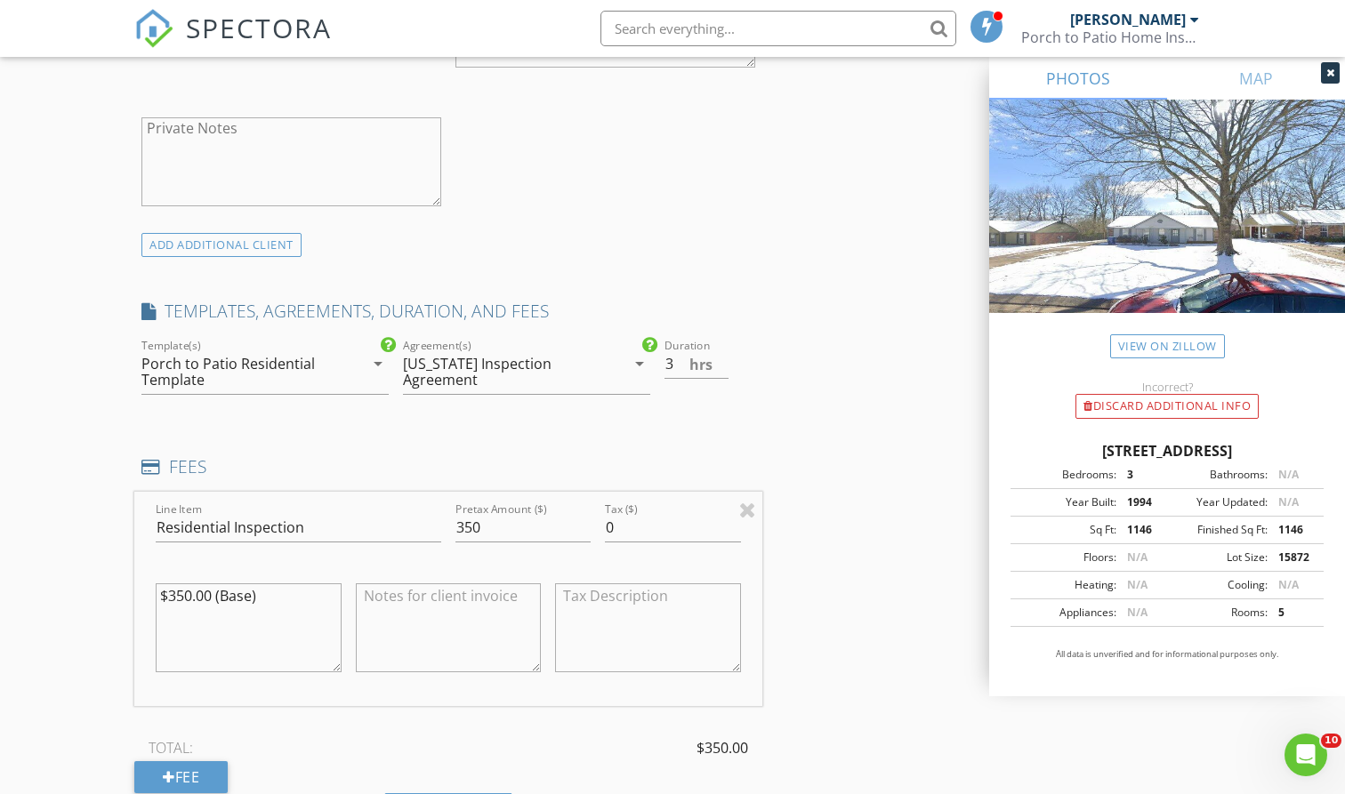
scroll to position [1158, 0]
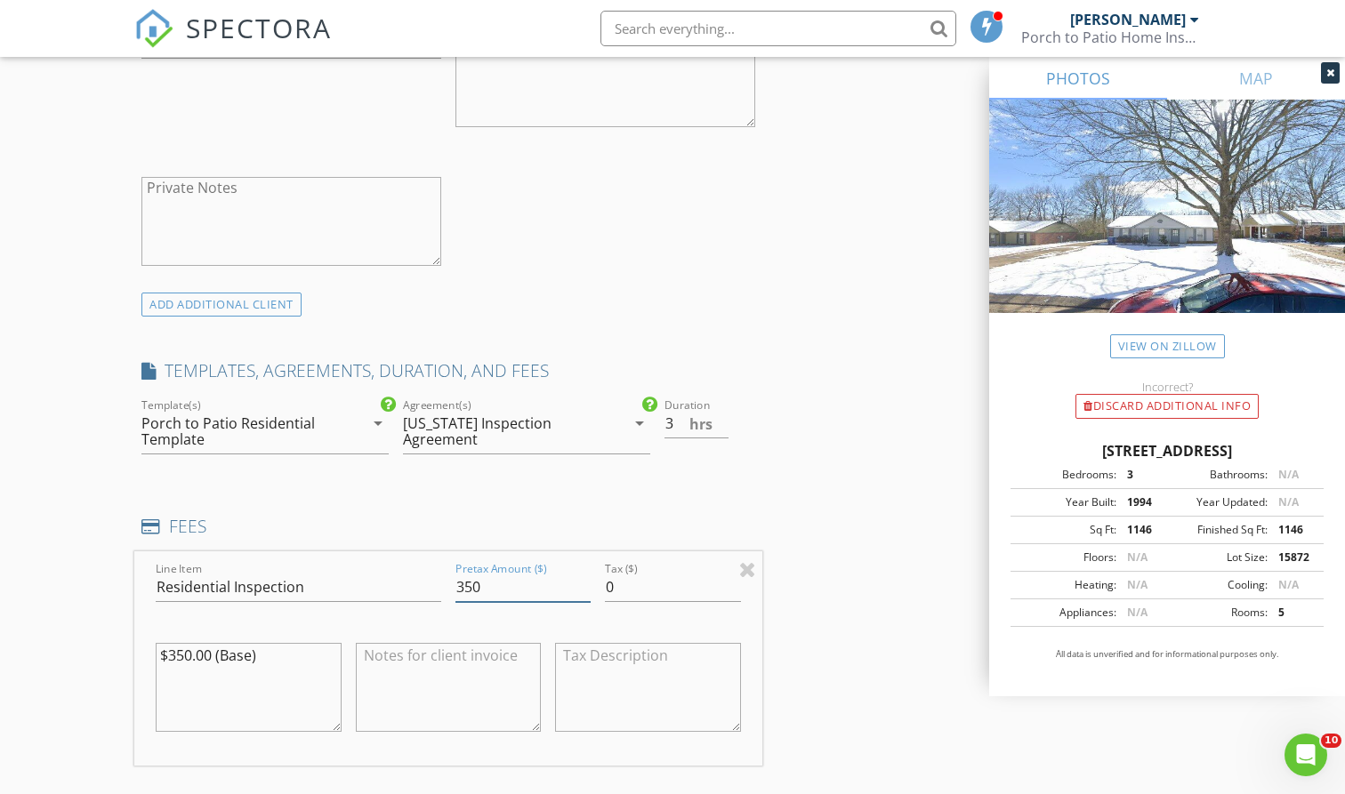
drag, startPoint x: 485, startPoint y: 573, endPoint x: 444, endPoint y: 571, distance: 40.9
click at [444, 571] on div "Line Item Residential Inspection Pretax Amount ($) 350 Tax ($) 0 $350.00 (Base)" at bounding box center [448, 658] width 628 height 214
drag, startPoint x: 479, startPoint y: 584, endPoint x: 390, endPoint y: 583, distance: 89.8
click at [390, 583] on div "Line Item Residential Inspection Pretax Amount ($) 350 Tax ($) 0 $350.00 (Base)" at bounding box center [448, 658] width 628 height 214
type input "400"
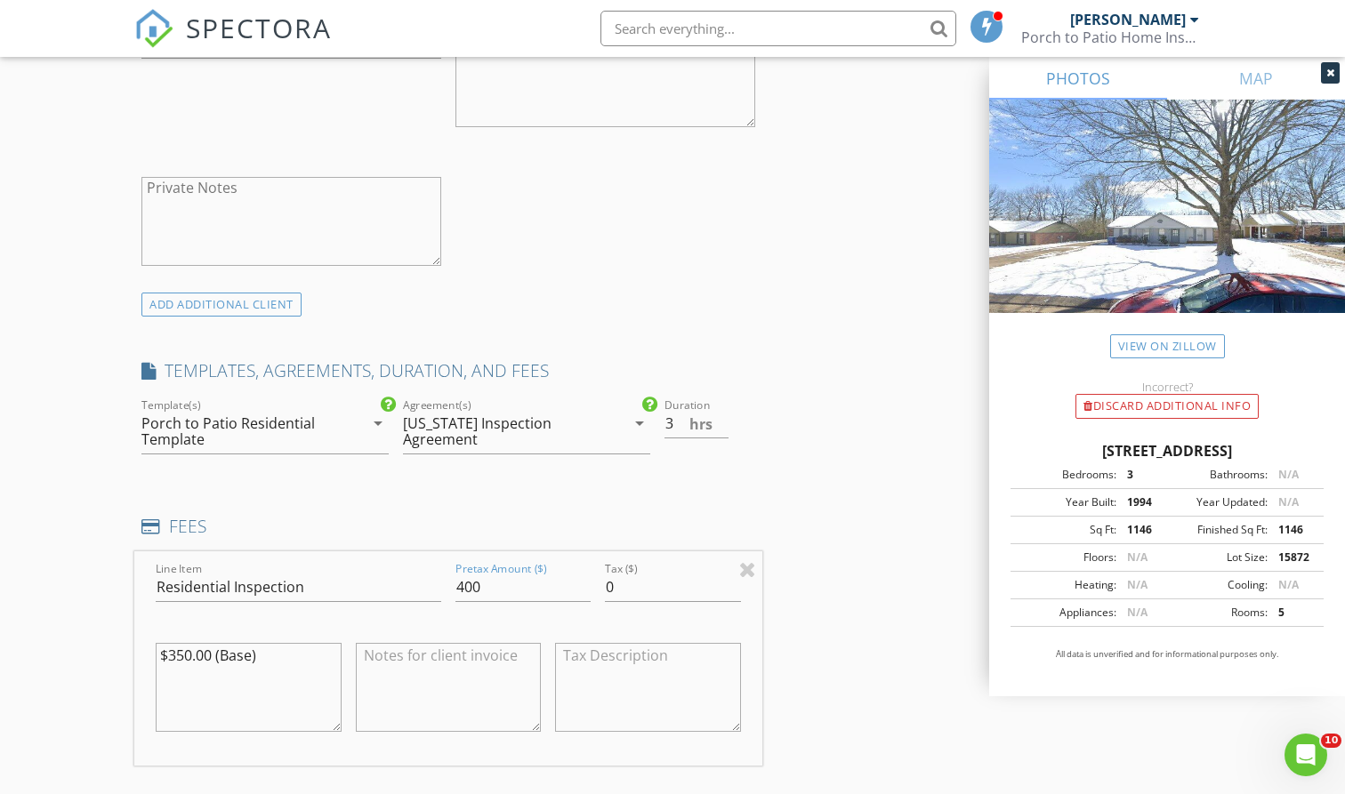
click at [382, 518] on h4 "FEES" at bounding box center [448, 526] width 614 height 23
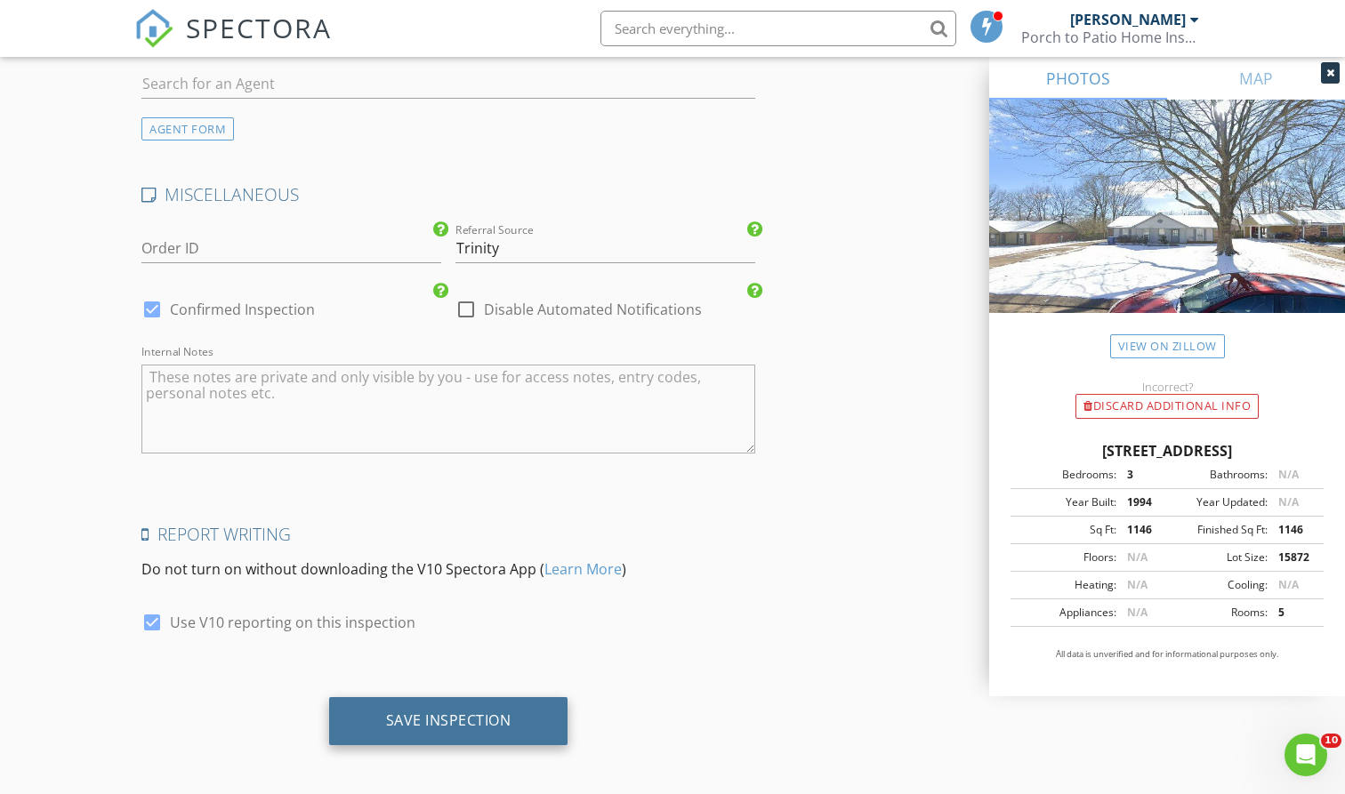
scroll to position [2978, 0]
click at [452, 720] on div "Save Inspection" at bounding box center [448, 721] width 125 height 18
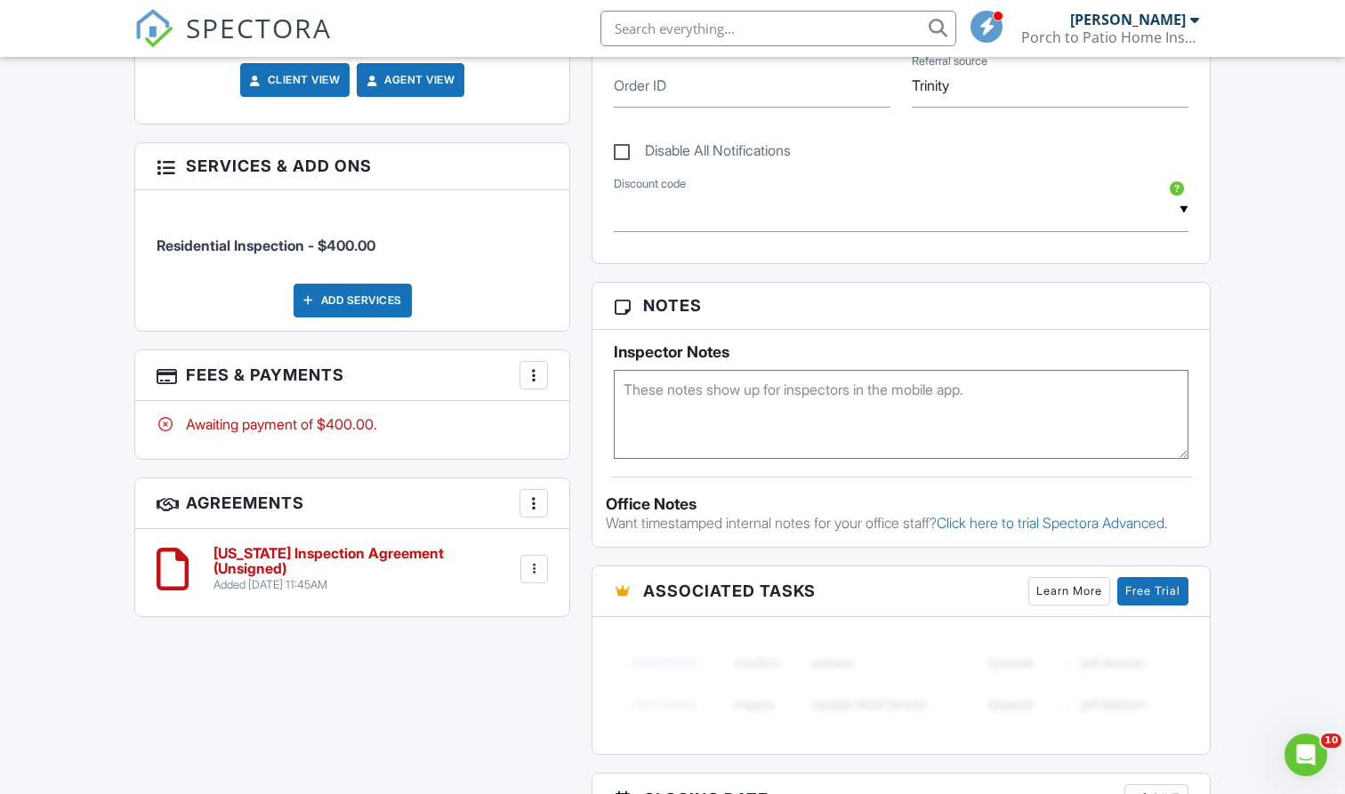
click at [532, 366] on div at bounding box center [534, 375] width 18 height 18
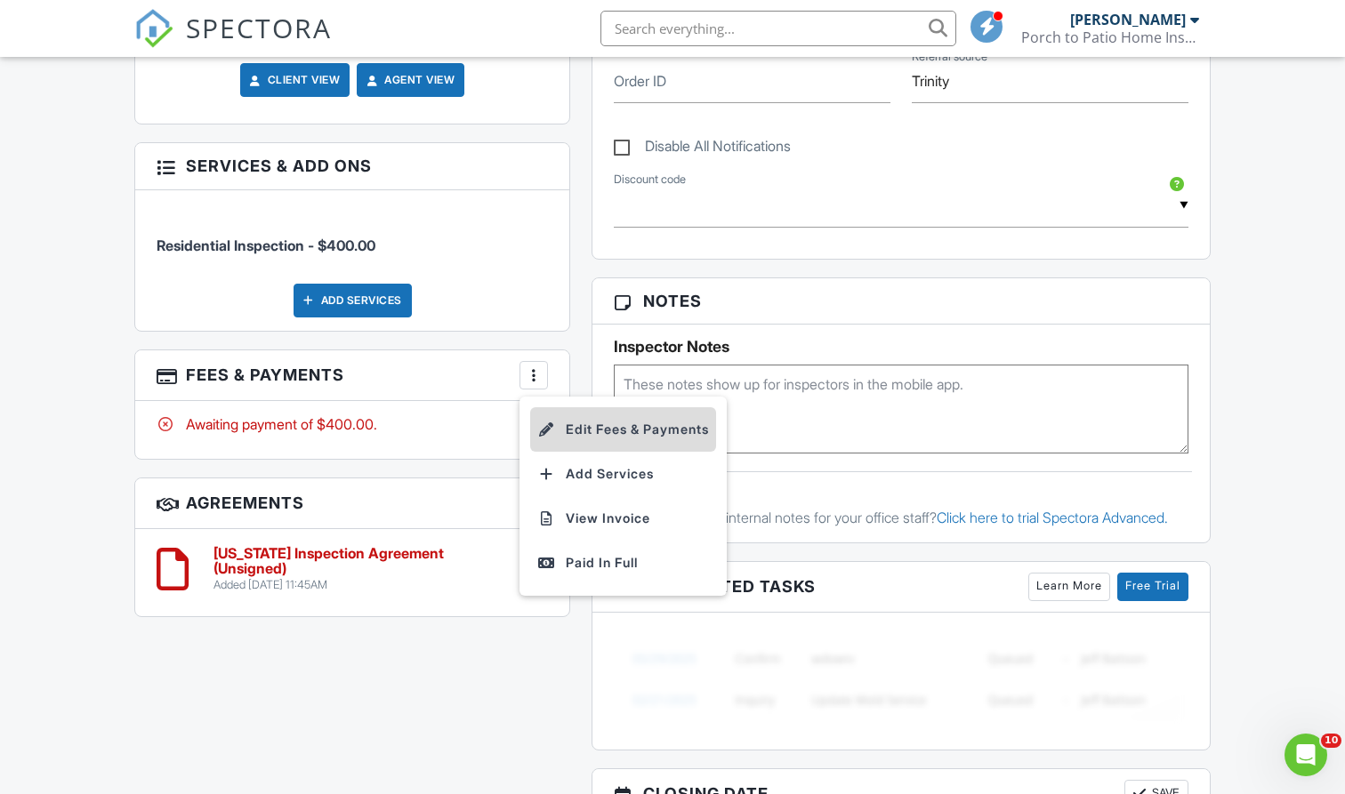
click at [610, 424] on li "Edit Fees & Payments" at bounding box center [623, 429] width 186 height 44
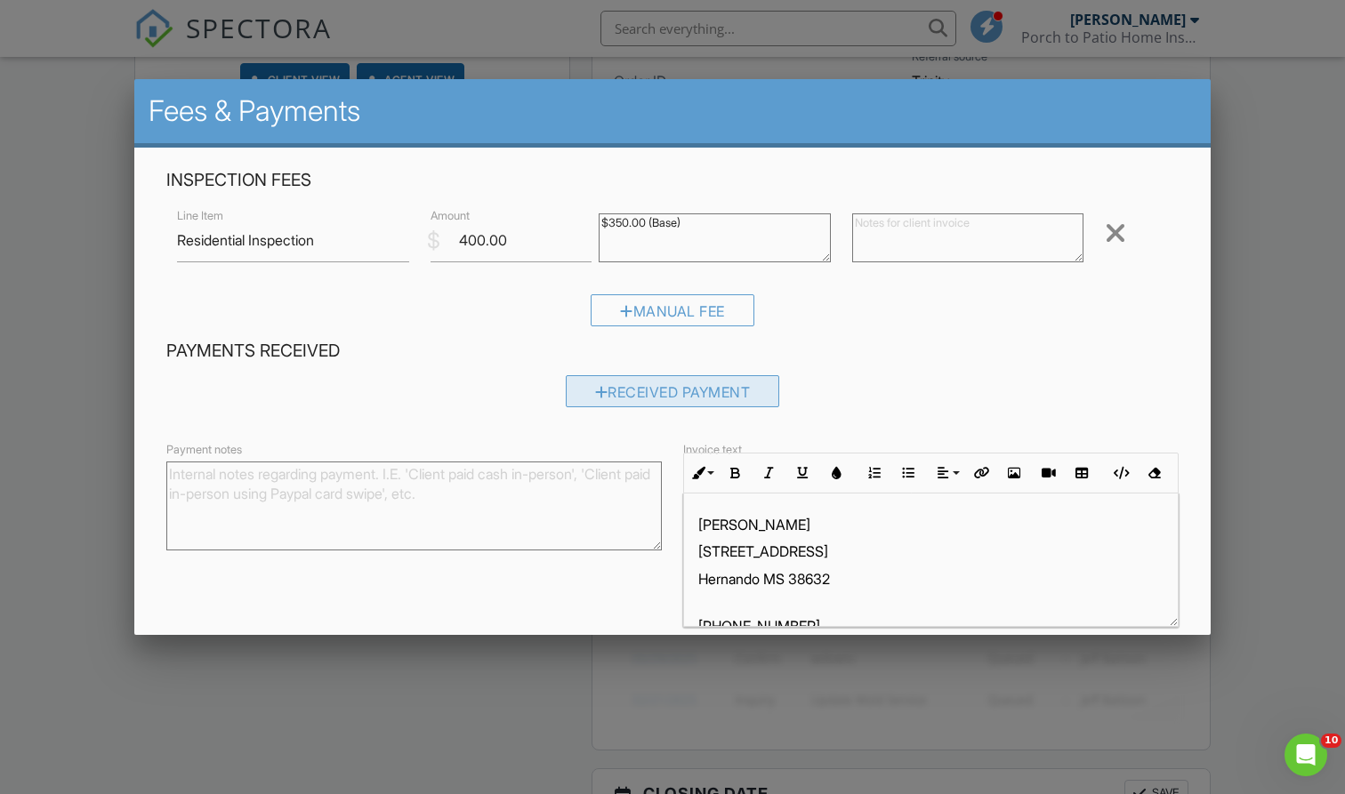
click at [677, 401] on div "Received Payment" at bounding box center [673, 391] width 214 height 32
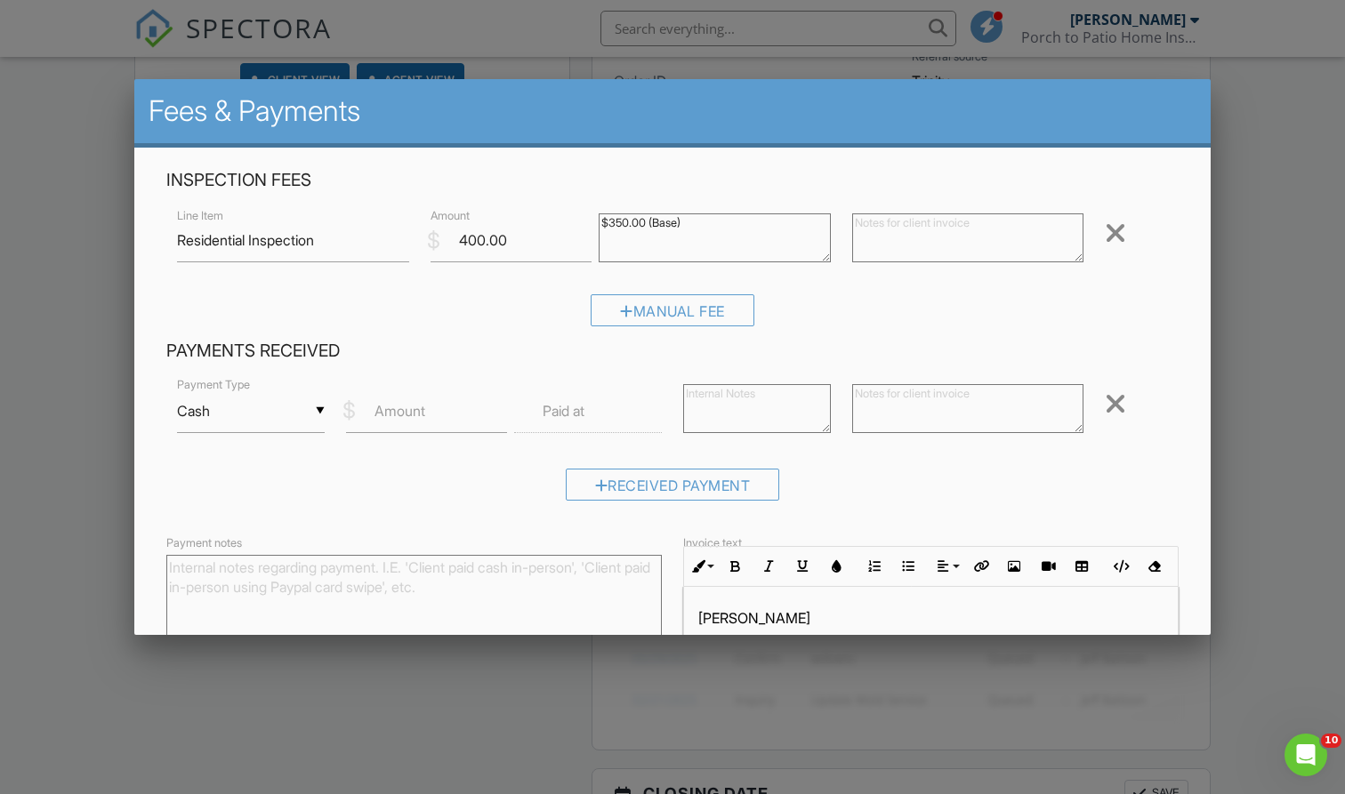
click at [264, 408] on div "▼ Cash Cash Check On-Site Card Other Cash Check On-Site Card Other" at bounding box center [251, 412] width 148 height 44
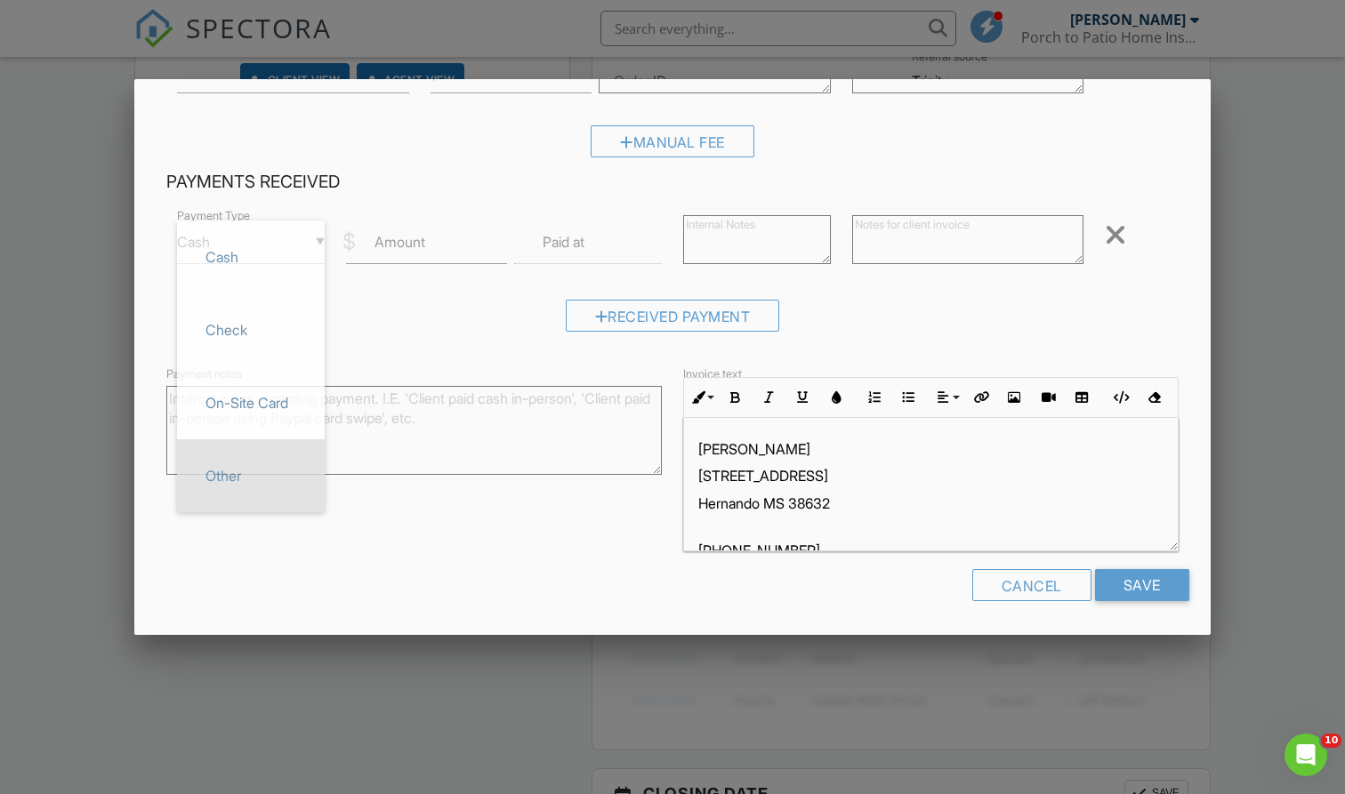
scroll to position [168, 0]
click at [270, 471] on span "Other" at bounding box center [250, 476] width 119 height 44
type input "Other"
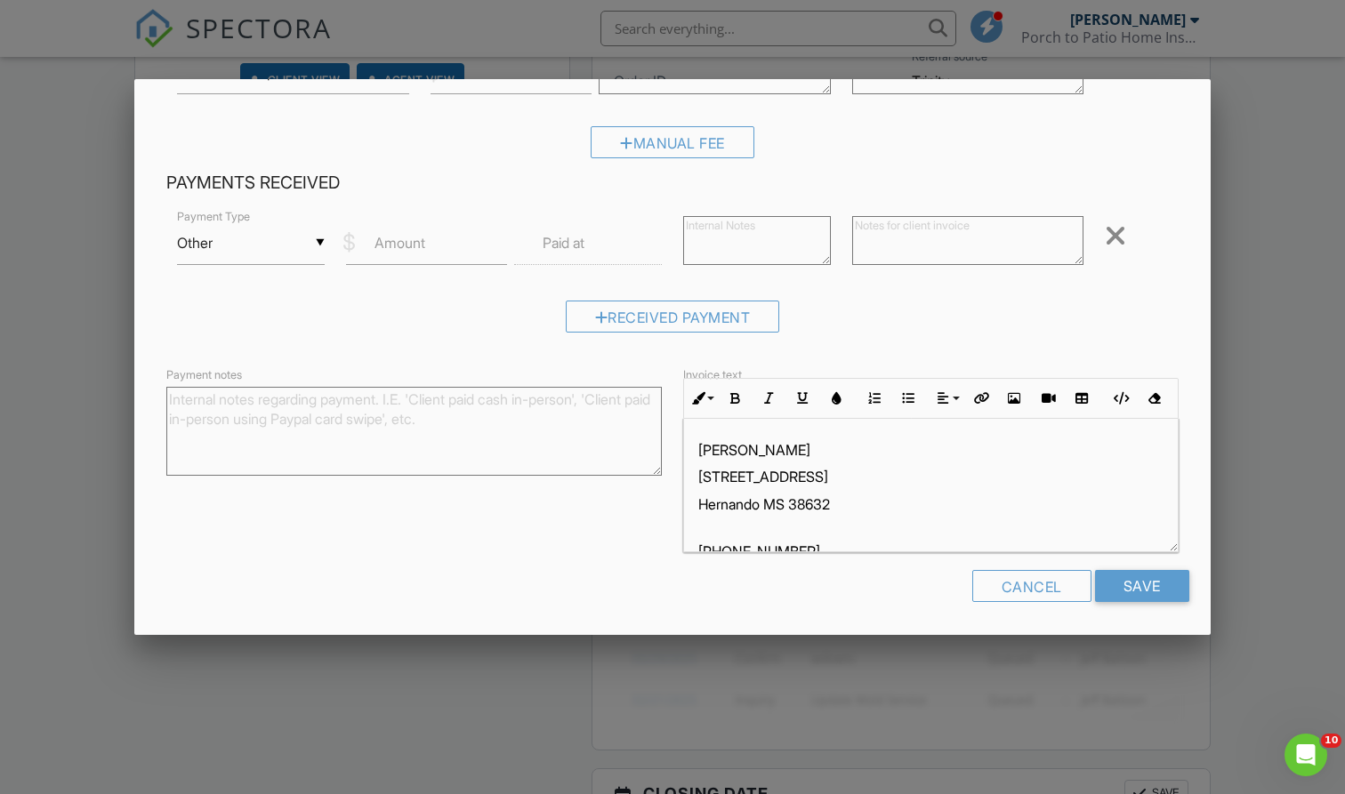
click at [752, 230] on textarea at bounding box center [757, 240] width 148 height 49
click at [904, 243] on textarea at bounding box center [967, 240] width 231 height 49
click at [1020, 224] on textarea "Credit from previous inspection $250" at bounding box center [967, 240] width 231 height 49
type textarea "Credit from previous inspection - $250"
click at [915, 317] on div "Received Payment" at bounding box center [672, 323] width 1012 height 45
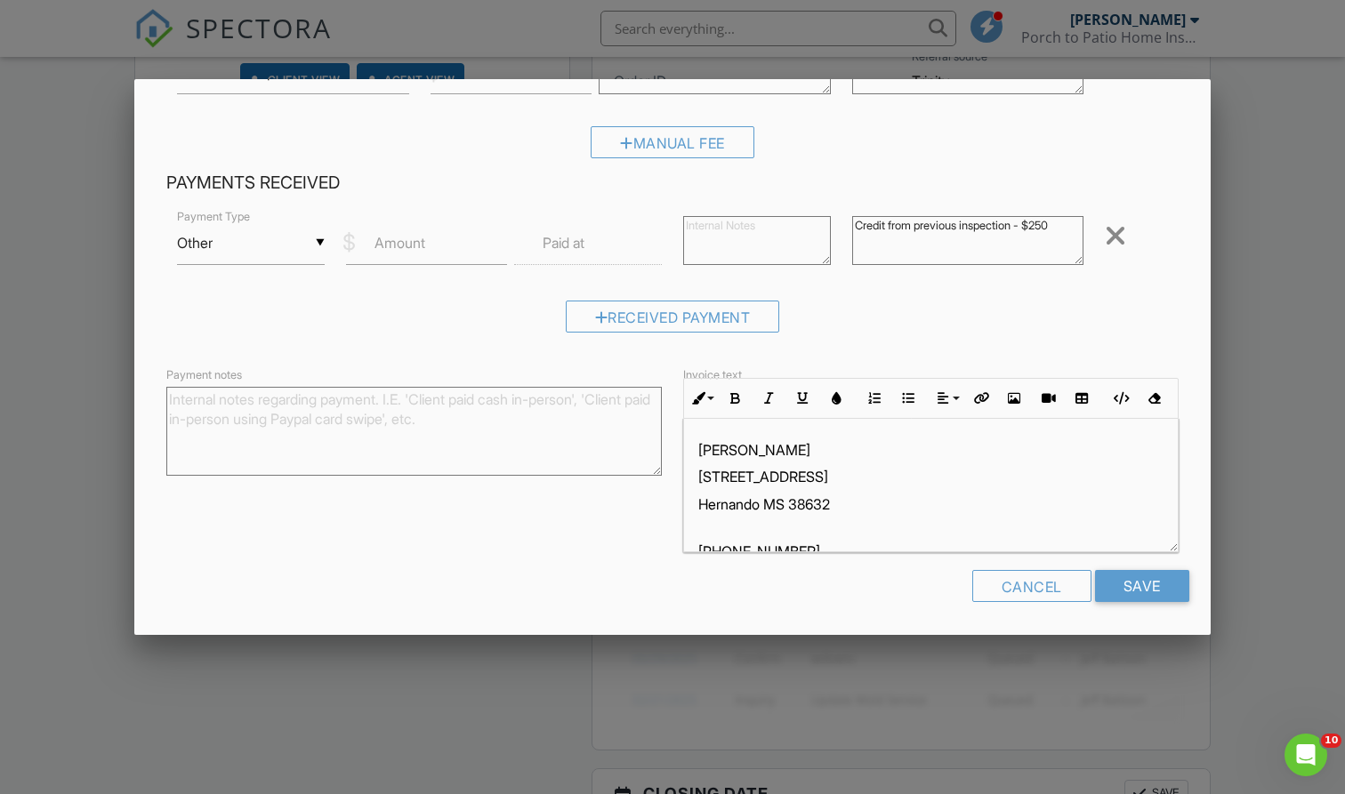
click at [423, 247] on label "Amount" at bounding box center [399, 243] width 51 height 20
click at [423, 247] on input "Amount" at bounding box center [427, 243] width 162 height 44
type input "250"
click at [611, 221] on input "text" at bounding box center [588, 243] width 148 height 44
click at [594, 177] on h4 "Payments Received" at bounding box center [672, 183] width 1012 height 23
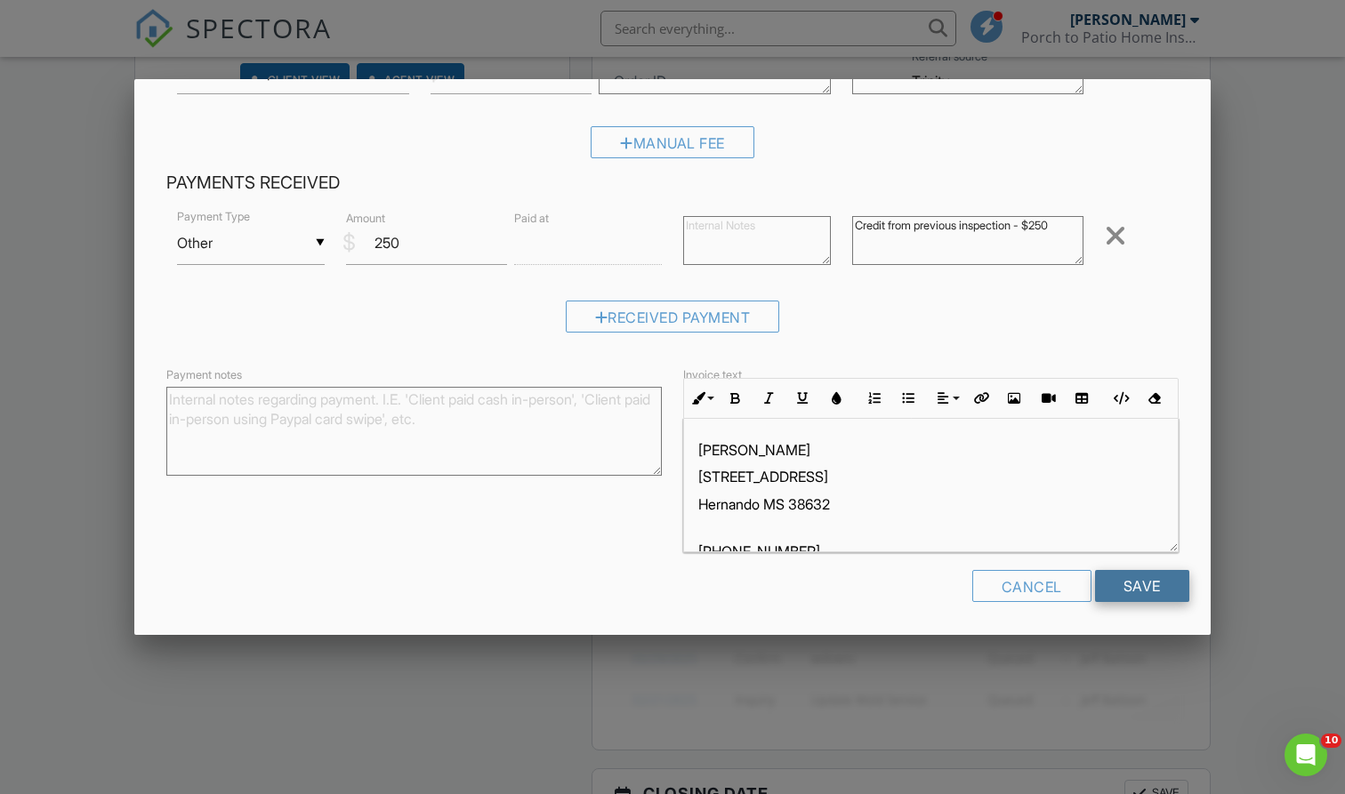
click at [1140, 590] on input "Save" at bounding box center [1142, 586] width 94 height 32
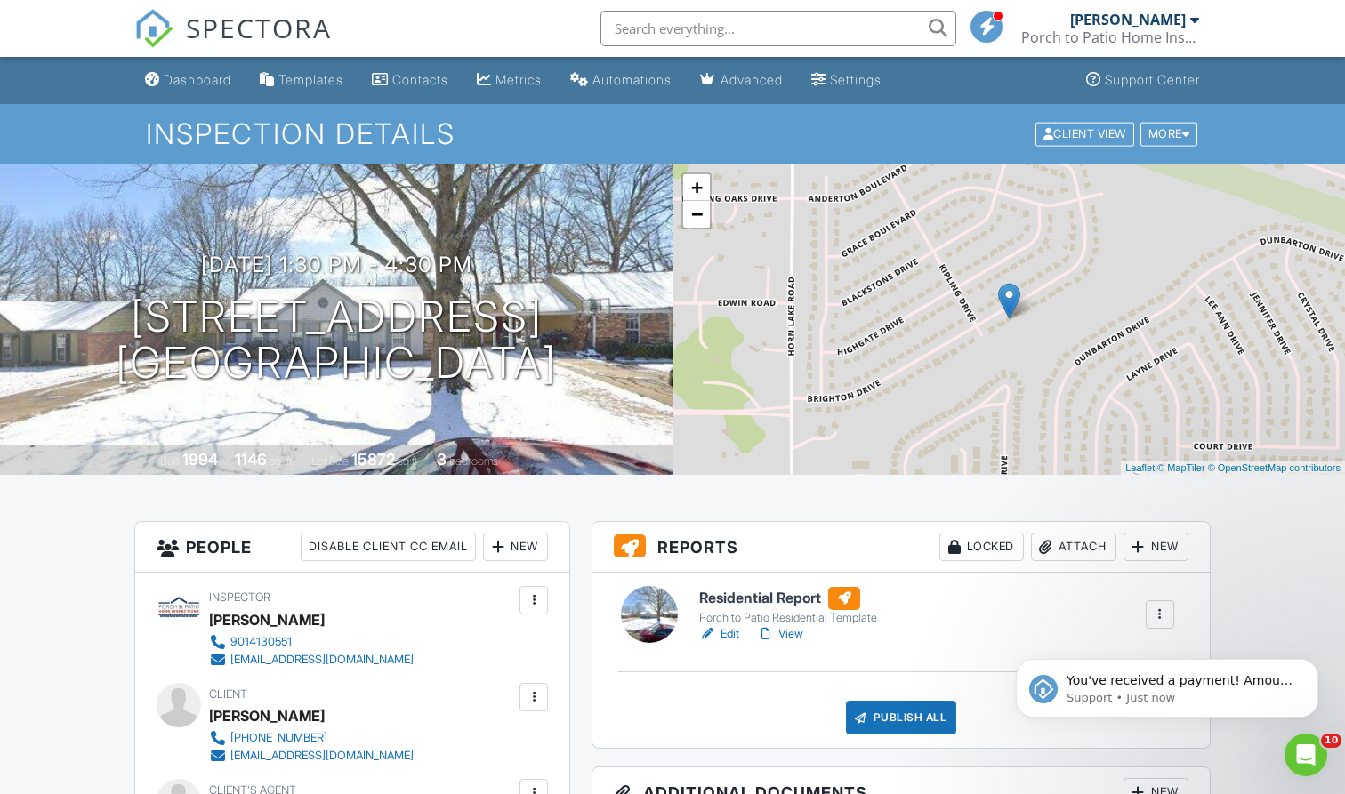
click at [151, 37] on img at bounding box center [153, 28] width 39 height 39
